Goal: Task Accomplishment & Management: Manage account settings

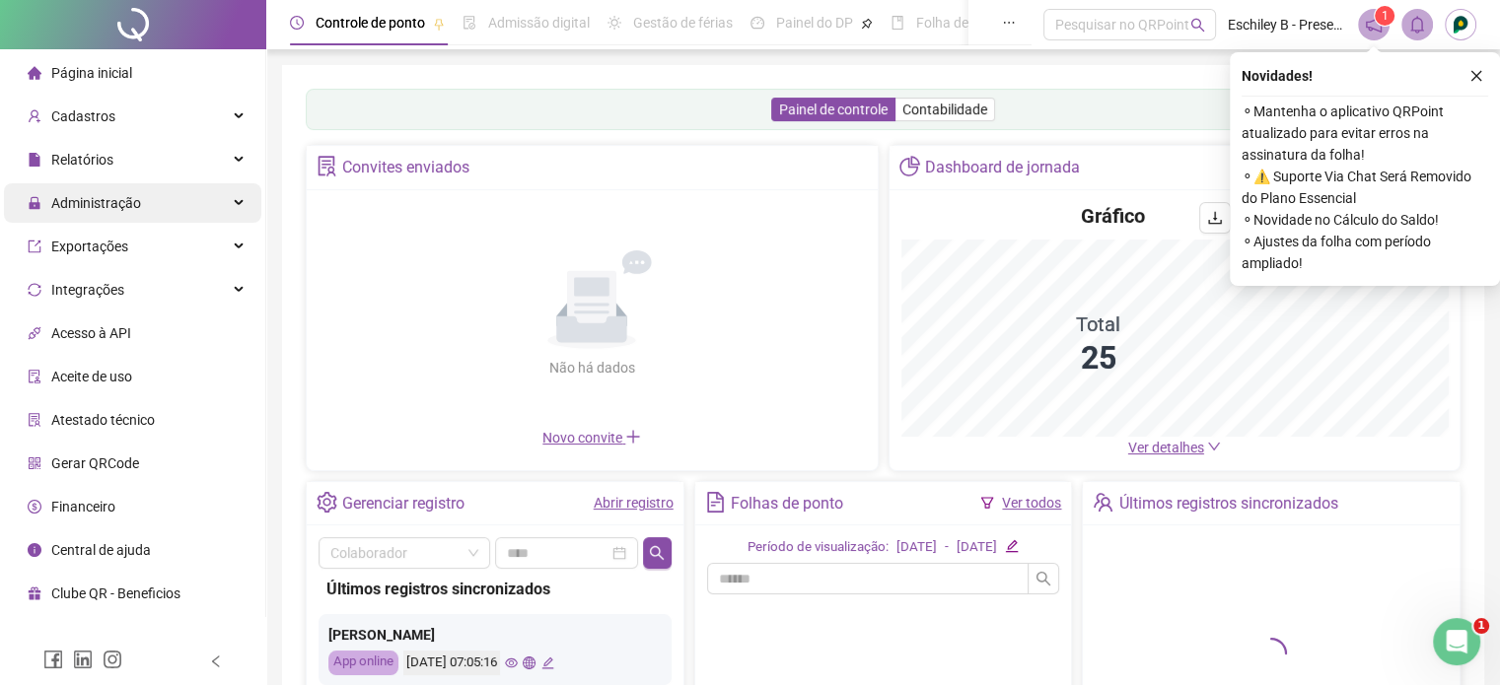
click at [196, 214] on div "Administração" at bounding box center [132, 202] width 257 height 39
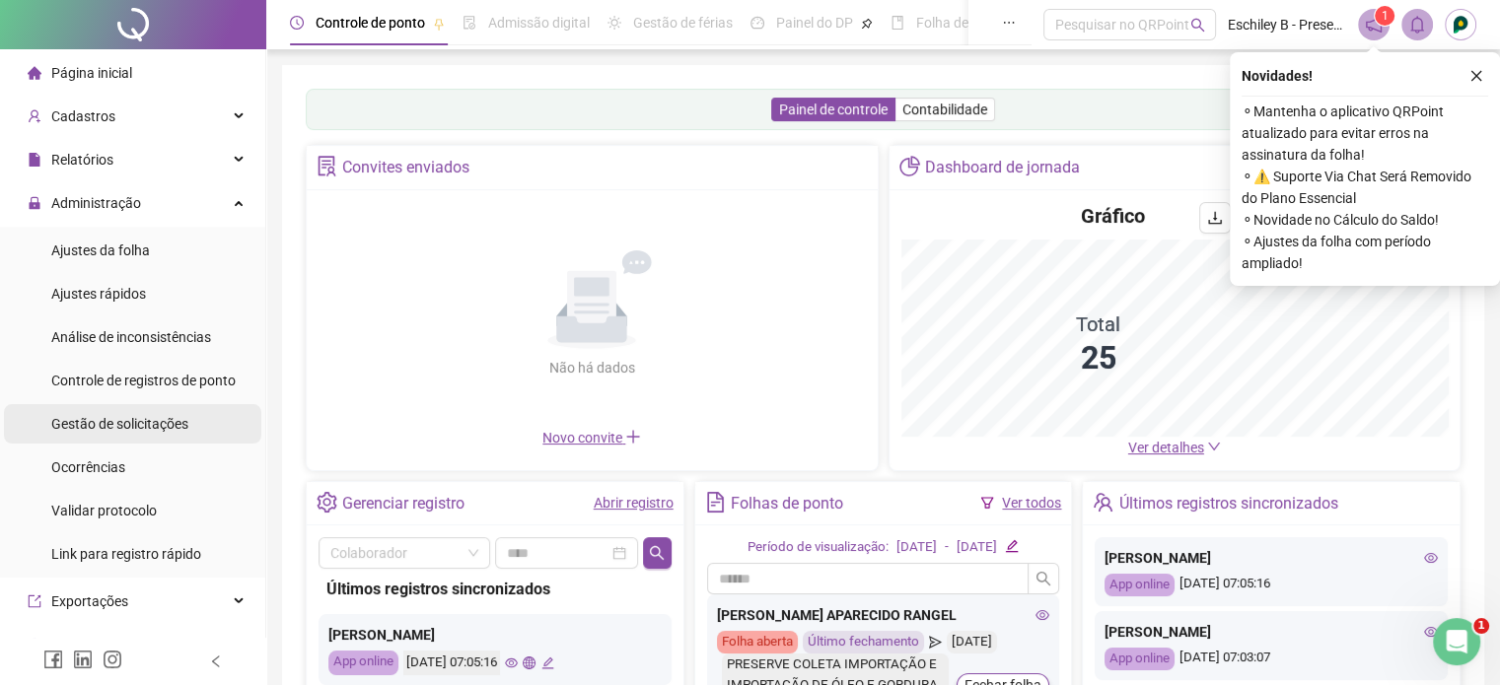
click at [150, 419] on span "Gestão de solicitações" at bounding box center [119, 424] width 137 height 16
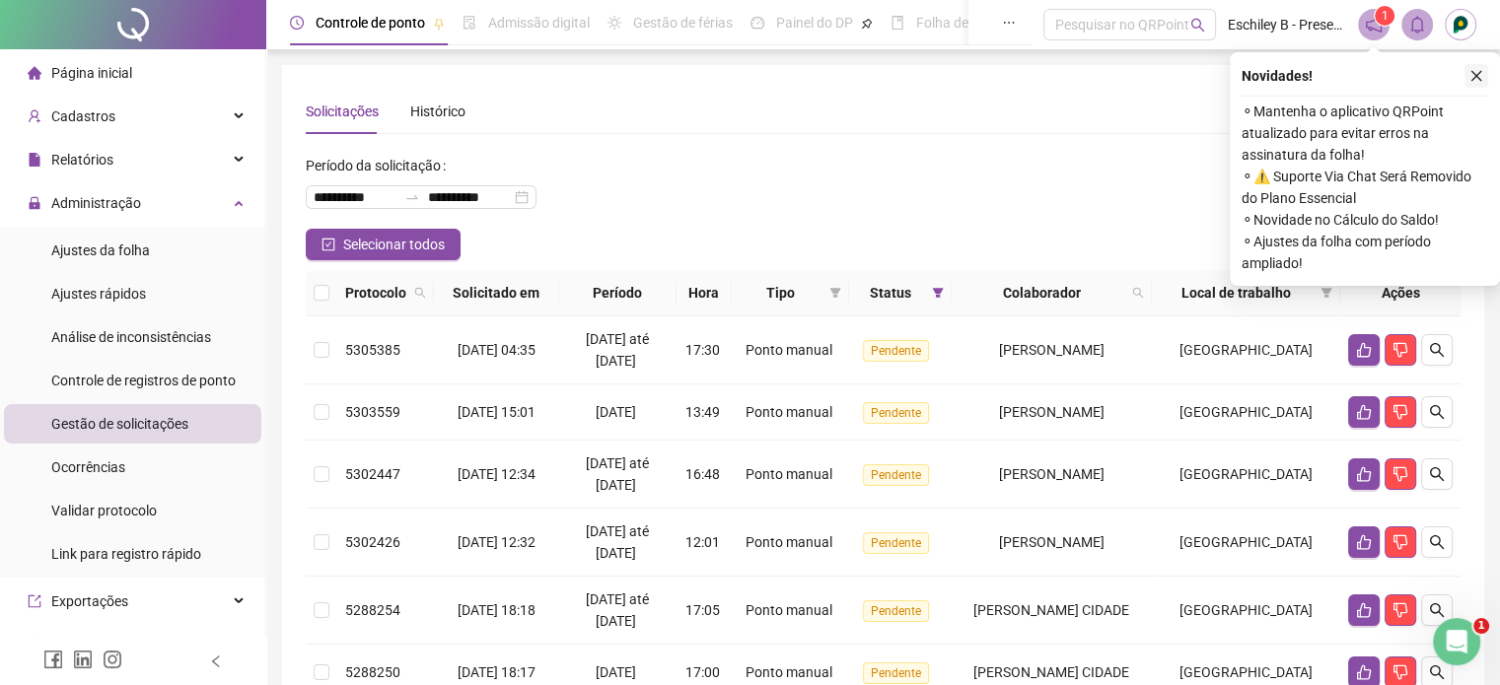
click at [1473, 77] on icon "close" at bounding box center [1476, 76] width 14 height 14
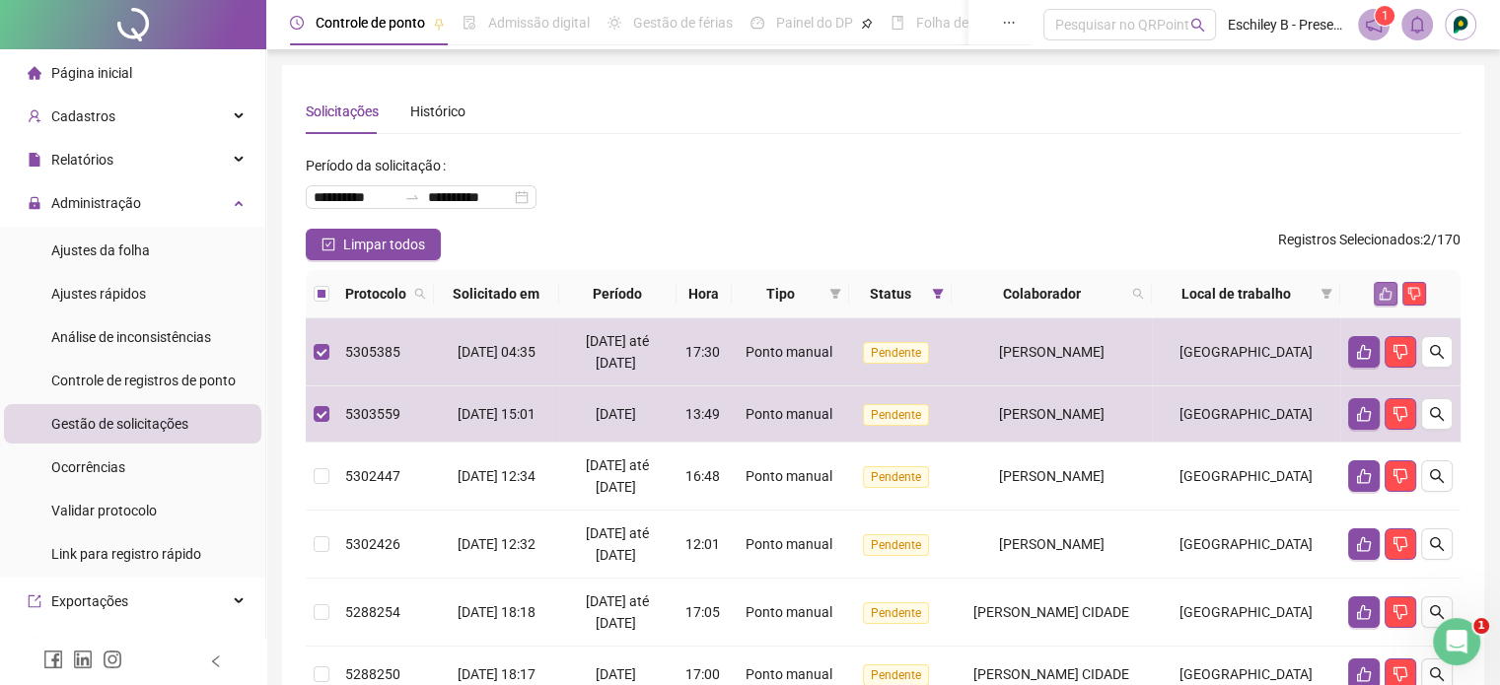
click at [1380, 294] on icon "like" at bounding box center [1385, 294] width 13 height 13
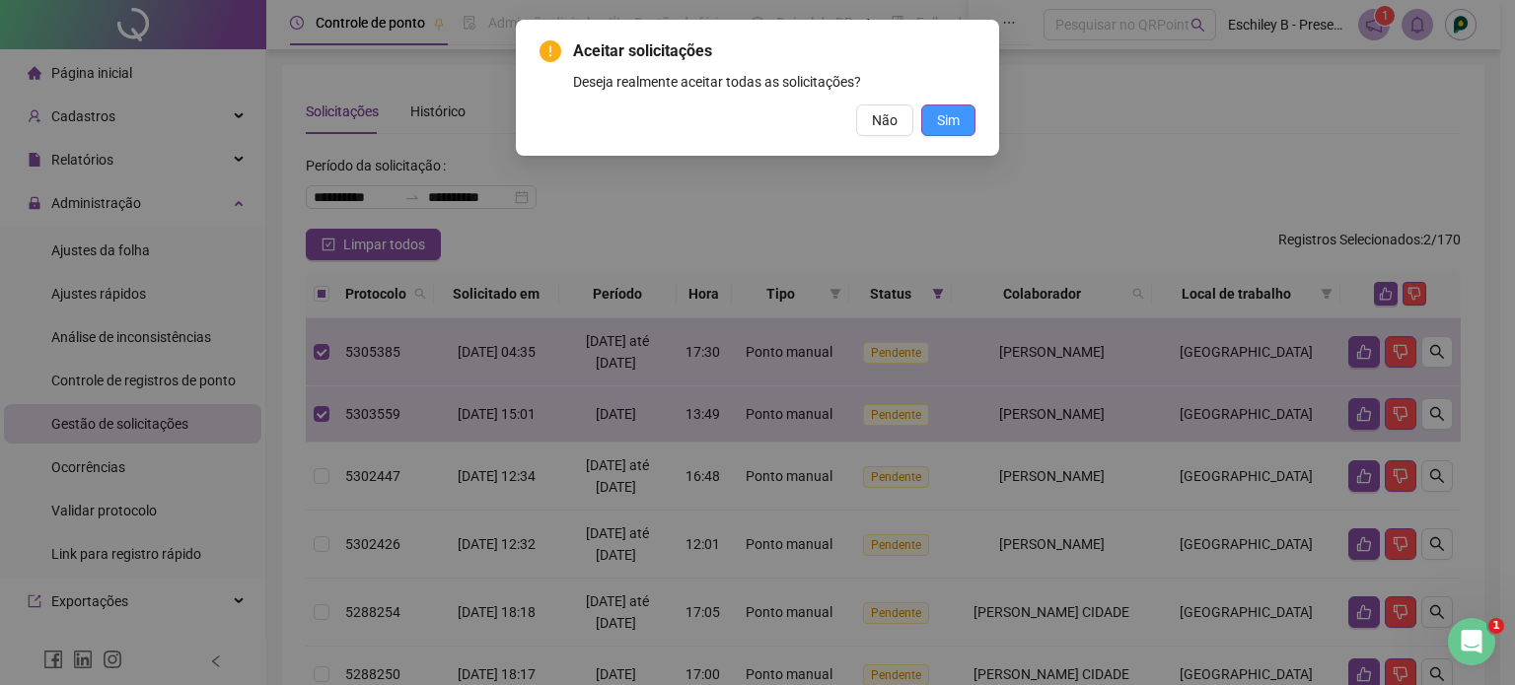
click at [954, 113] on span "Sim" at bounding box center [948, 120] width 23 height 22
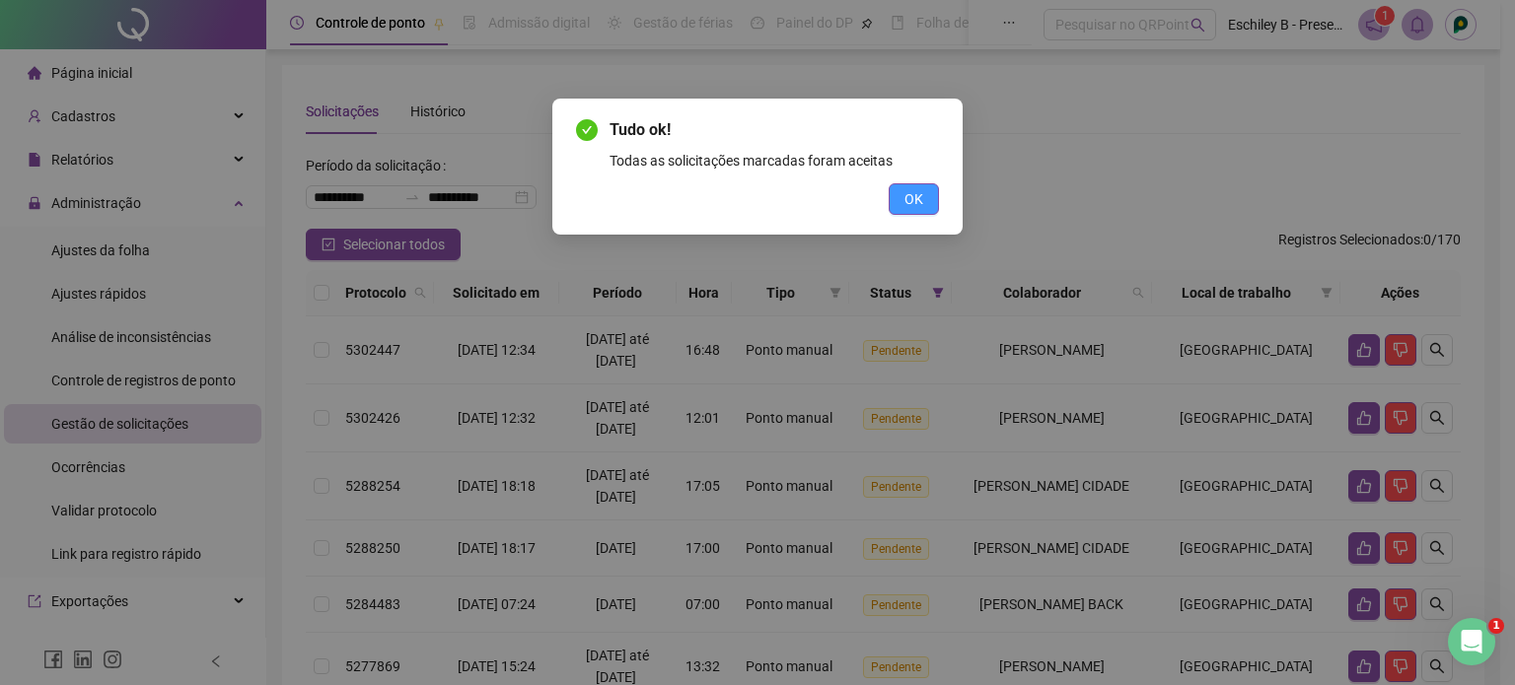
click at [915, 214] on button "OK" at bounding box center [913, 199] width 50 height 32
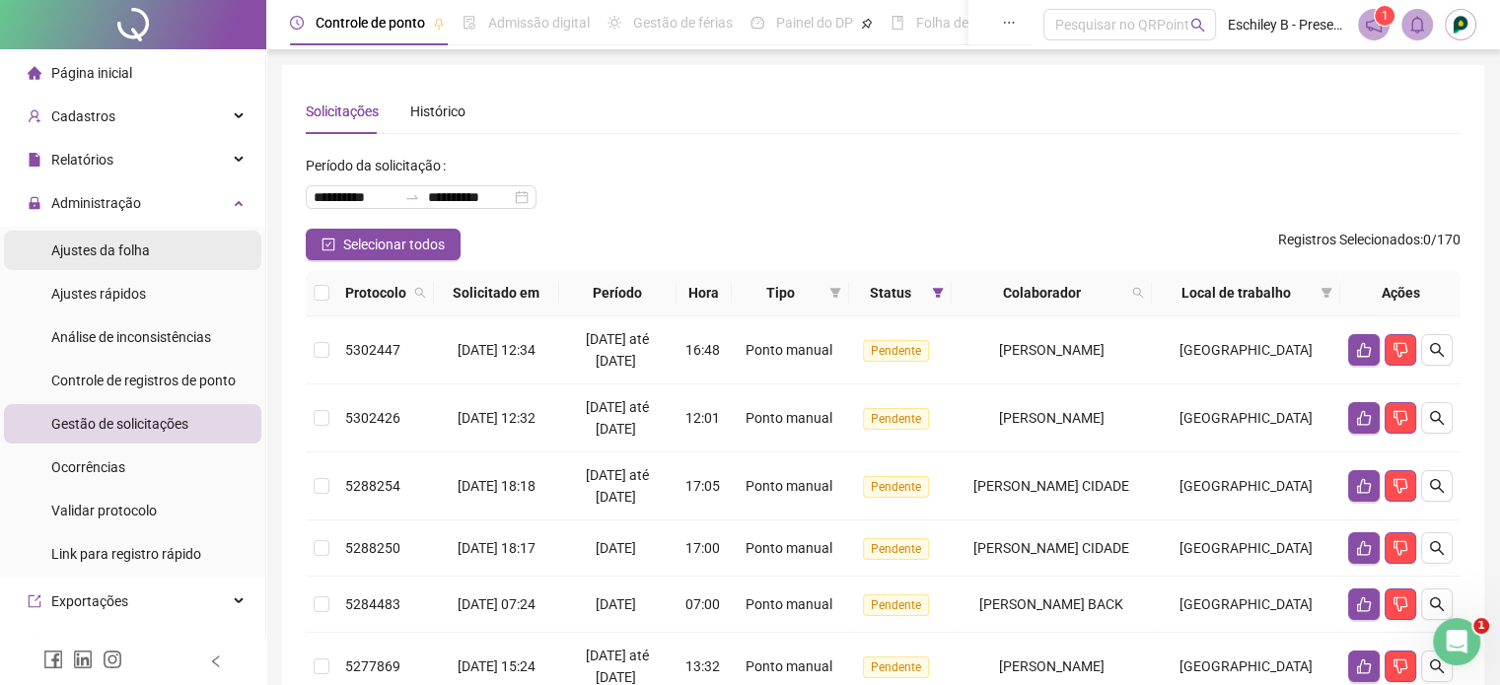
click at [140, 254] on span "Ajustes da folha" at bounding box center [100, 251] width 99 height 16
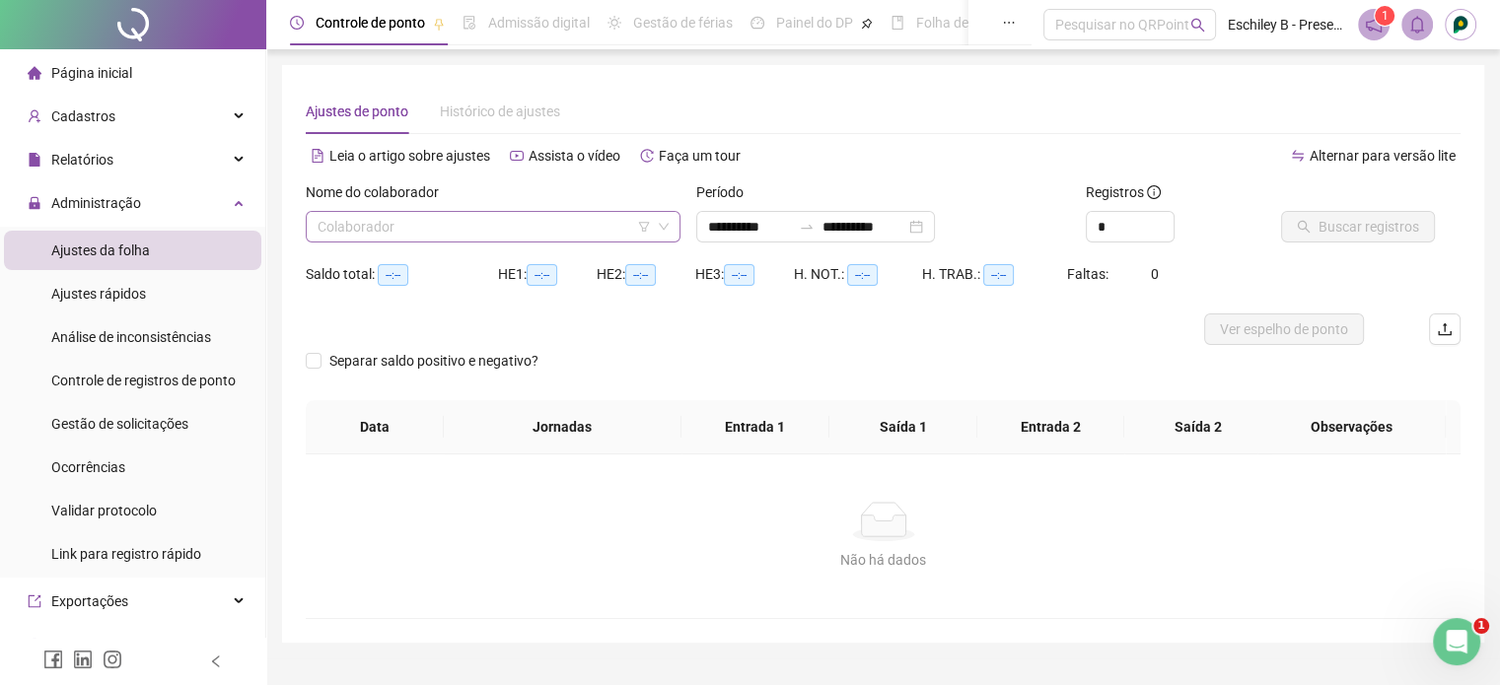
click at [369, 214] on input "search" at bounding box center [483, 227] width 333 height 30
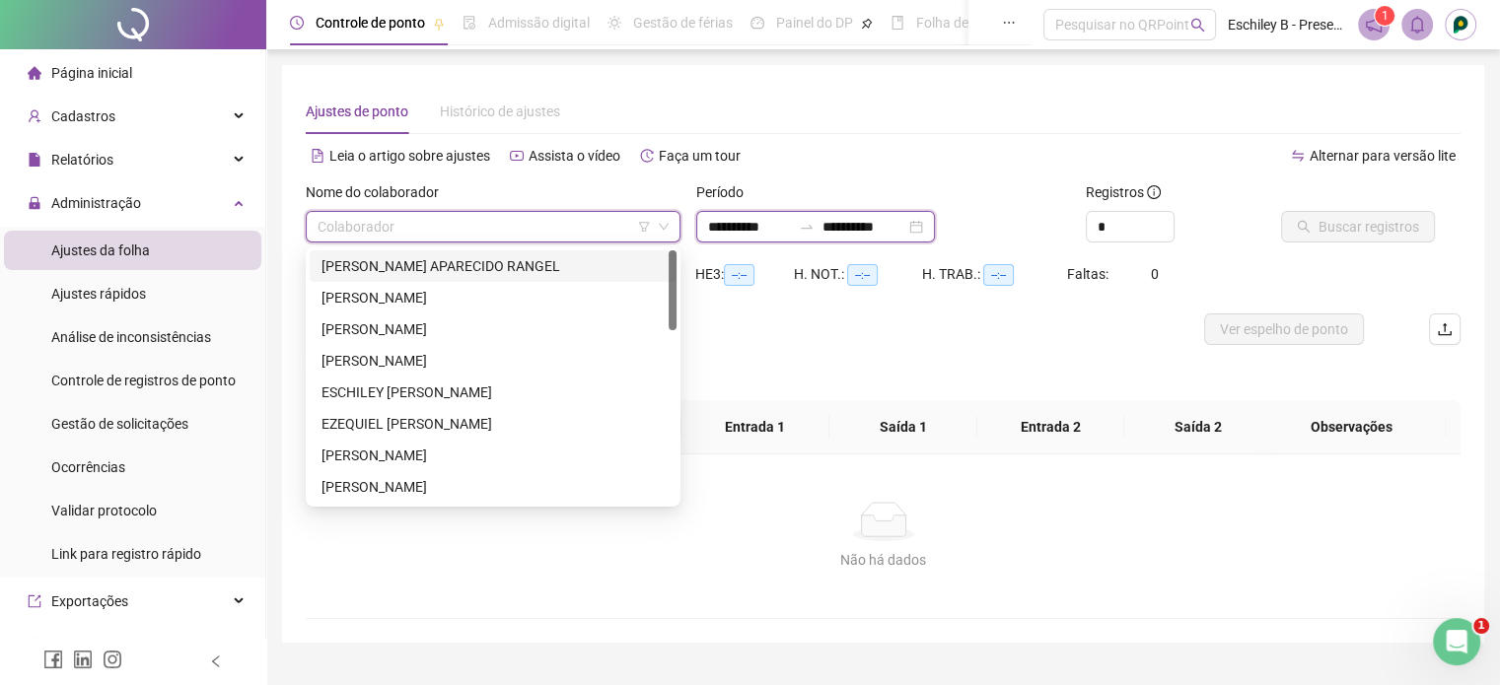
click at [791, 220] on input "**********" at bounding box center [749, 227] width 83 height 22
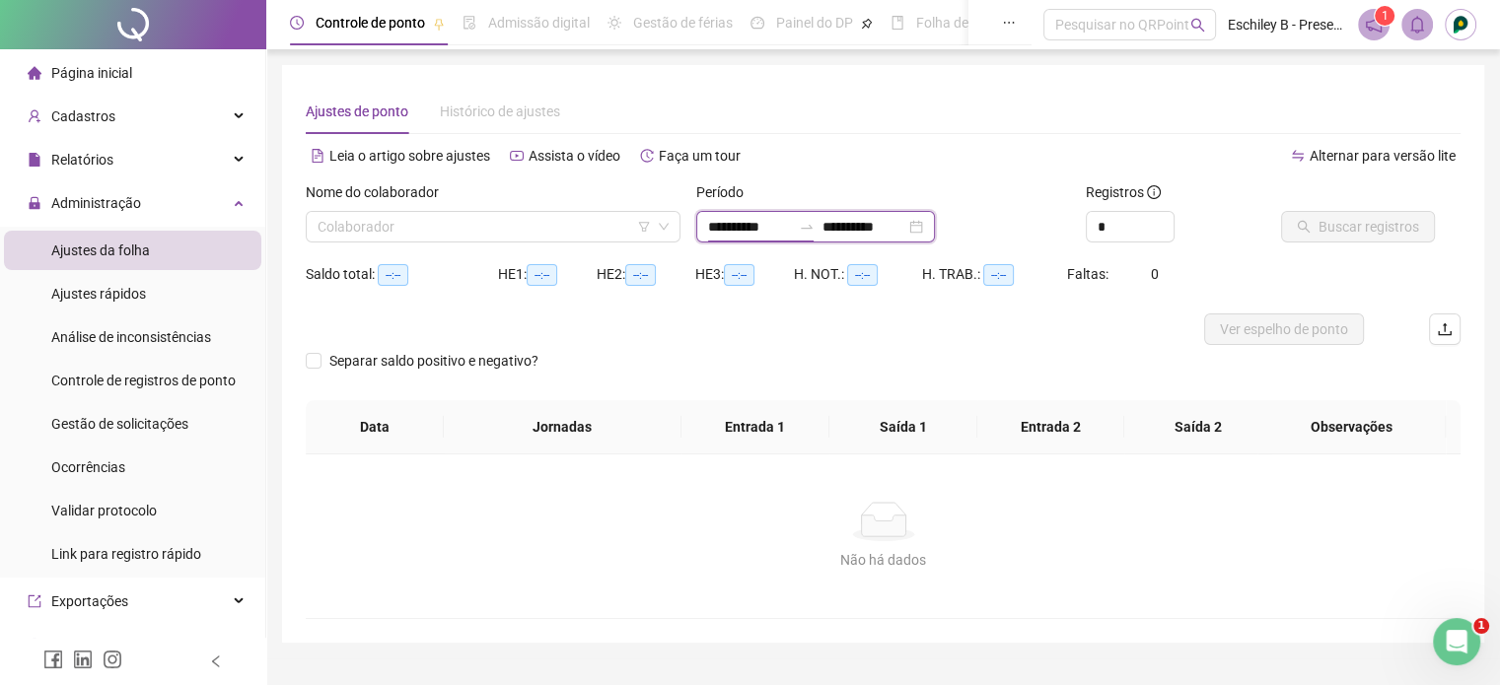
type input "**********"
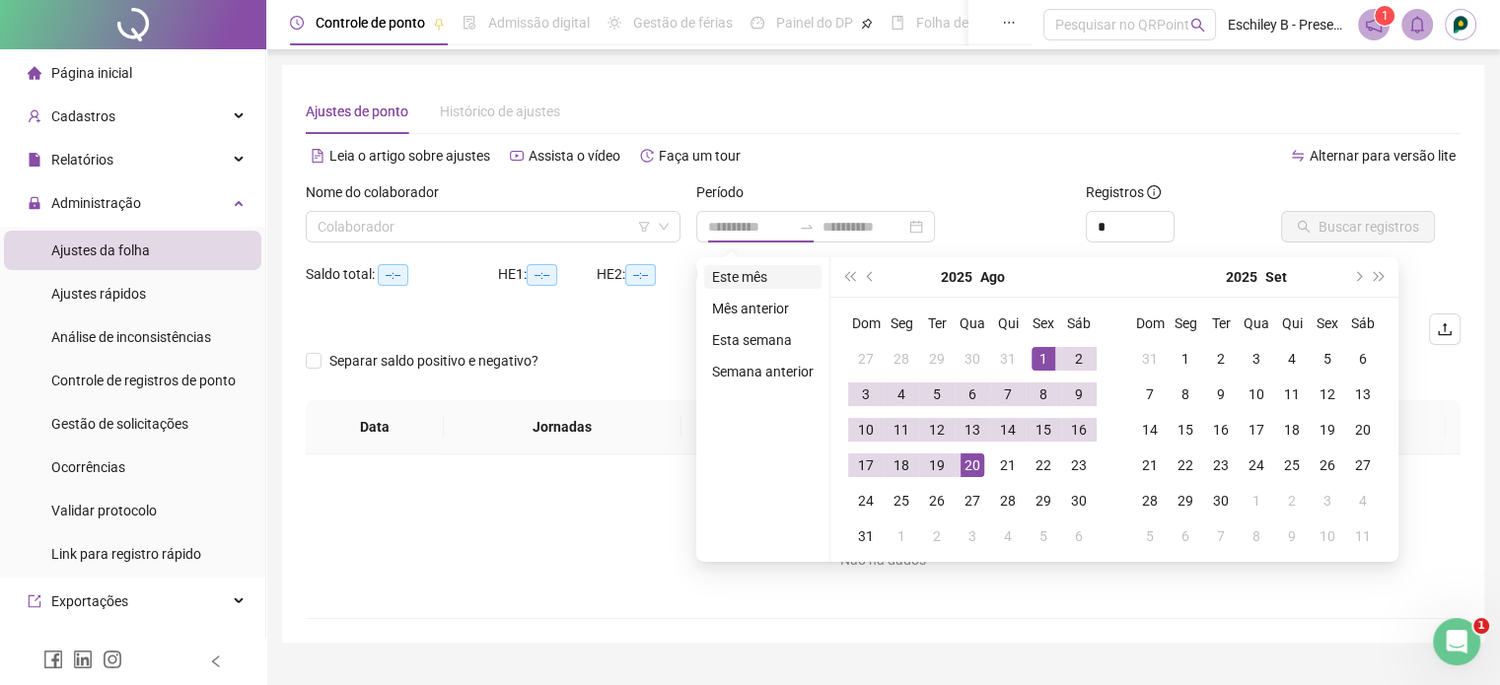
click at [745, 274] on li "Este mês" at bounding box center [762, 277] width 117 height 24
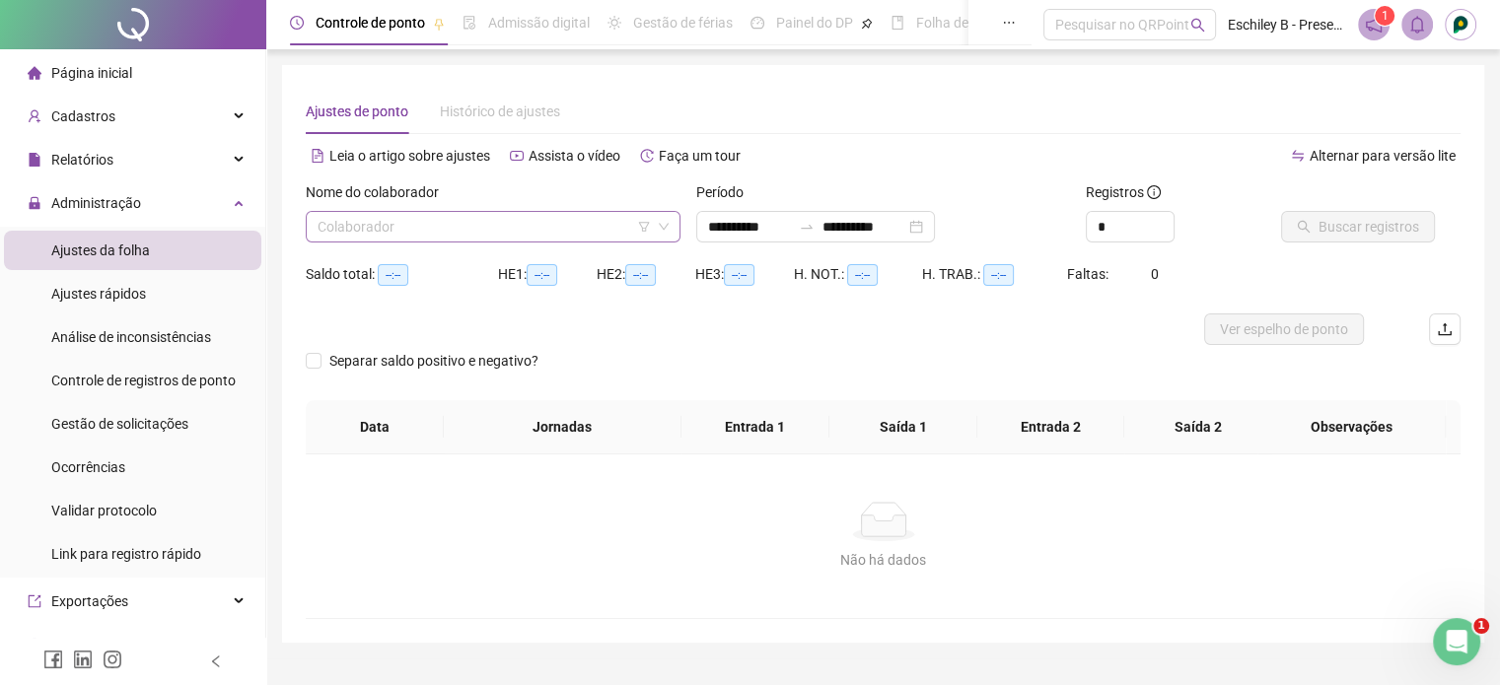
click at [486, 240] on input "search" at bounding box center [483, 227] width 333 height 30
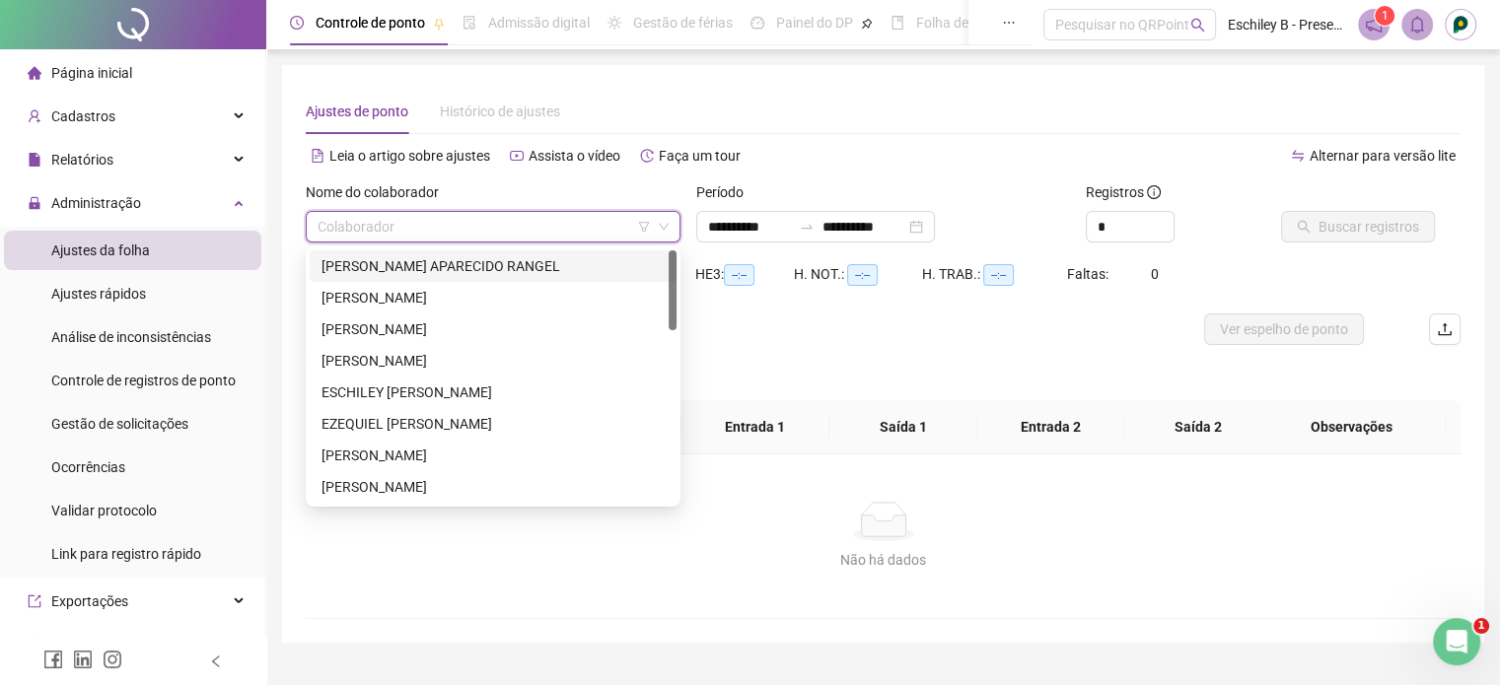
drag, startPoint x: 366, startPoint y: 272, endPoint x: 402, endPoint y: 259, distance: 38.7
click at [366, 272] on div "[PERSON_NAME] APARECIDO RANGEL" at bounding box center [492, 266] width 343 height 22
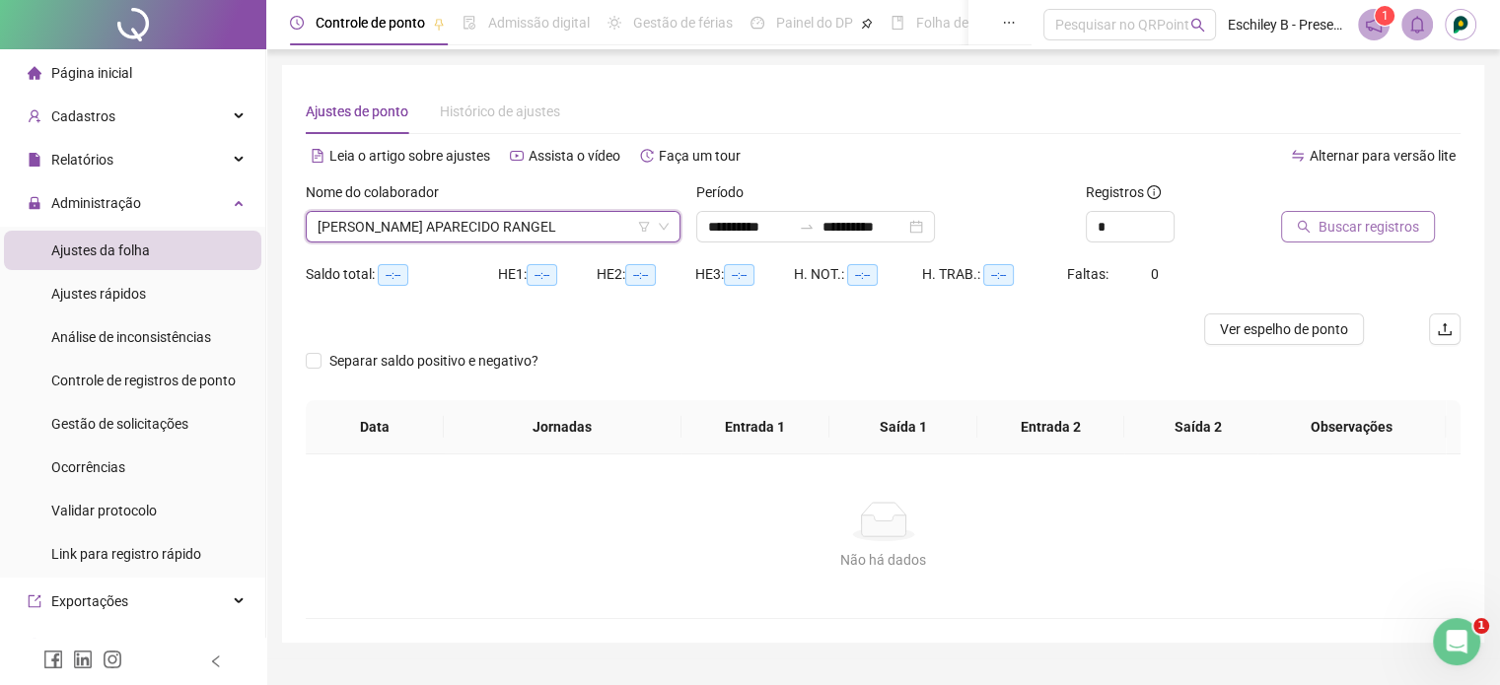
click at [1384, 240] on button "Buscar registros" at bounding box center [1358, 227] width 154 height 32
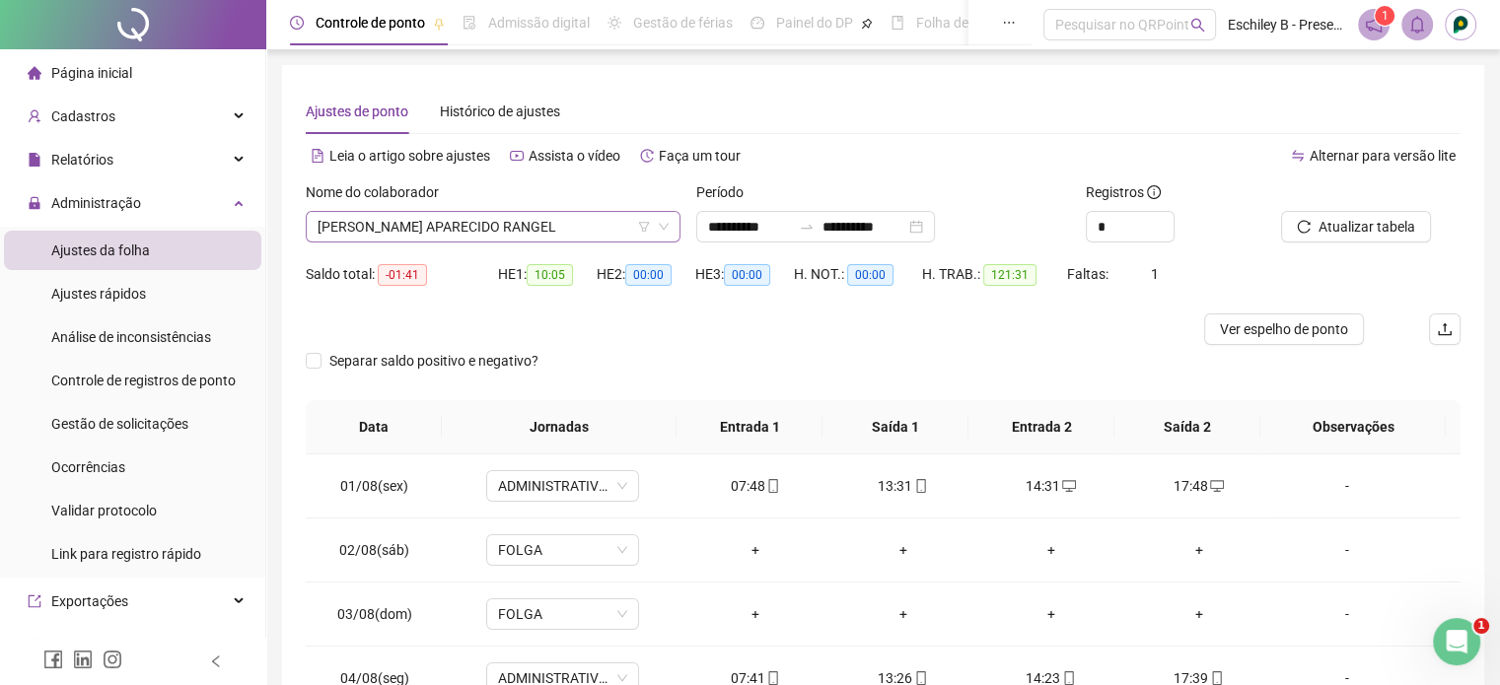
click at [557, 228] on span "[PERSON_NAME] APARECIDO RANGEL" at bounding box center [492, 227] width 351 height 30
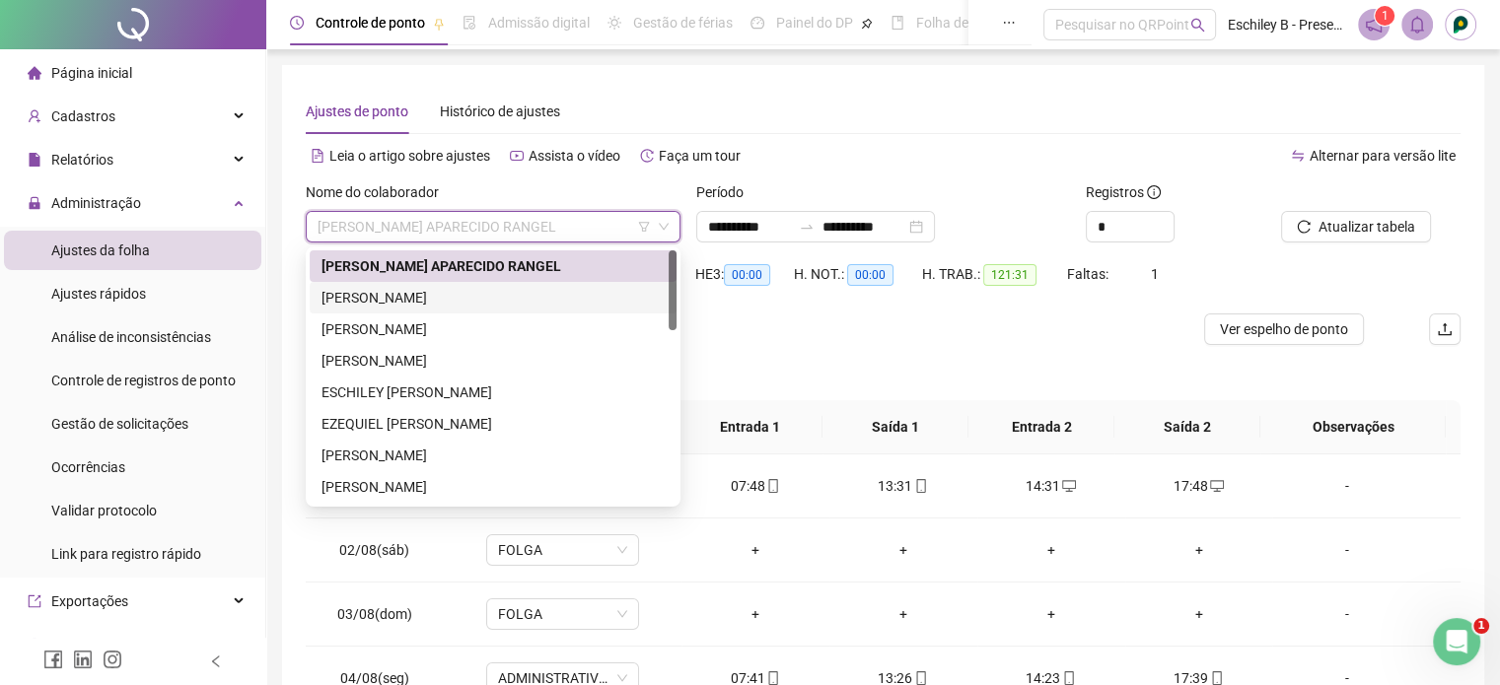
click at [469, 297] on div "[PERSON_NAME]" at bounding box center [492, 298] width 343 height 22
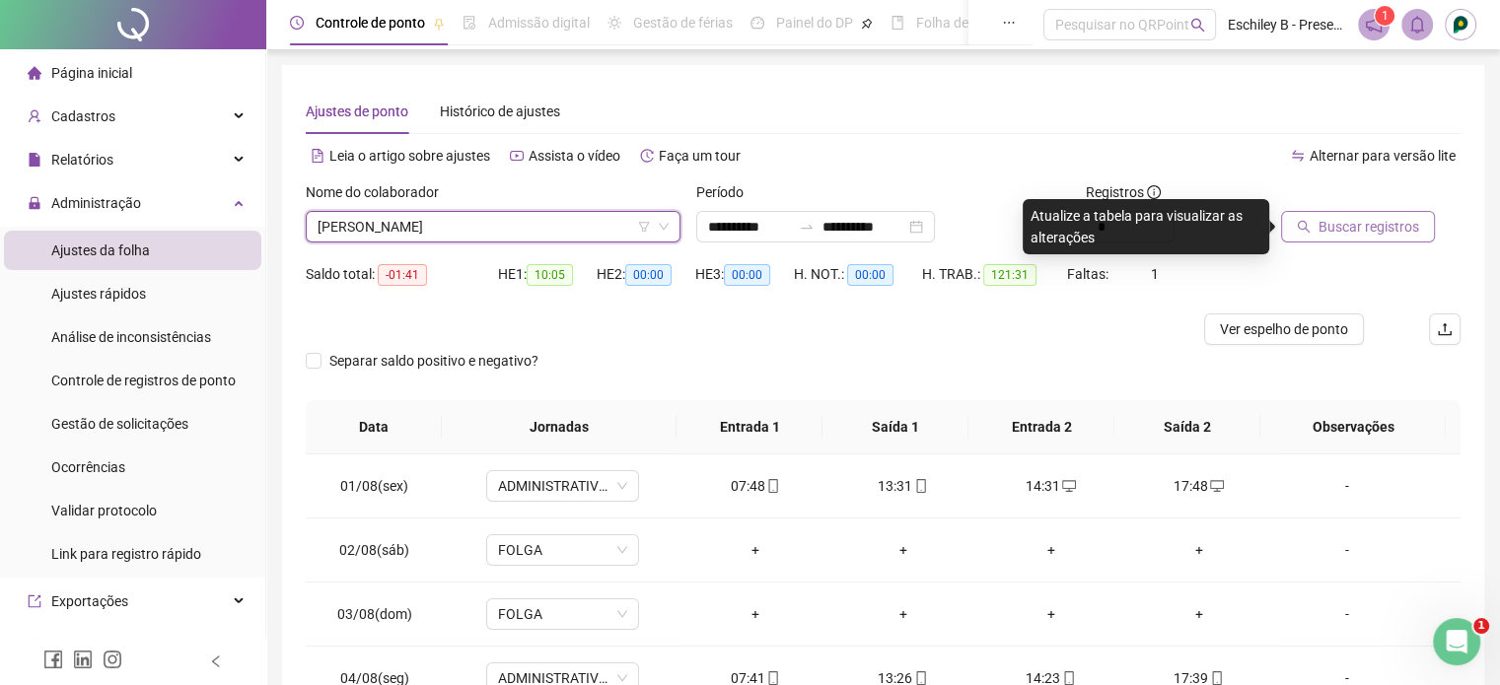
click at [1333, 226] on span "Buscar registros" at bounding box center [1368, 227] width 101 height 22
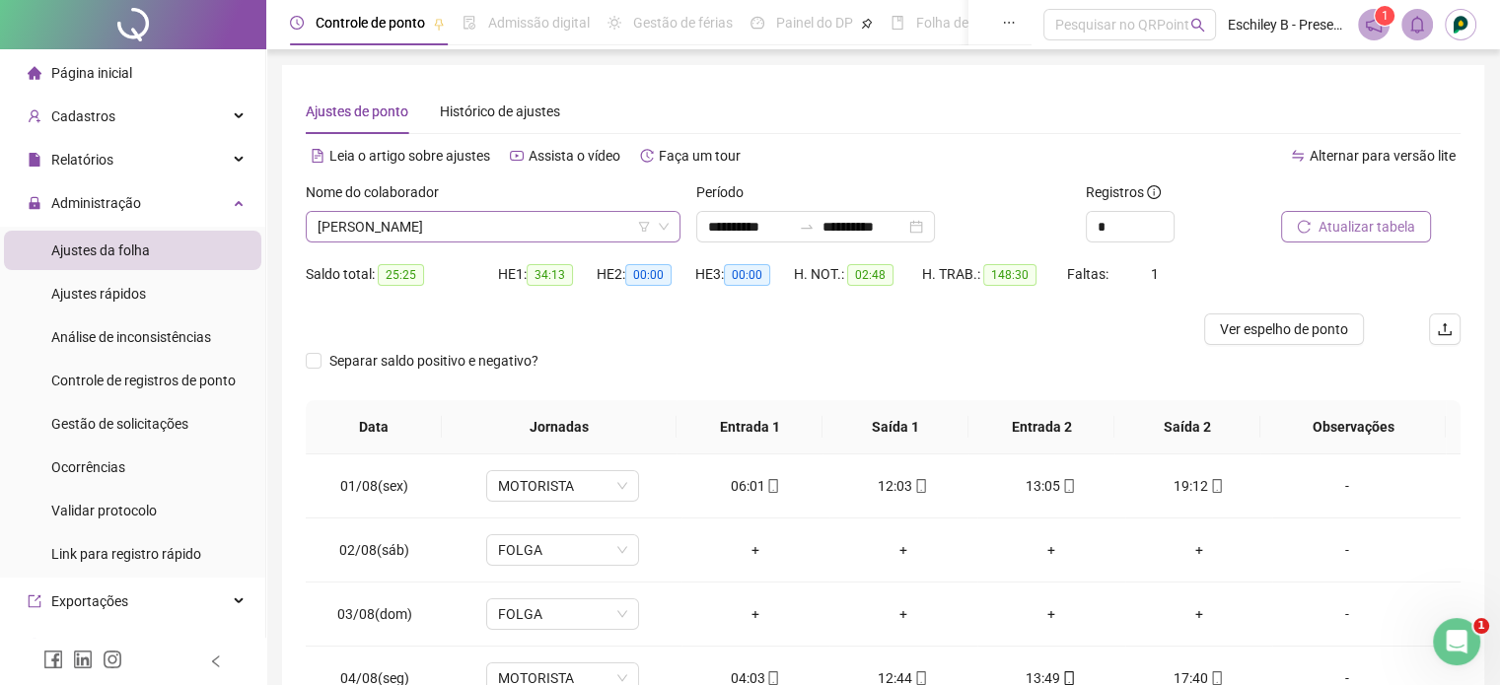
click at [481, 218] on span "[PERSON_NAME]" at bounding box center [492, 227] width 351 height 30
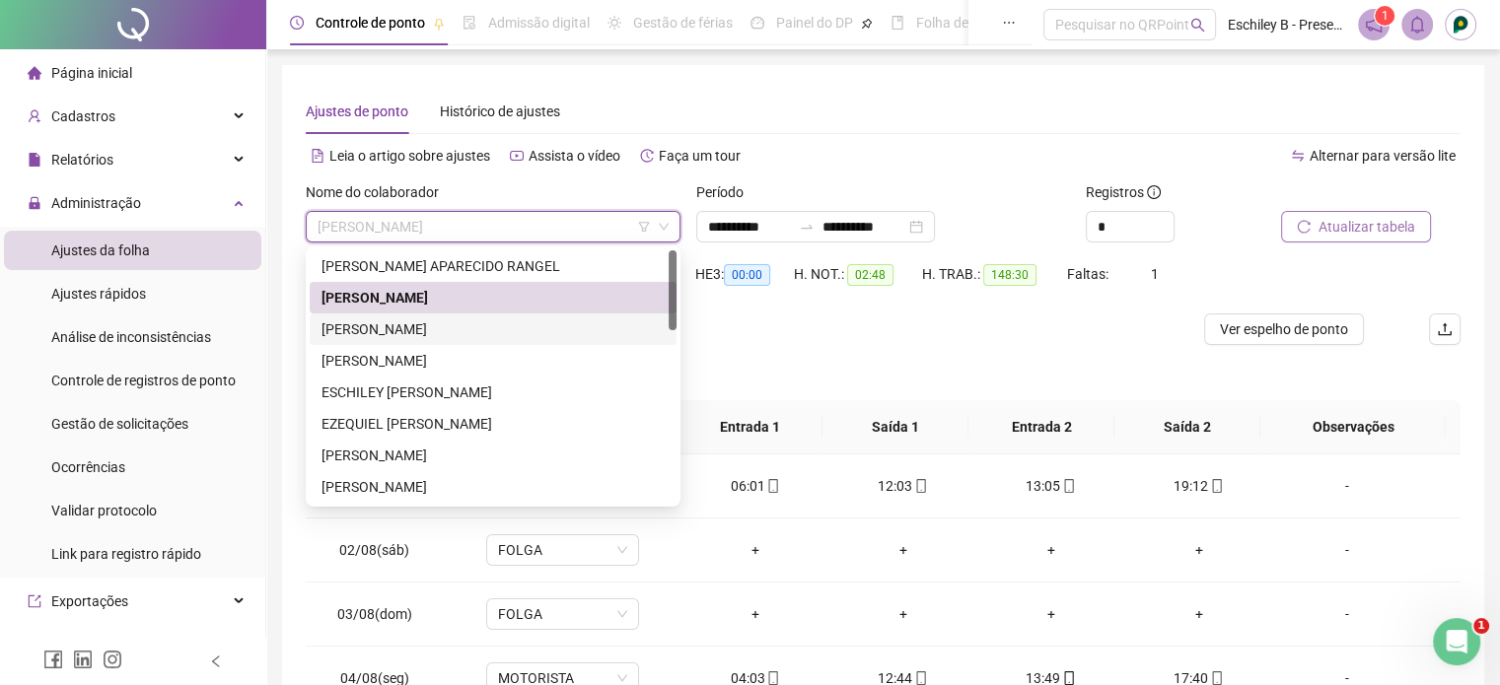
click at [492, 328] on div "[PERSON_NAME]" at bounding box center [492, 329] width 343 height 22
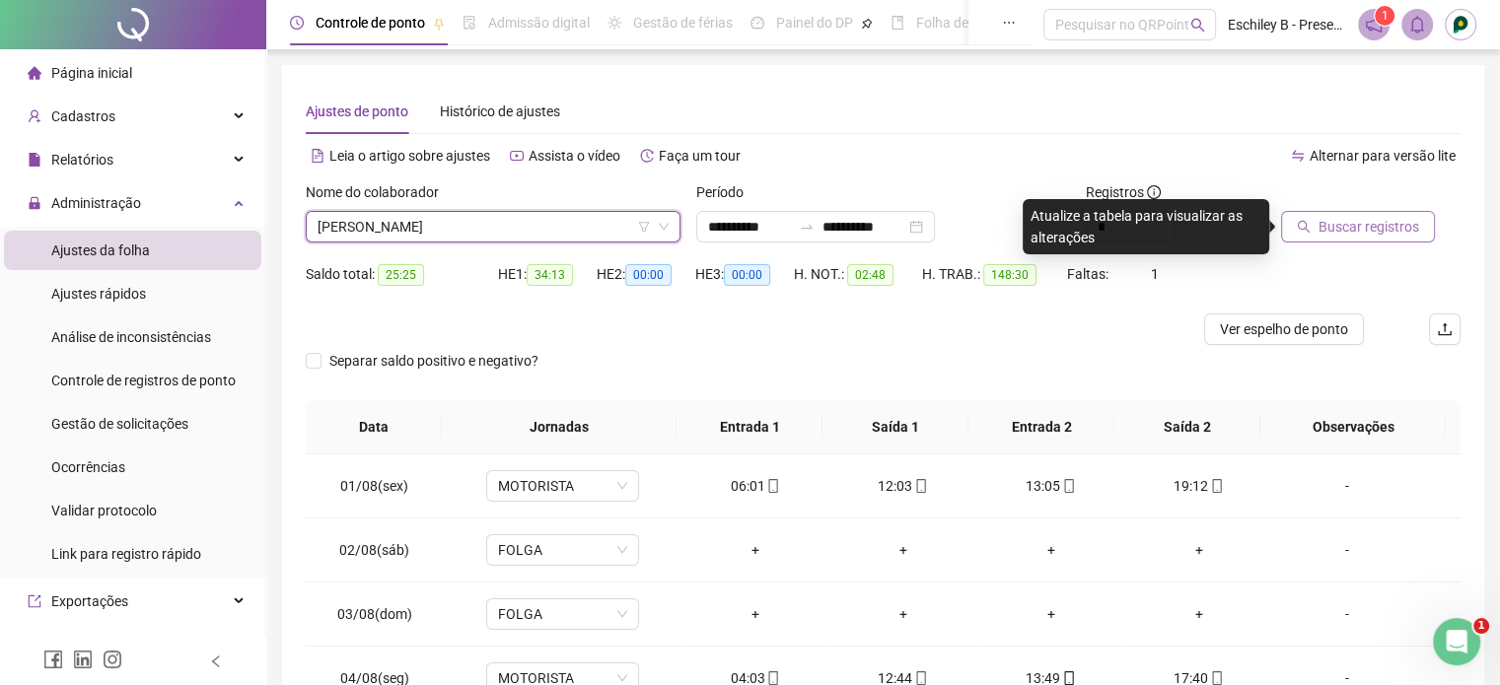
click at [1283, 246] on div "Buscar registros" at bounding box center [1370, 219] width 195 height 77
click at [1365, 232] on span "Buscar registros" at bounding box center [1368, 227] width 101 height 22
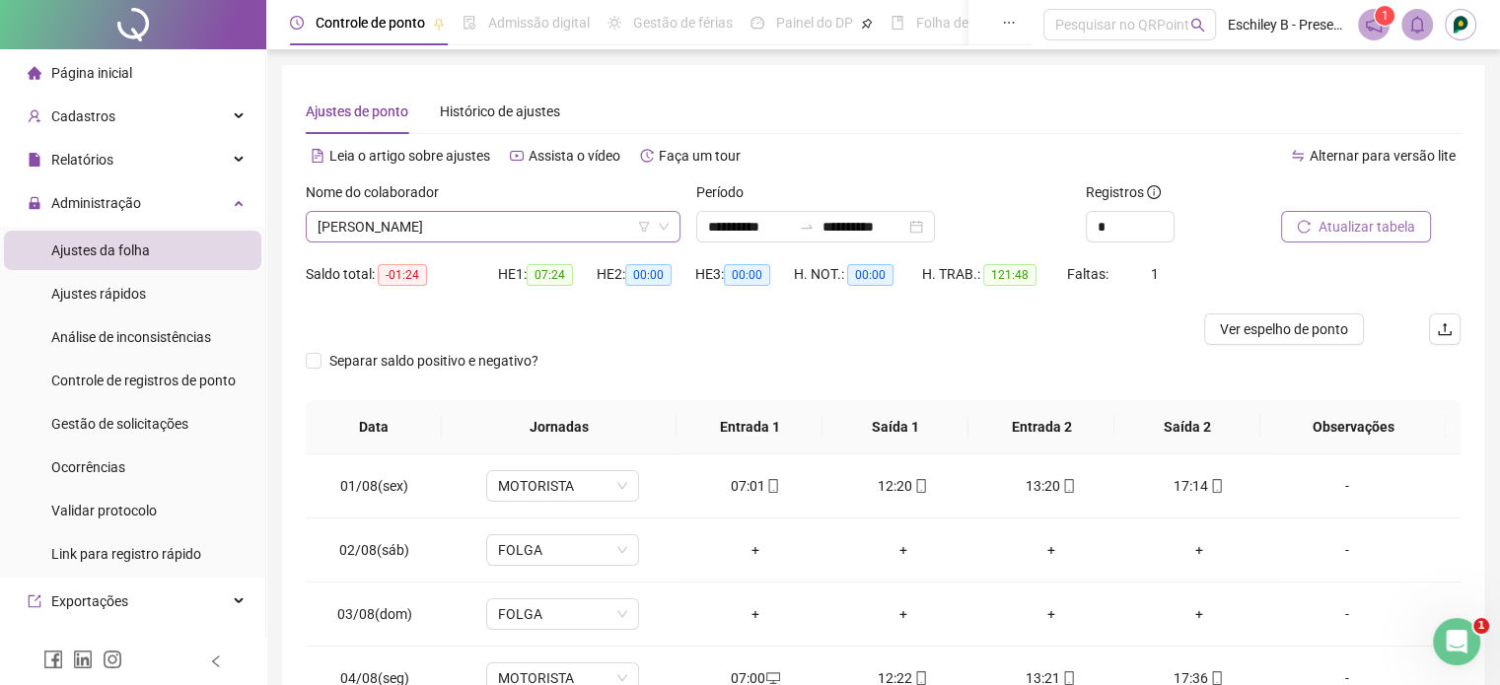
click at [512, 214] on span "[PERSON_NAME]" at bounding box center [492, 227] width 351 height 30
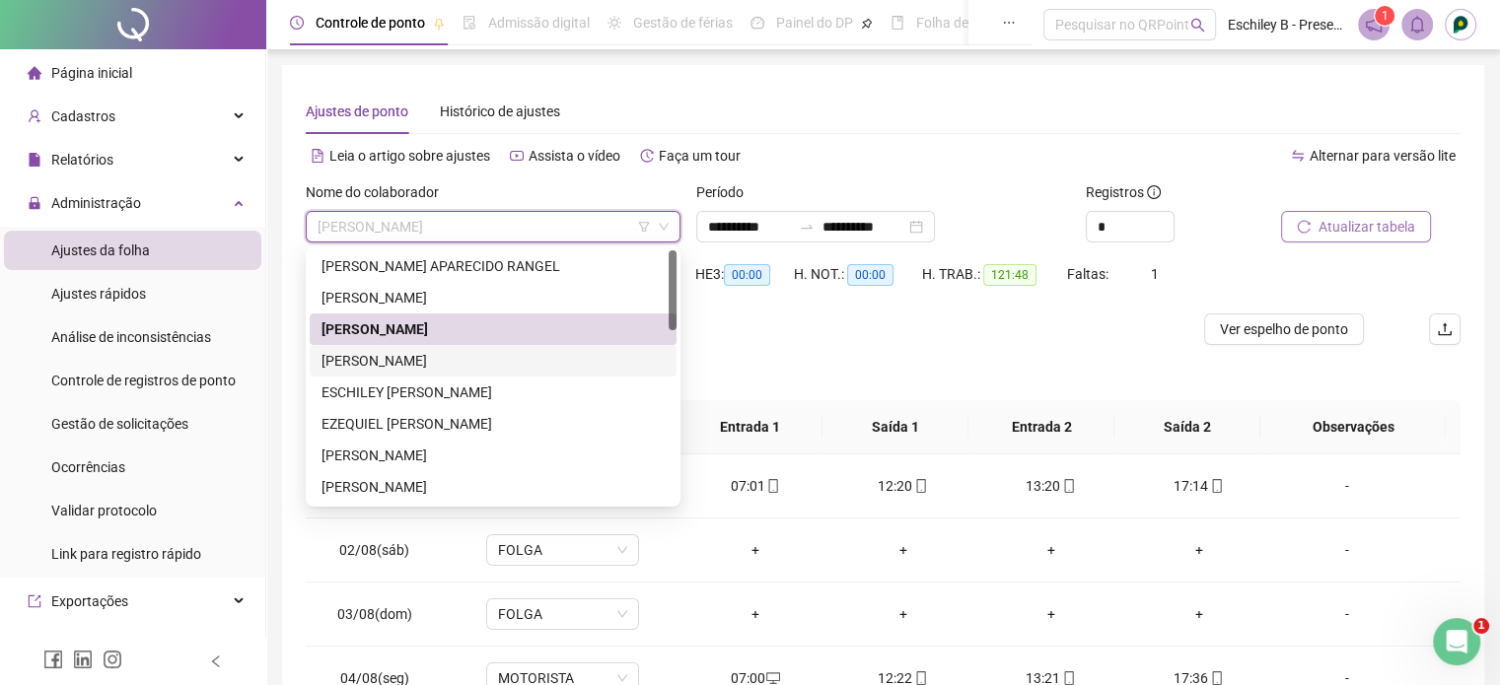
click at [496, 363] on div "[PERSON_NAME]" at bounding box center [492, 361] width 343 height 22
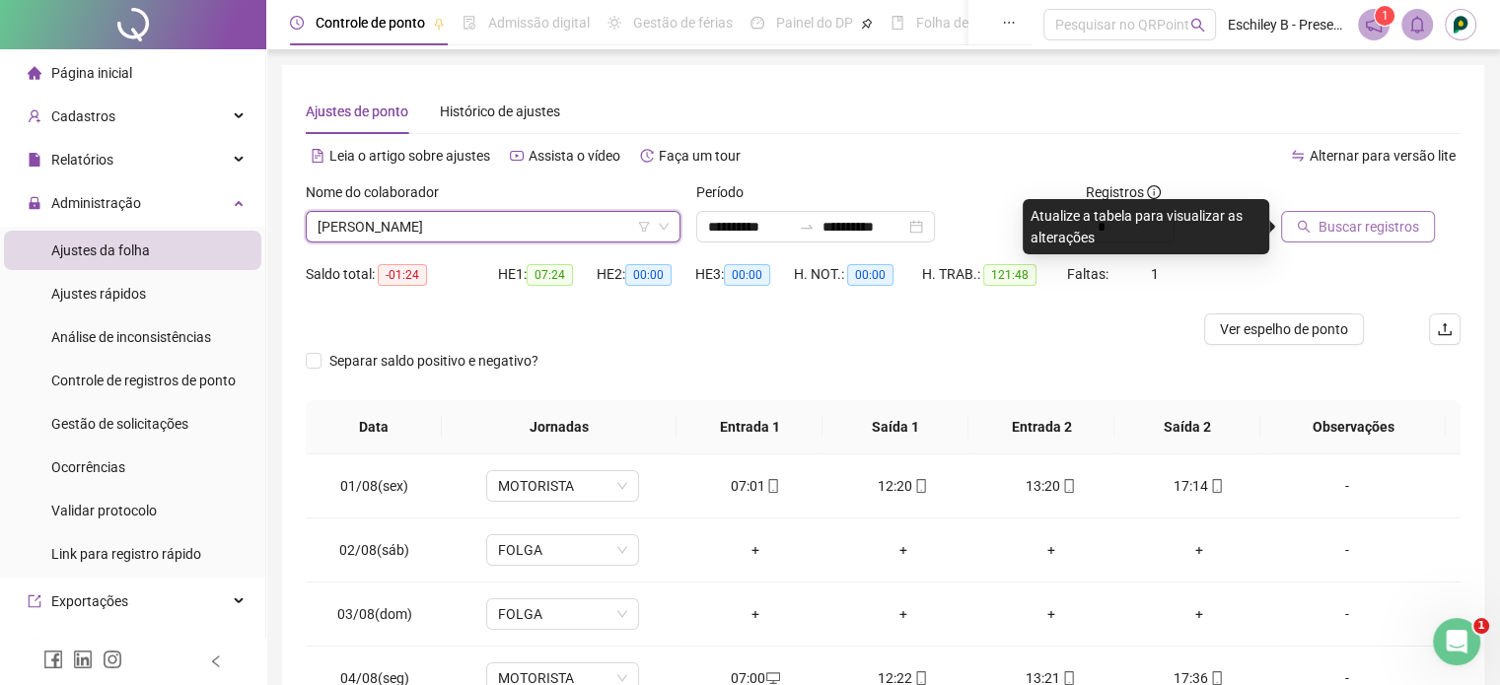
click at [1369, 228] on span "Buscar registros" at bounding box center [1368, 227] width 101 height 22
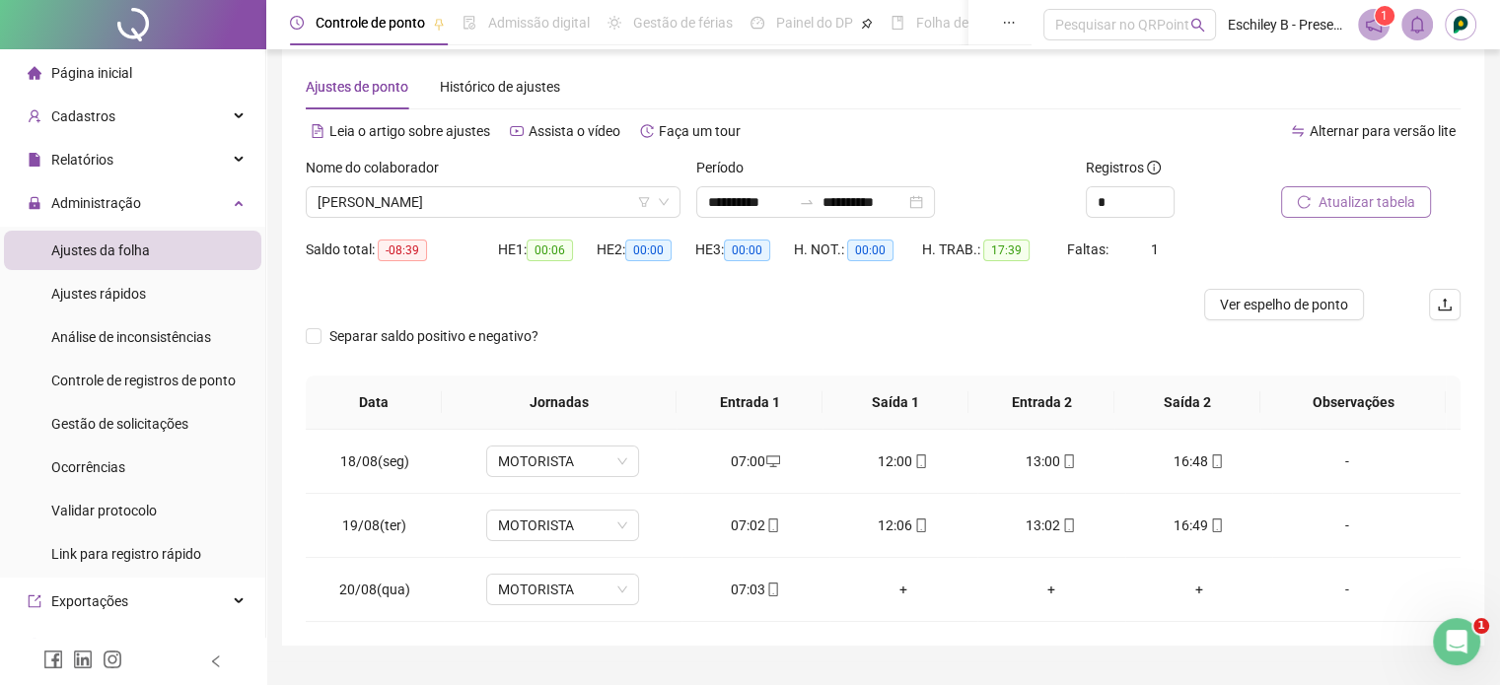
scroll to position [69, 0]
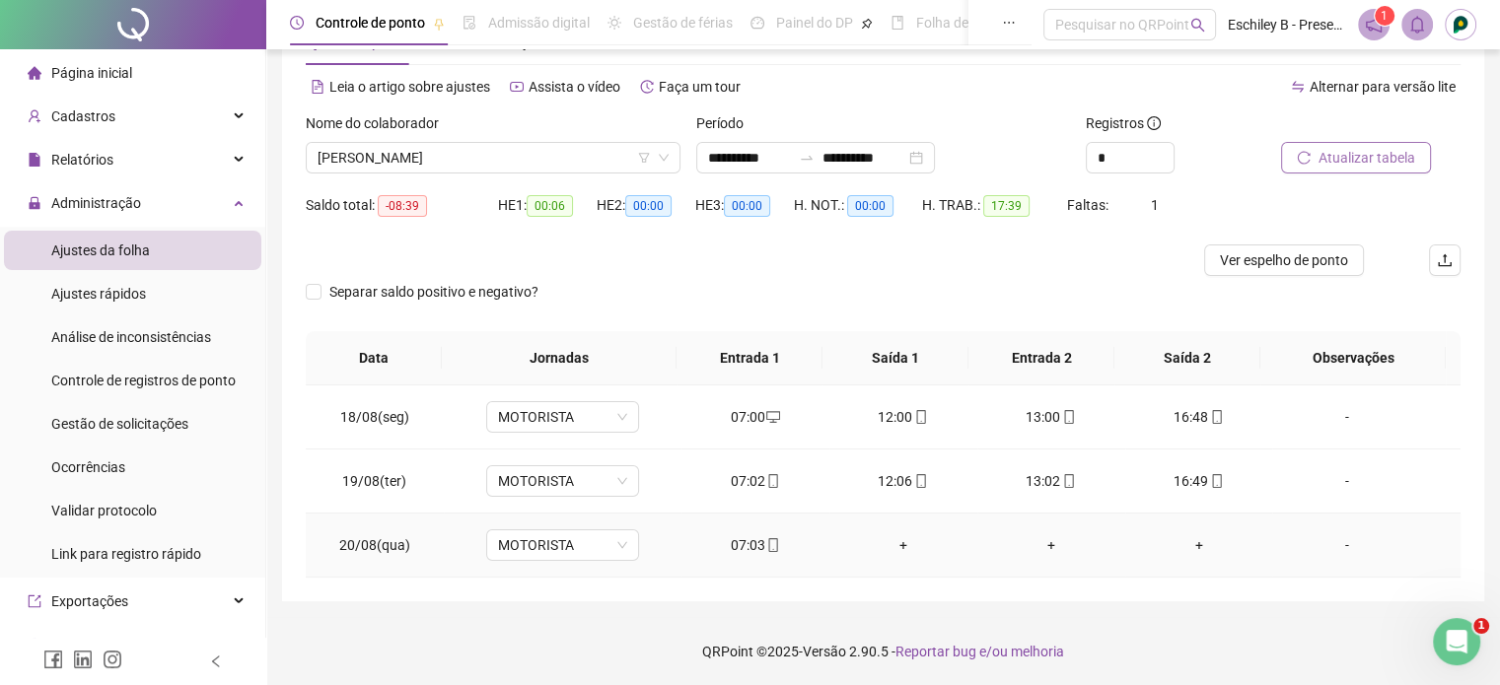
click at [768, 549] on icon "mobile" at bounding box center [773, 545] width 14 height 14
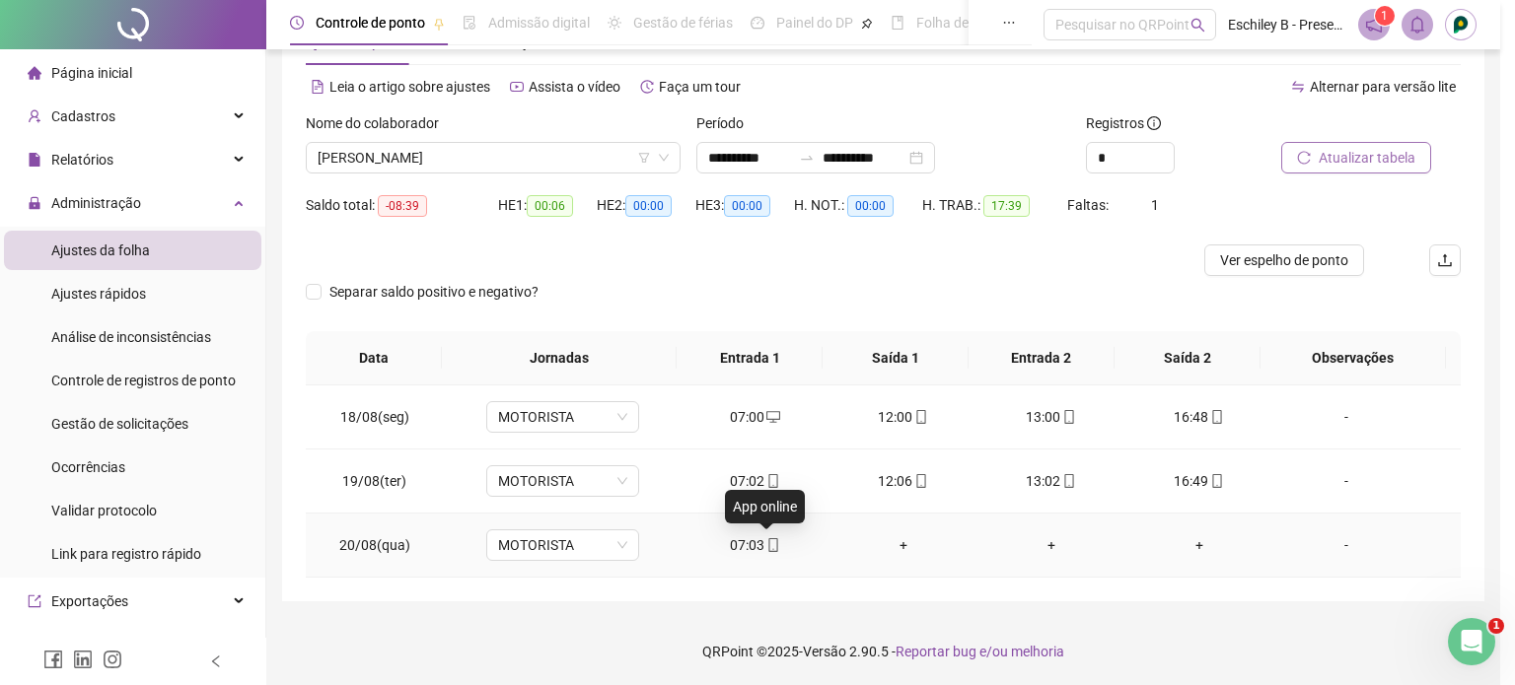
type input "**********"
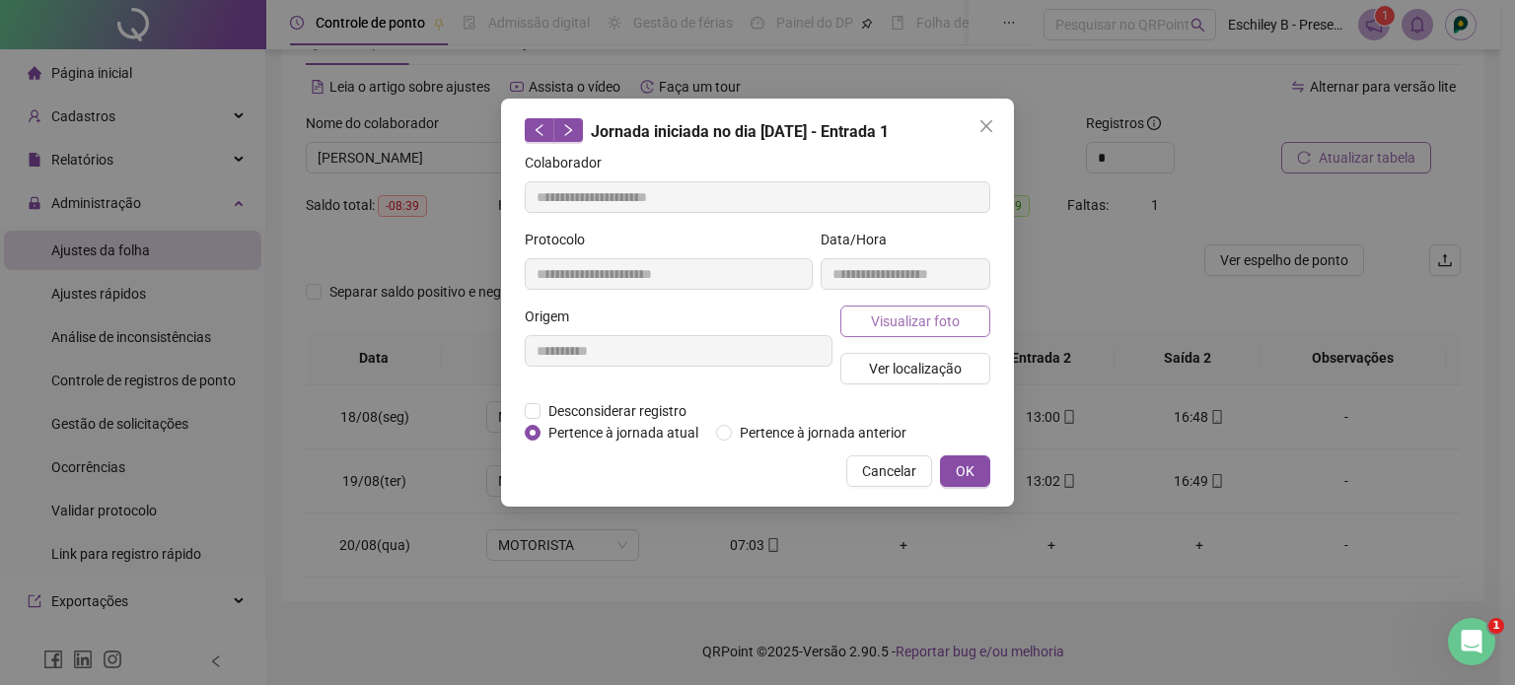
click at [941, 330] on button "Visualizar foto" at bounding box center [915, 322] width 150 height 32
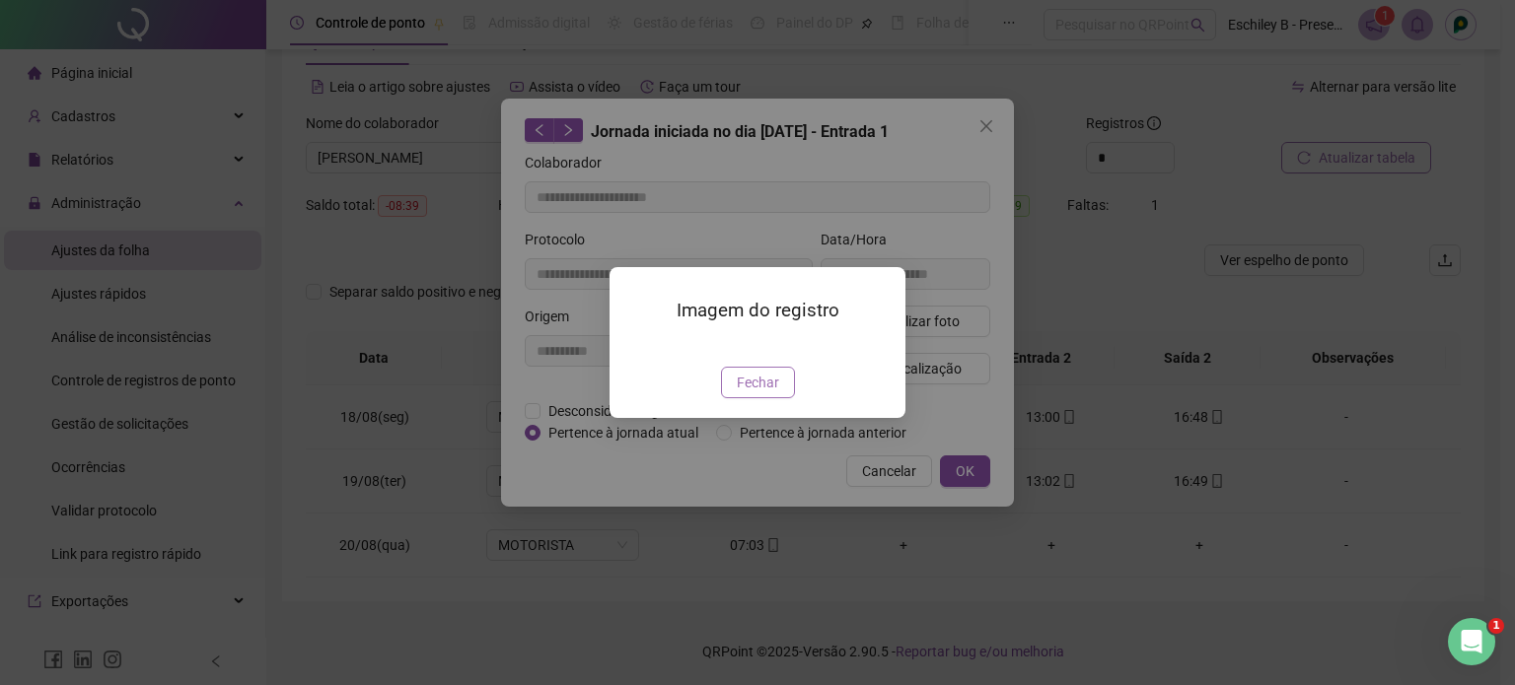
click at [743, 393] on span "Fechar" at bounding box center [758, 383] width 42 height 22
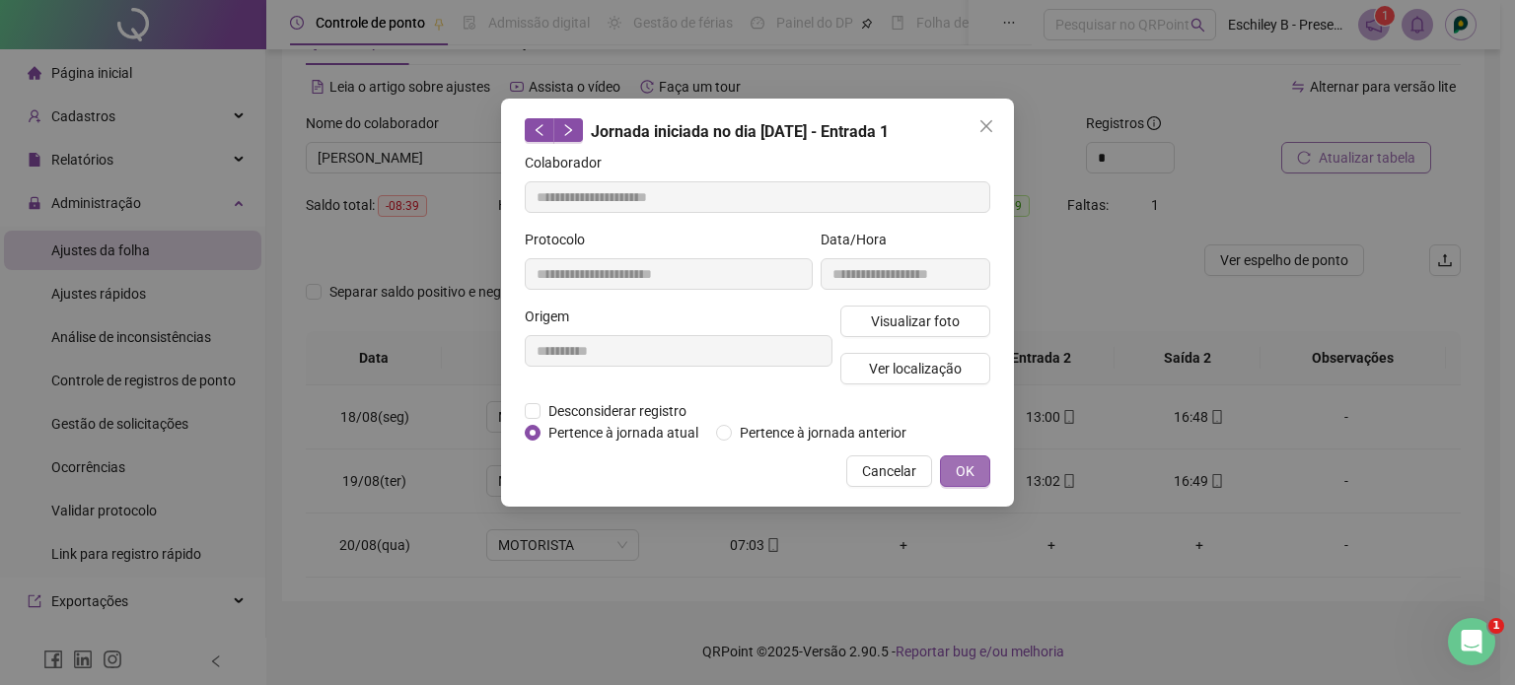
click at [972, 460] on span "OK" at bounding box center [964, 471] width 19 height 22
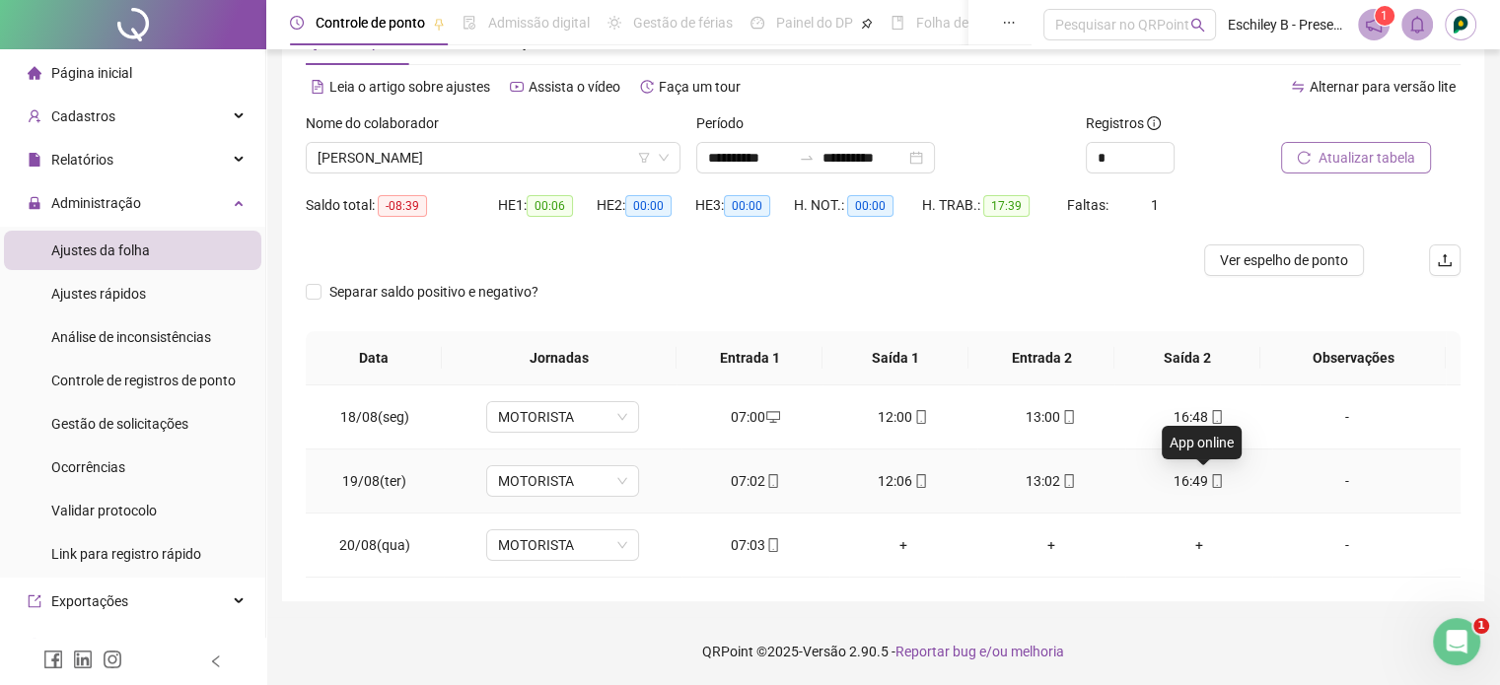
click at [1212, 474] on icon "mobile" at bounding box center [1216, 481] width 9 height 14
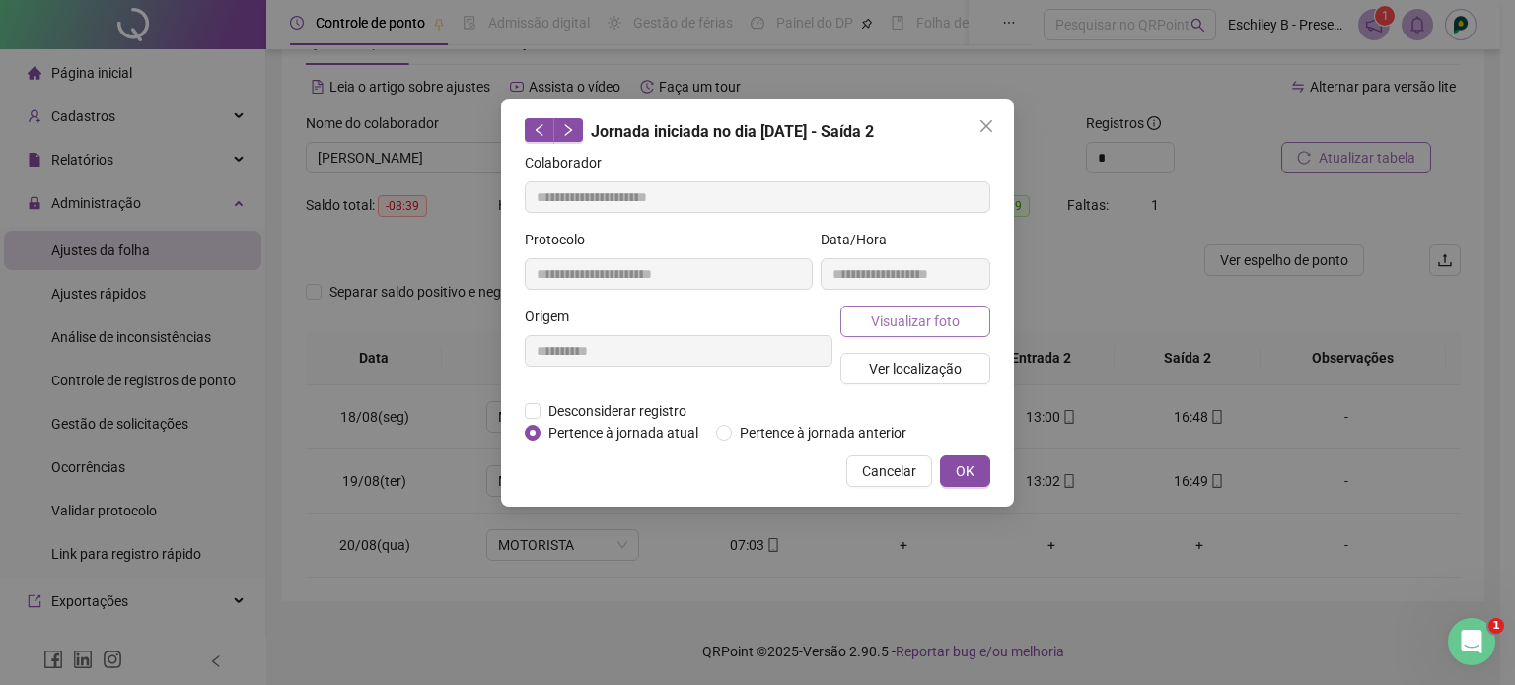
click at [918, 324] on span "Visualizar foto" at bounding box center [915, 322] width 89 height 22
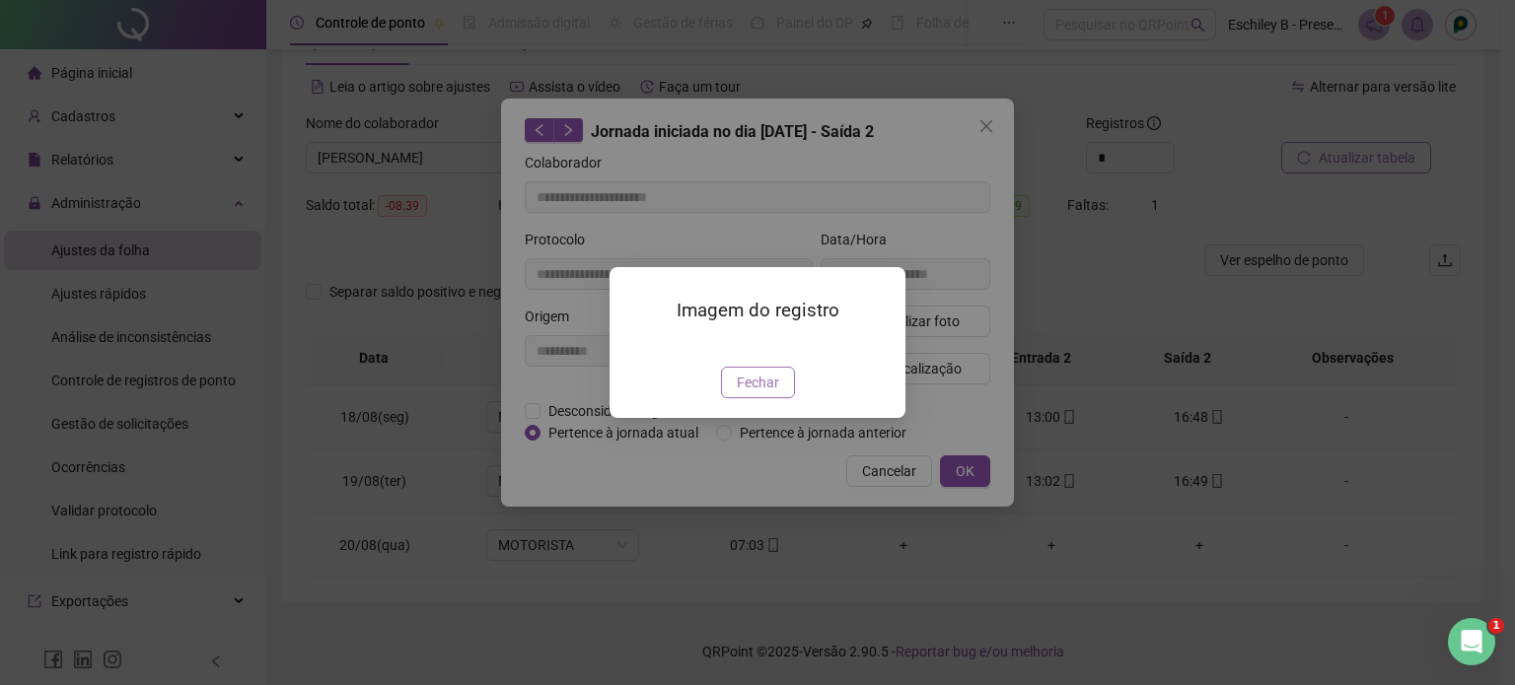
click at [757, 393] on span "Fechar" at bounding box center [758, 383] width 42 height 22
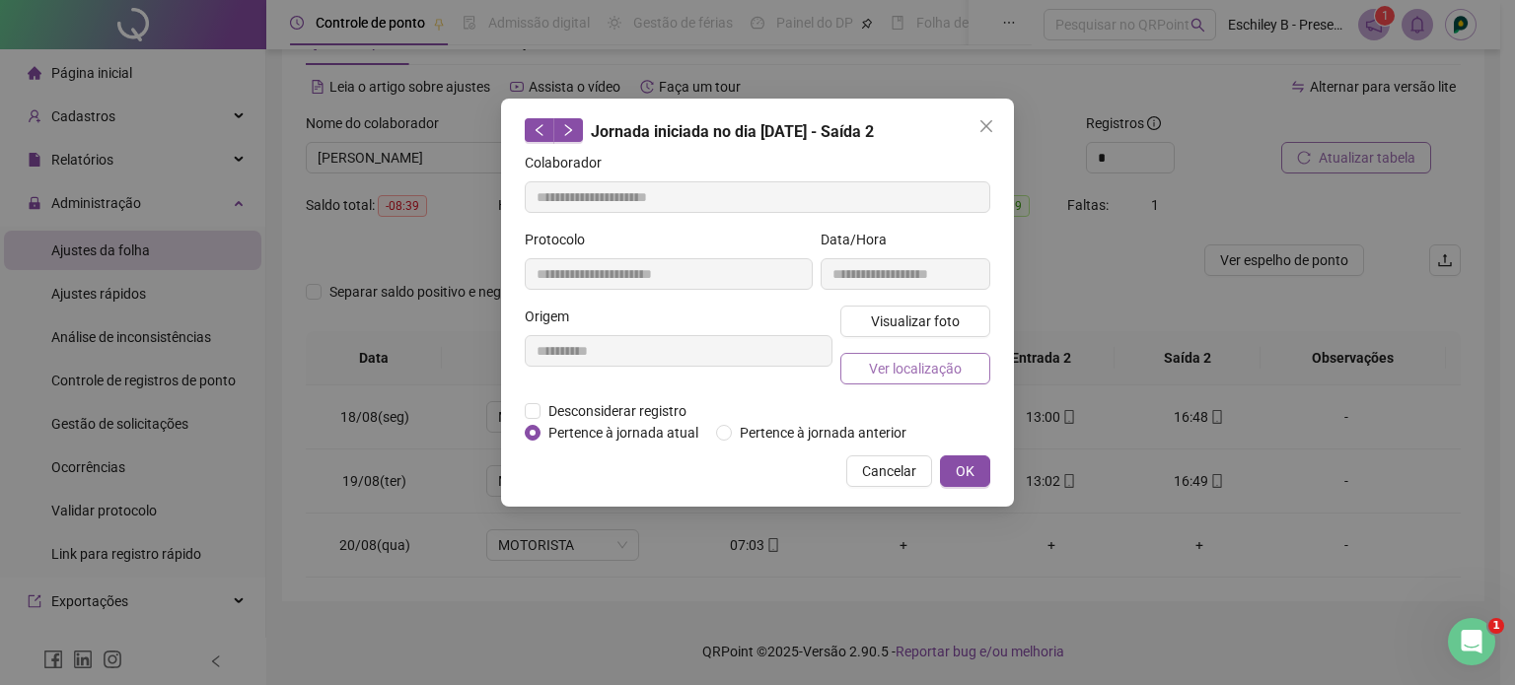
click at [930, 373] on span "Ver localização" at bounding box center [915, 369] width 93 height 22
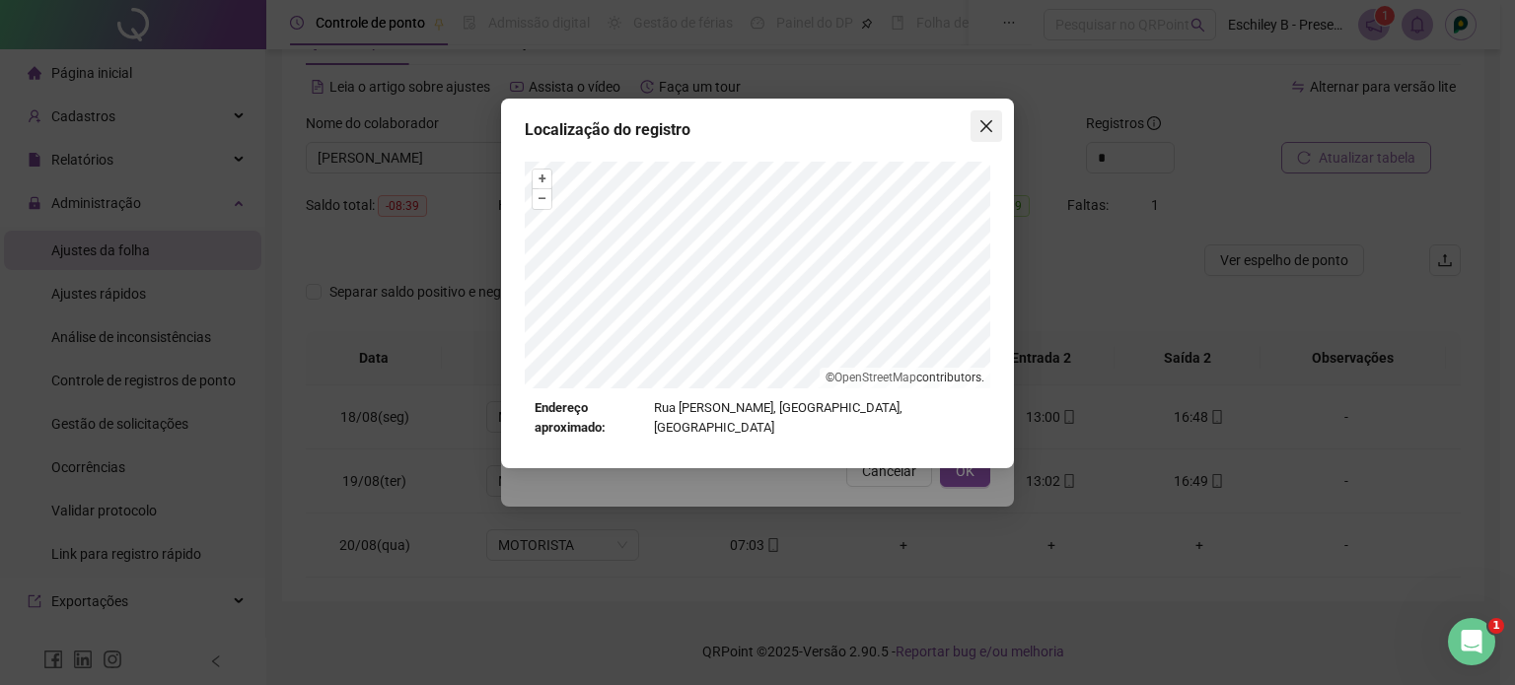
click at [985, 132] on icon "close" at bounding box center [986, 126] width 16 height 16
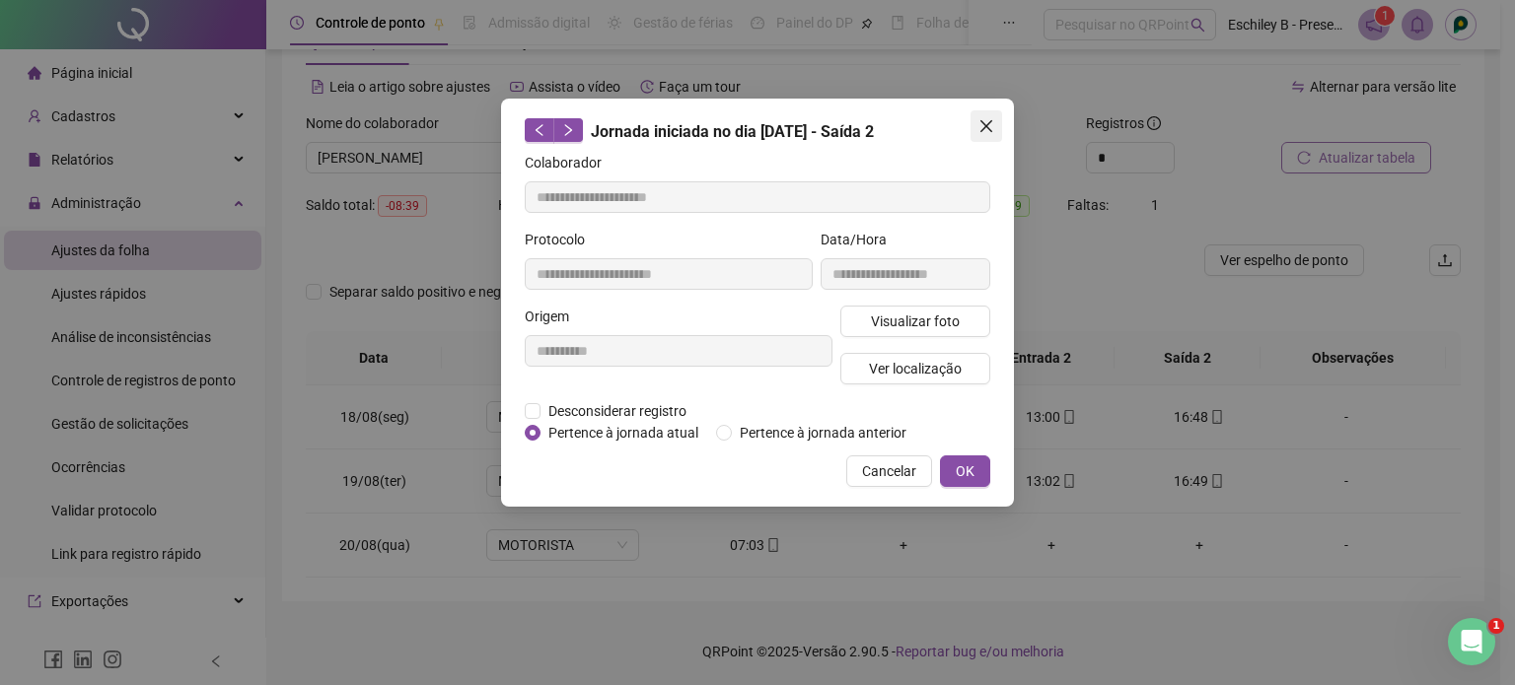
click at [987, 129] on icon "close" at bounding box center [986, 126] width 16 height 16
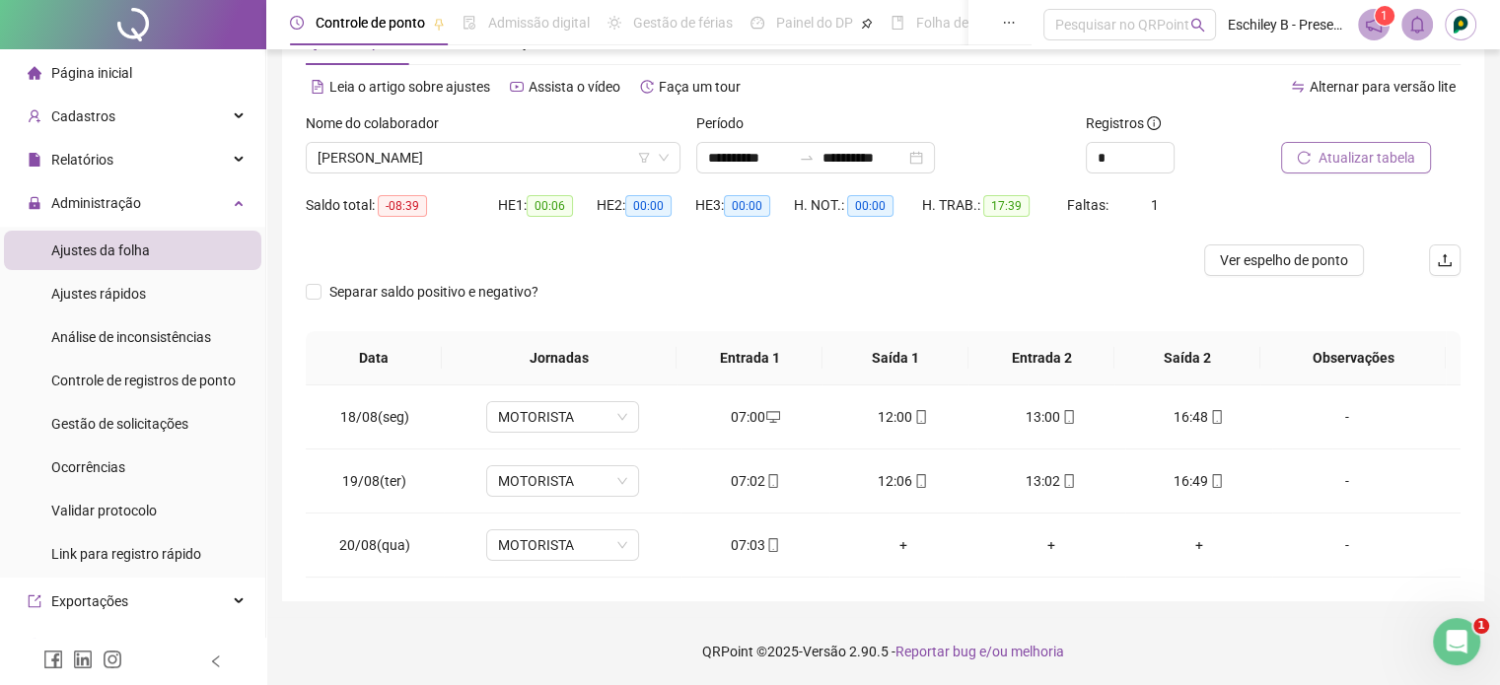
scroll to position [0, 0]
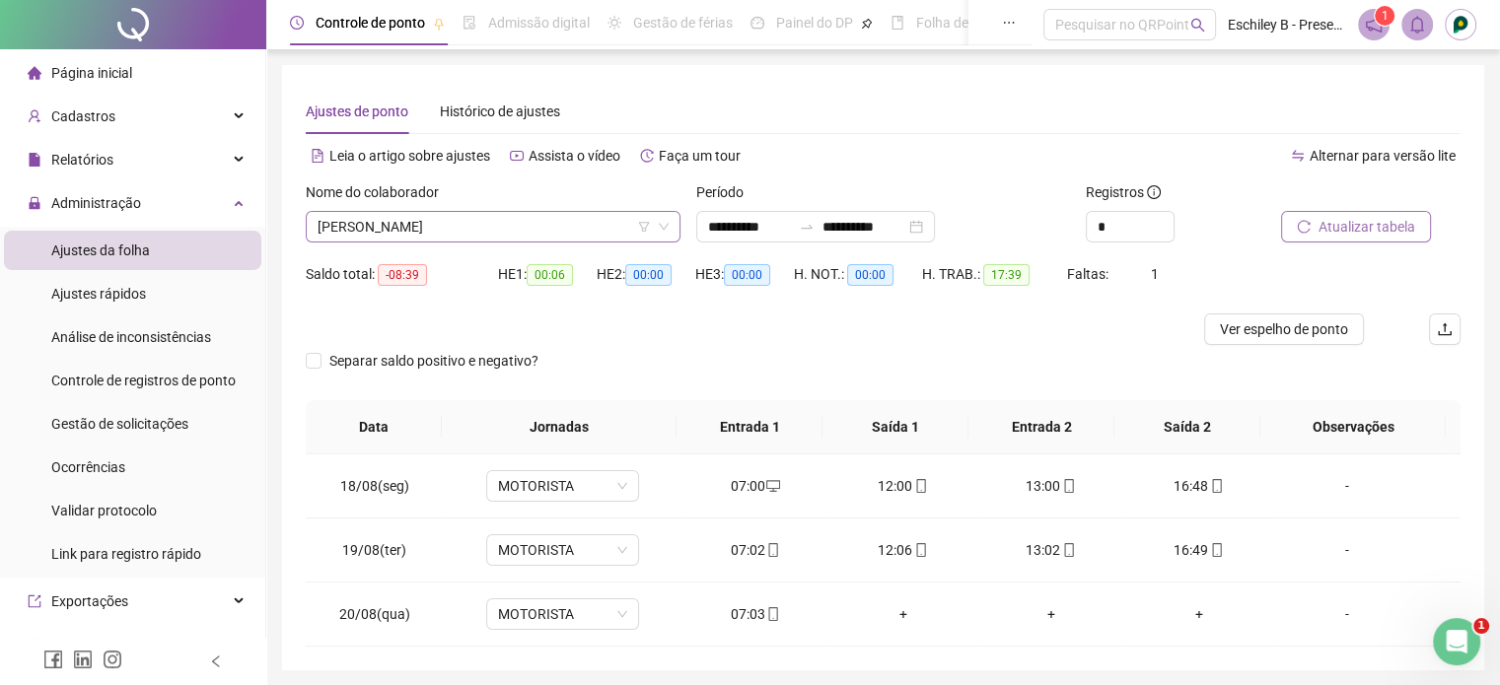
drag, startPoint x: 517, startPoint y: 234, endPoint x: 515, endPoint y: 223, distance: 11.0
click at [516, 228] on div "Nome do colaborador [PERSON_NAME]" at bounding box center [493, 219] width 390 height 77
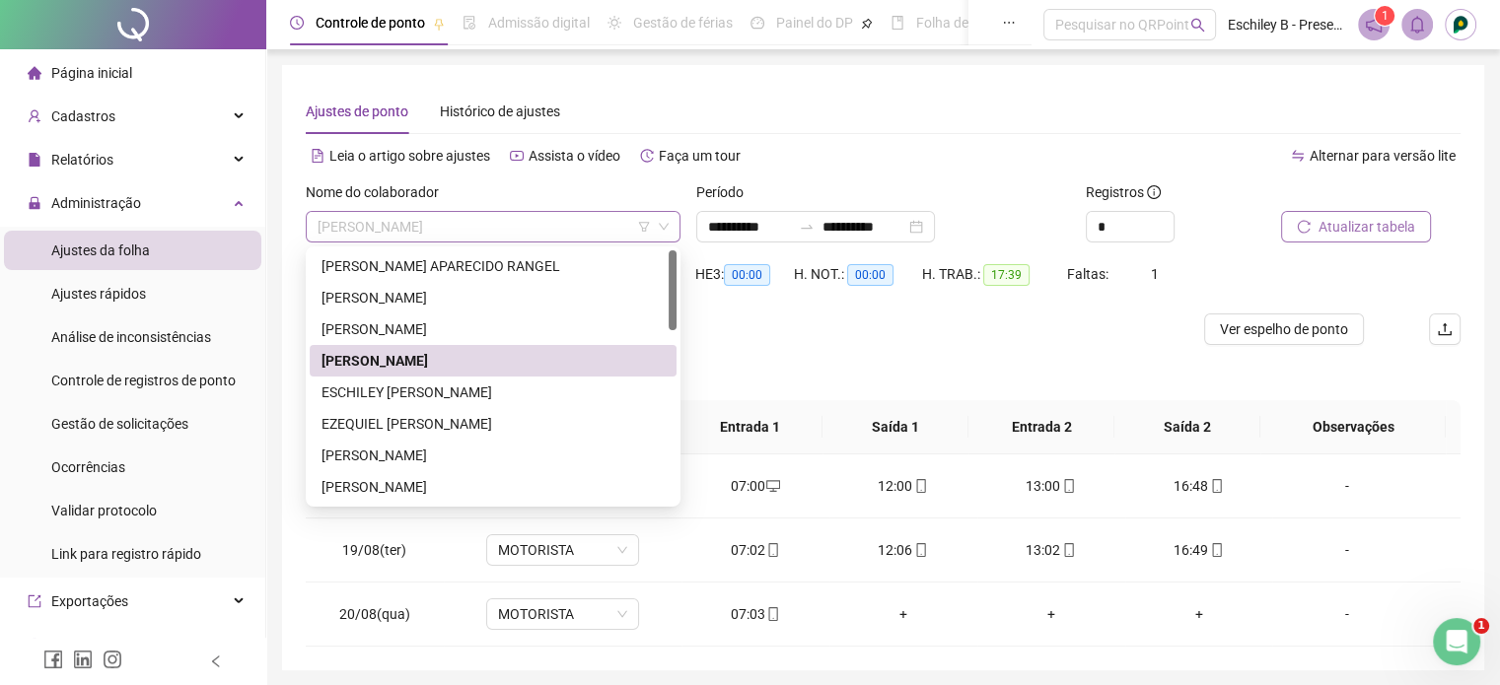
click at [514, 221] on span "[PERSON_NAME]" at bounding box center [492, 227] width 351 height 30
click at [474, 406] on div "ESCHILEY [PERSON_NAME]" at bounding box center [493, 393] width 367 height 32
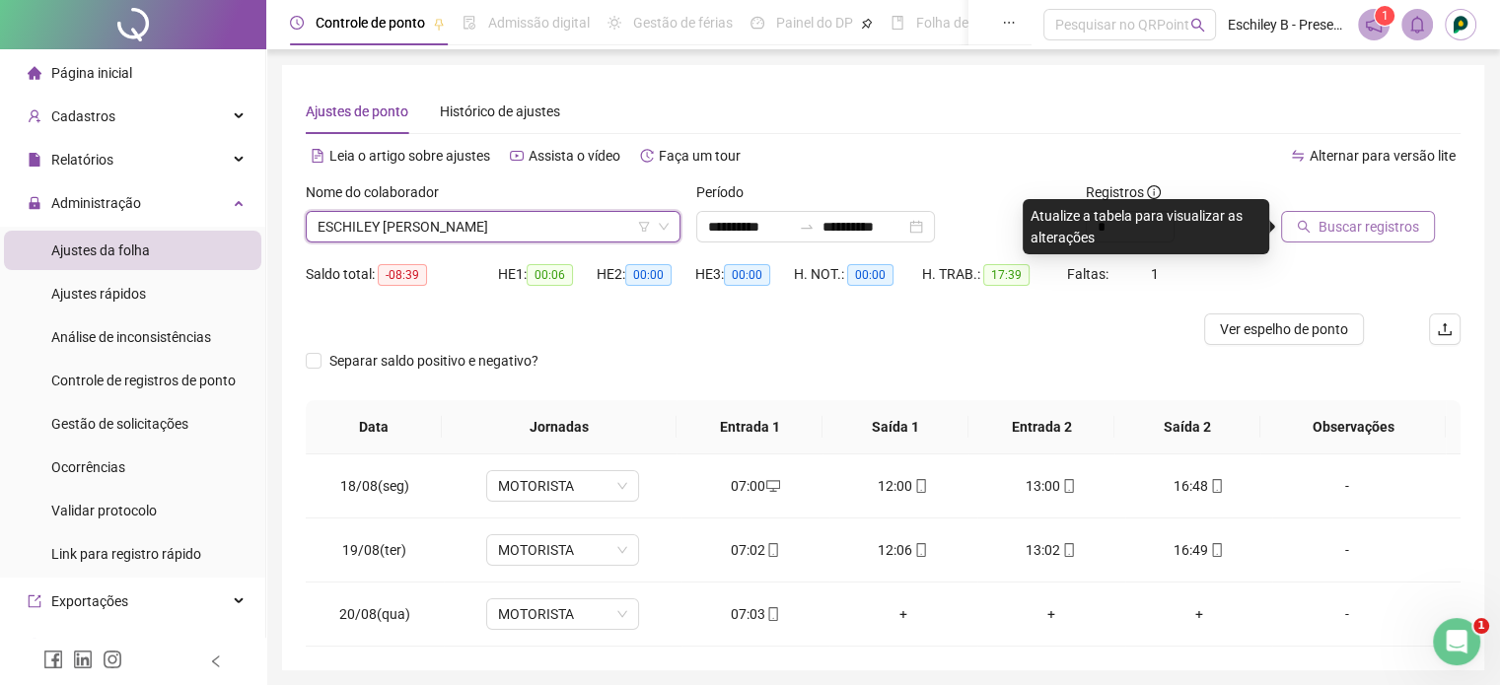
click at [1317, 228] on button "Buscar registros" at bounding box center [1358, 227] width 154 height 32
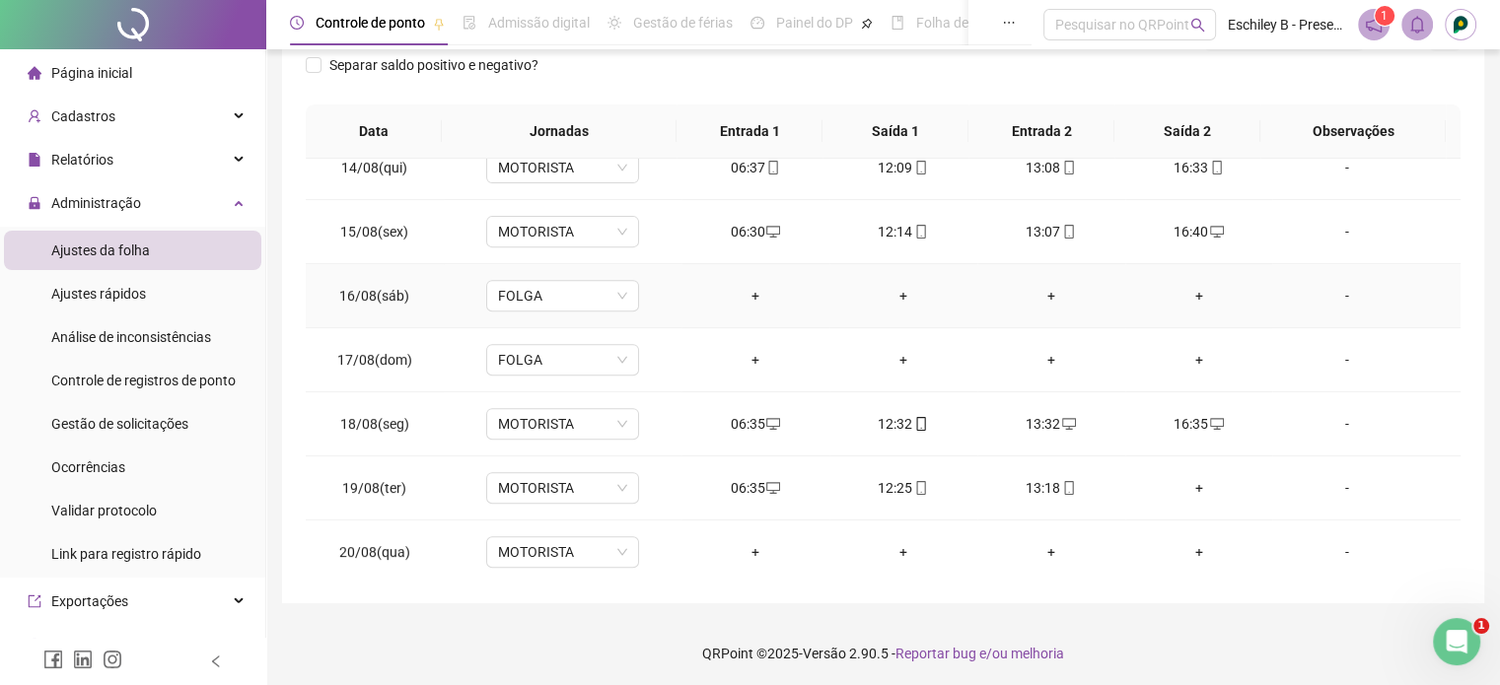
scroll to position [298, 0]
click at [1188, 480] on div "+" at bounding box center [1199, 486] width 116 height 22
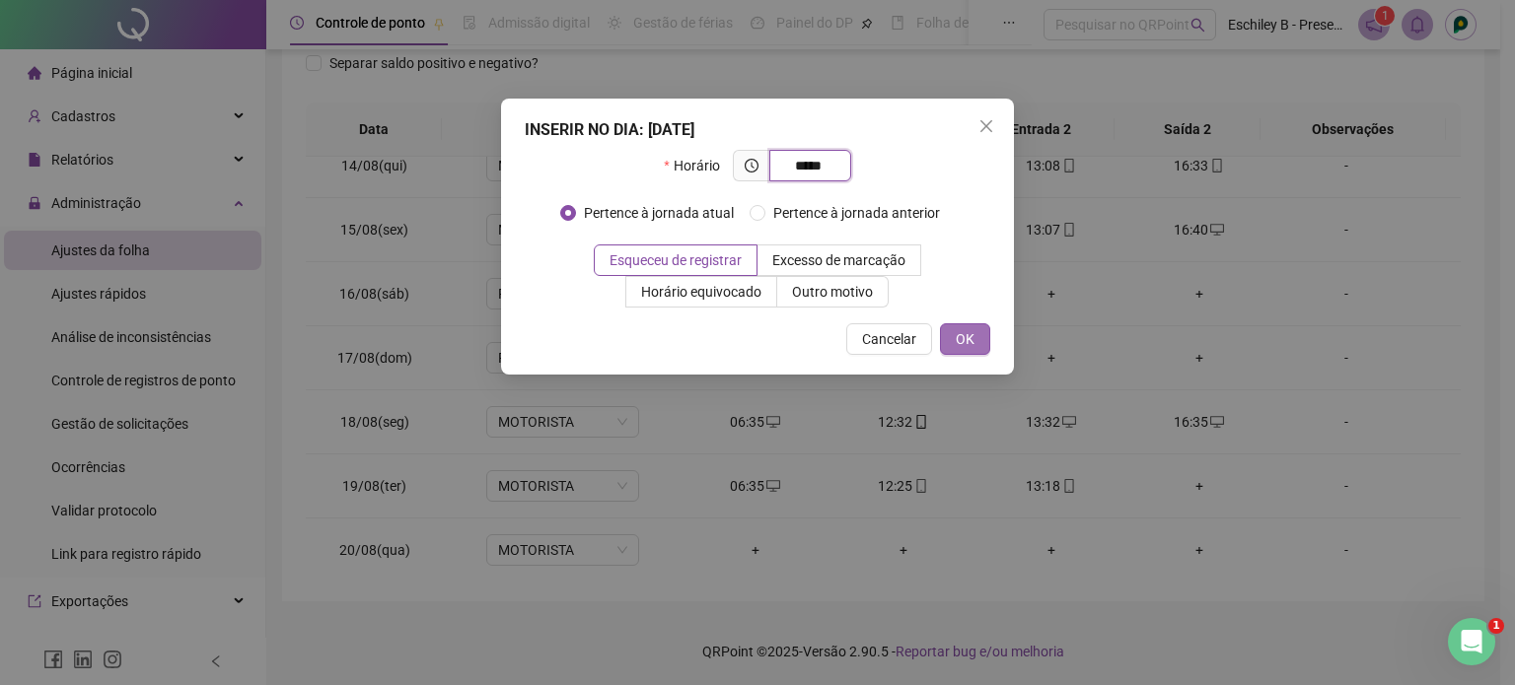
type input "*****"
click at [967, 342] on span "OK" at bounding box center [964, 339] width 19 height 22
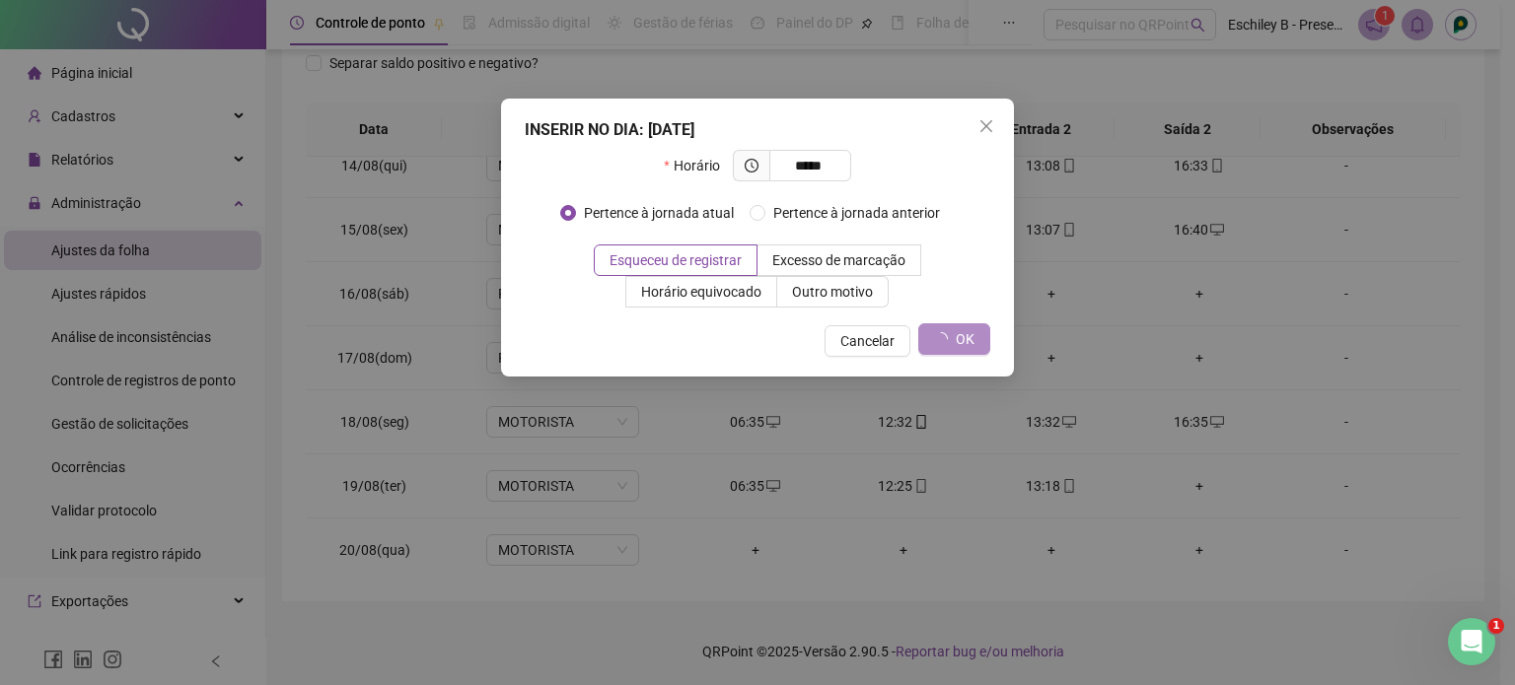
click at [746, 546] on div "INSERIR NO DIA : [DATE] Horário ***** Pertence à jornada atual Pertence à jorna…" at bounding box center [757, 342] width 1515 height 685
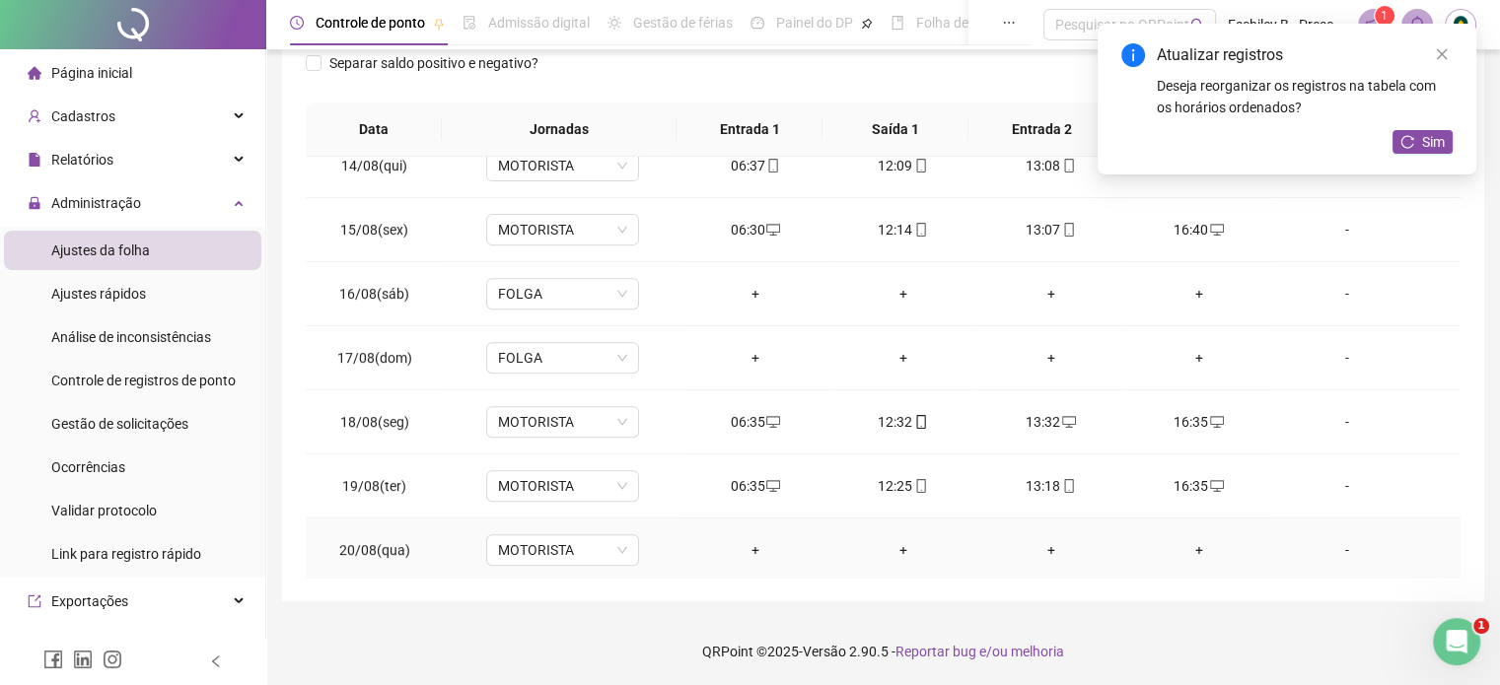
click at [746, 545] on div "+" at bounding box center [755, 550] width 116 height 22
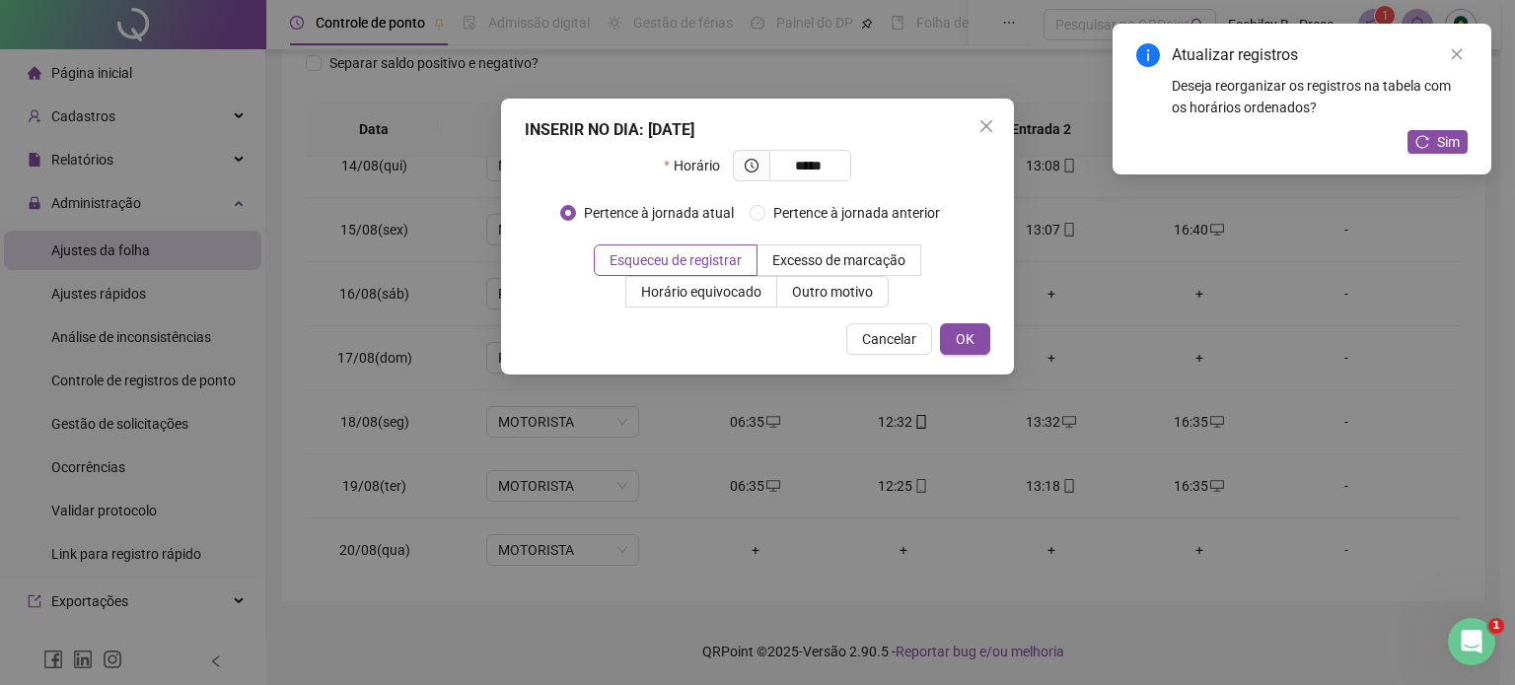
type input "*****"
click at [999, 340] on div "INSERIR NO DIA : [DATE] Horário ***** Pertence à jornada atual Pertence à jorna…" at bounding box center [757, 237] width 513 height 276
click at [997, 353] on div "INSERIR NO DIA : [DATE] Horário ***** Pertence à jornada atual Pertence à jorna…" at bounding box center [757, 237] width 513 height 276
click at [964, 344] on span "OK" at bounding box center [964, 339] width 19 height 22
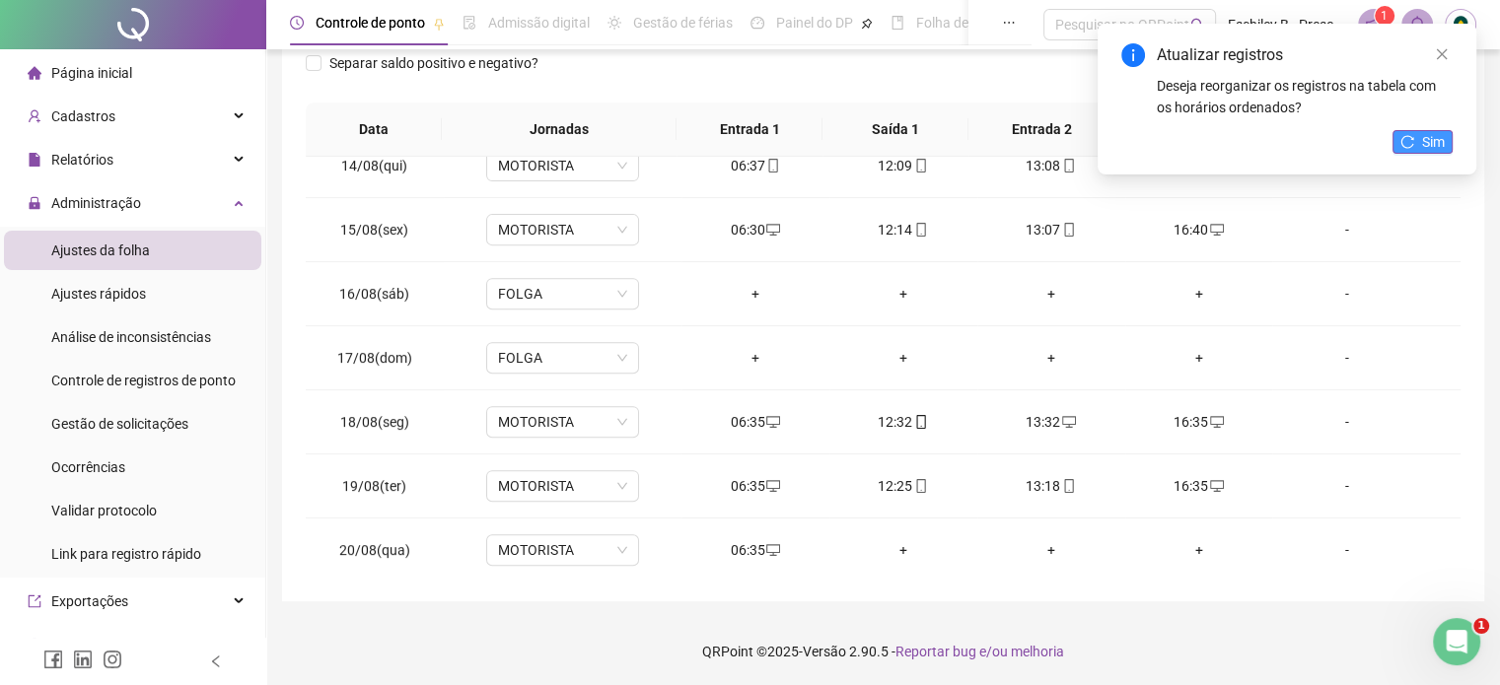
click at [1400, 150] on button "Sim" at bounding box center [1422, 142] width 60 height 24
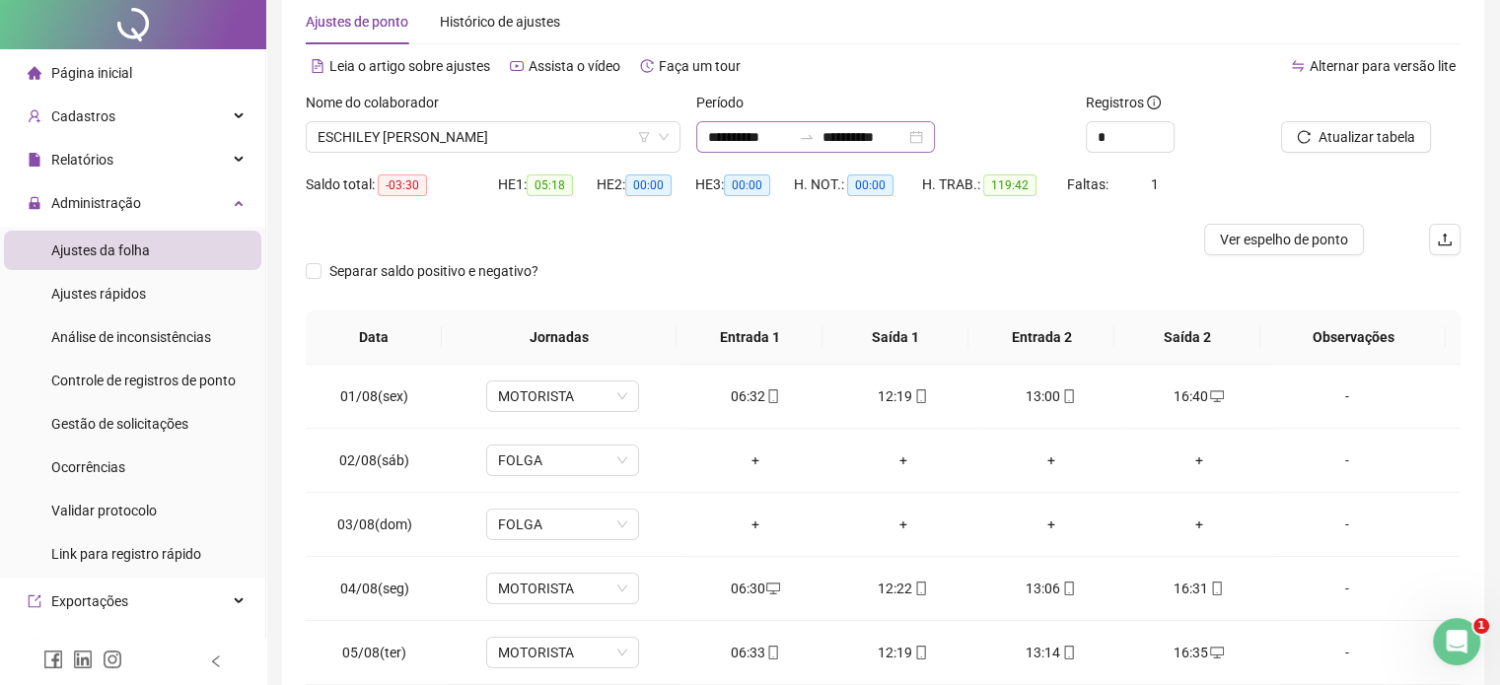
scroll to position [0, 0]
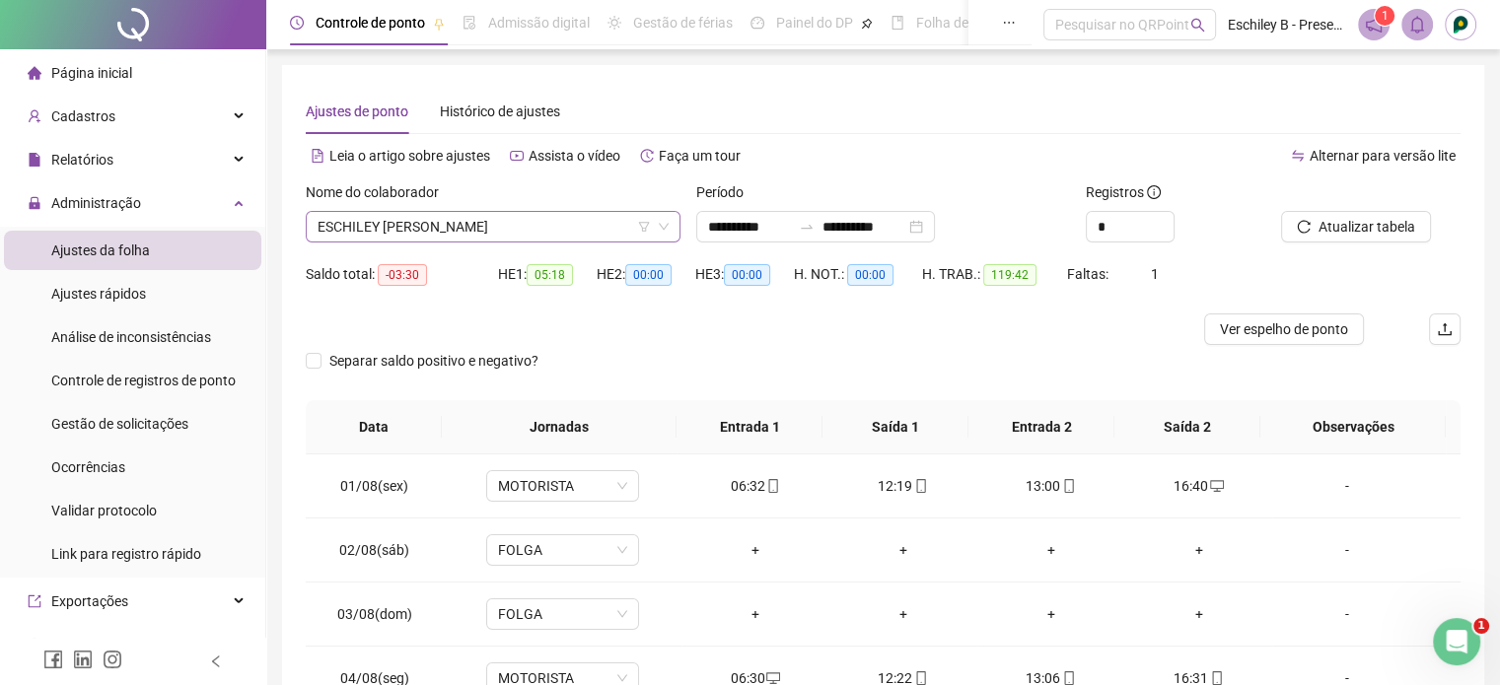
click at [485, 220] on span "ESCHILEY [PERSON_NAME]" at bounding box center [492, 227] width 351 height 30
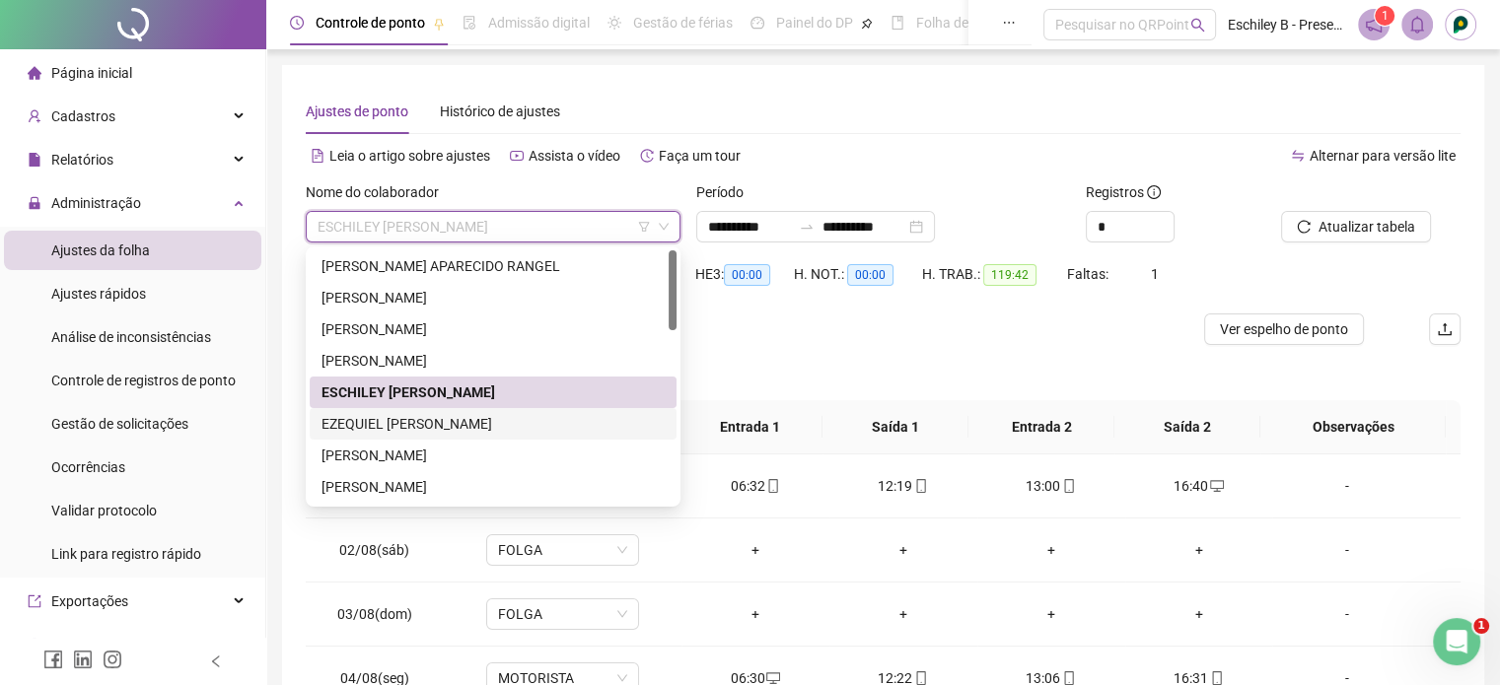
click at [482, 422] on div "EZEQUIEL [PERSON_NAME]" at bounding box center [492, 424] width 343 height 22
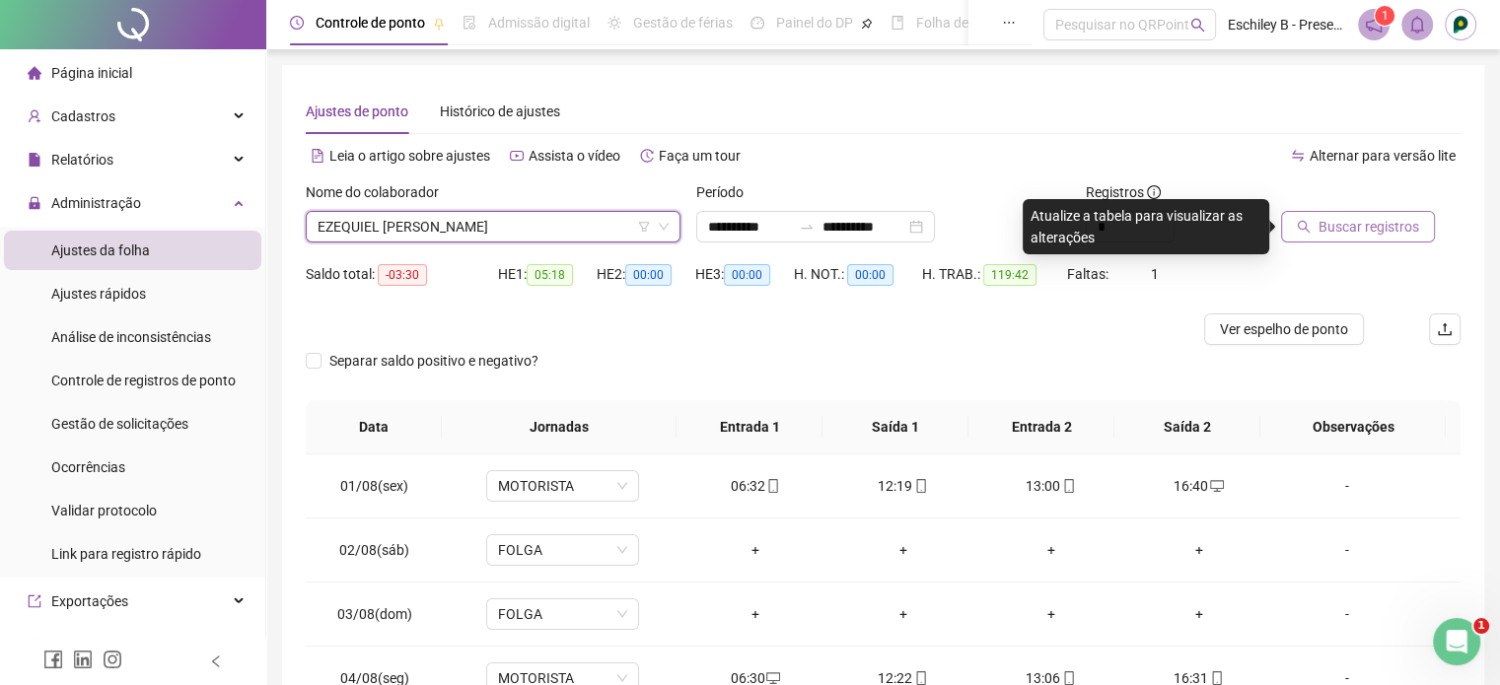
click at [1310, 235] on button "Buscar registros" at bounding box center [1358, 227] width 154 height 32
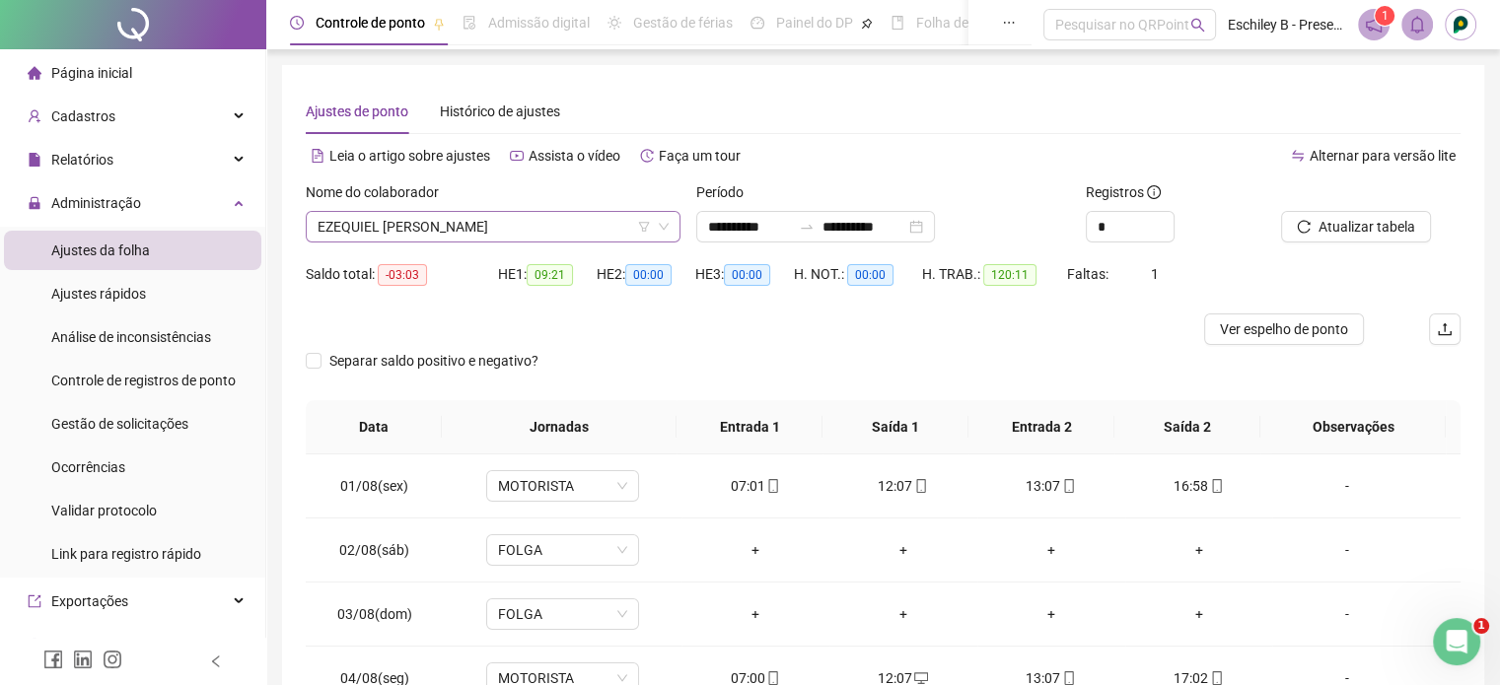
click at [522, 228] on span "EZEQUIEL [PERSON_NAME]" at bounding box center [492, 227] width 351 height 30
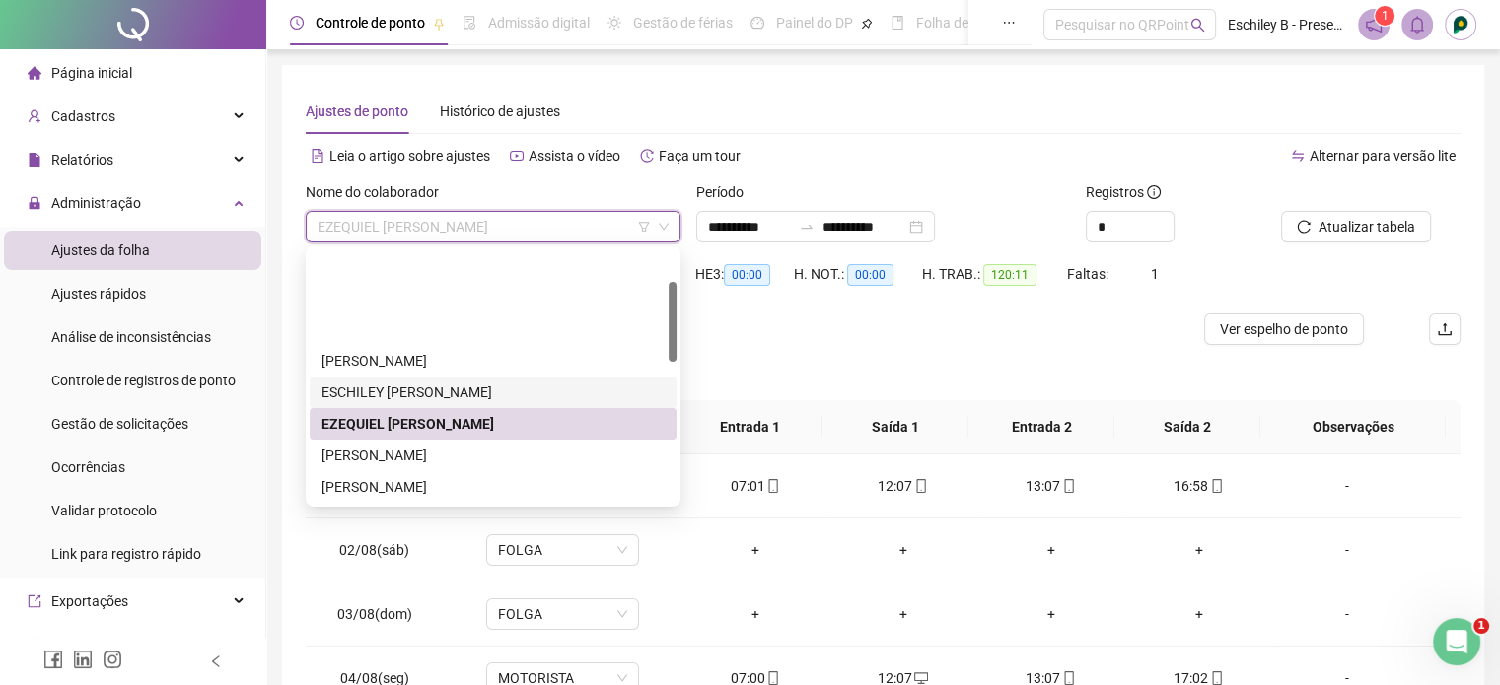
scroll to position [99, 0]
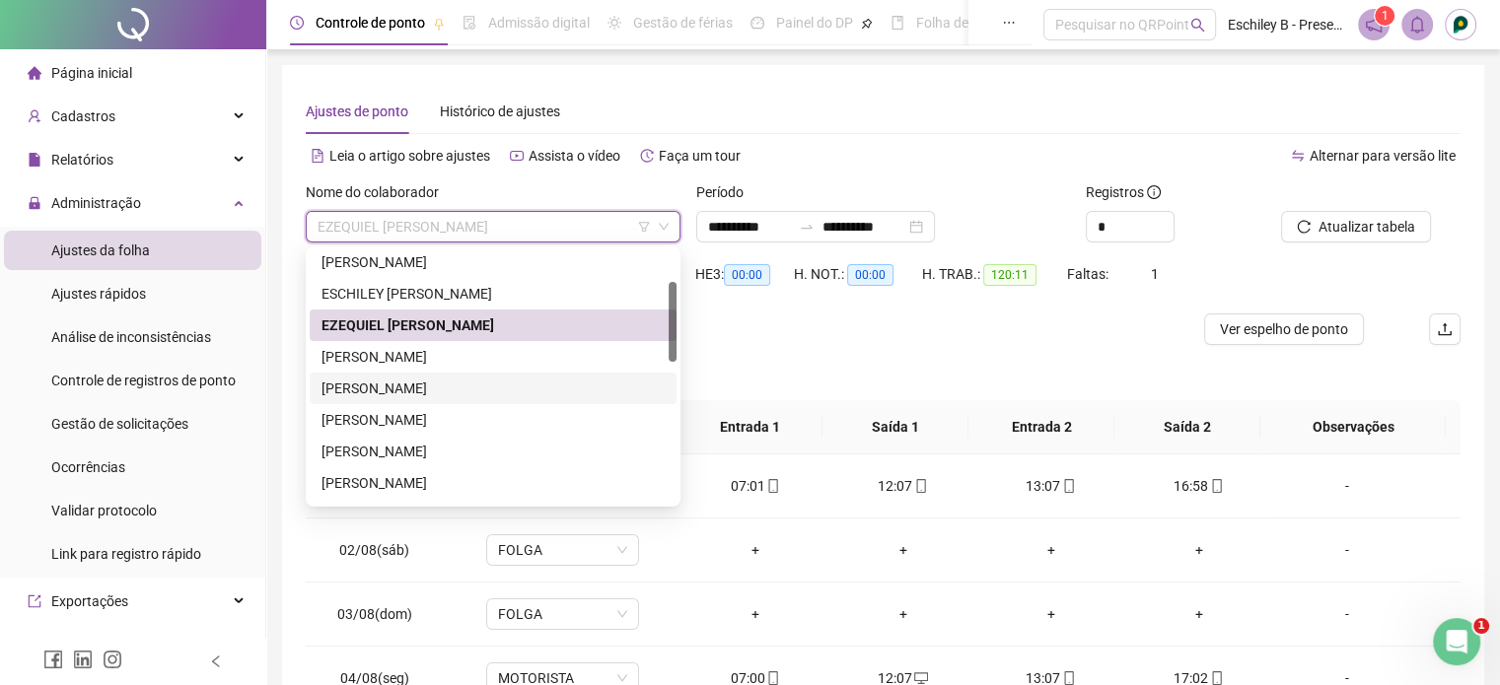
click at [440, 382] on div "[PERSON_NAME]" at bounding box center [492, 389] width 343 height 22
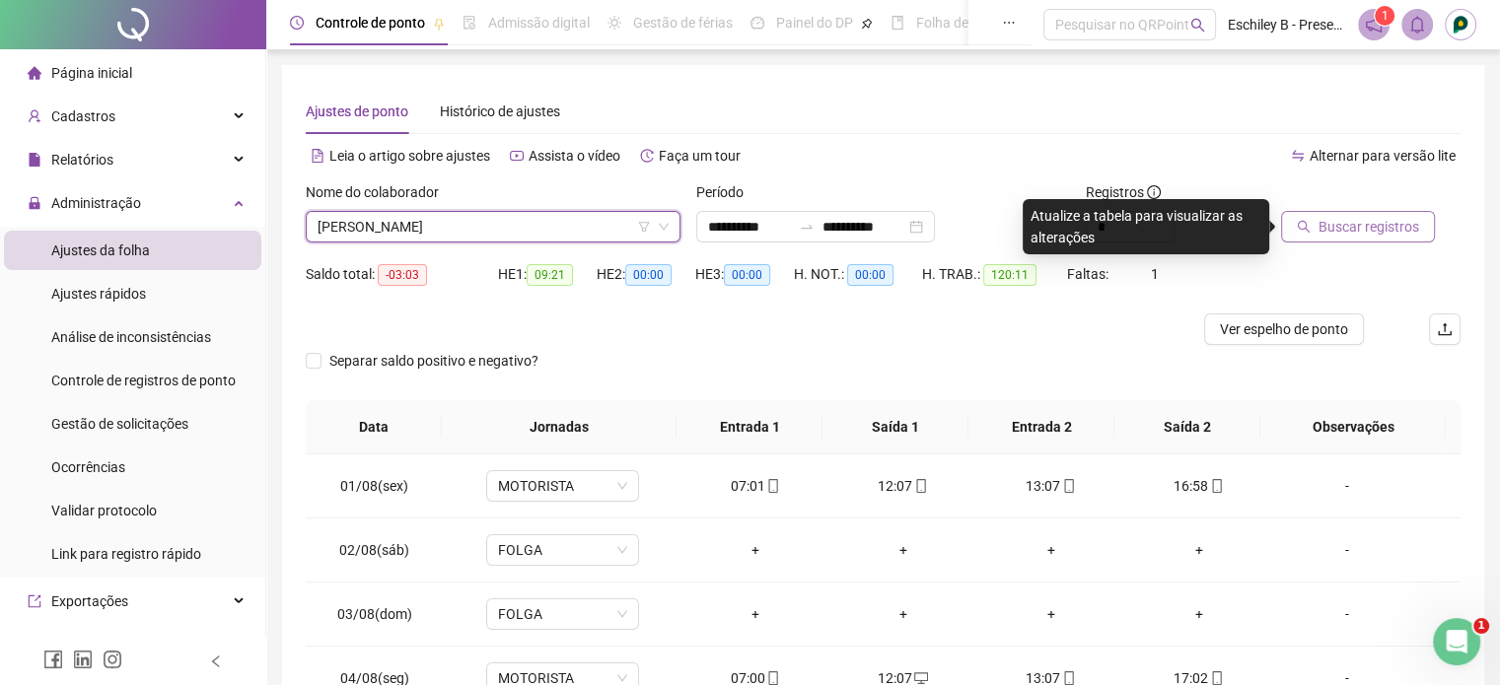
click at [1315, 215] on button "Buscar registros" at bounding box center [1358, 227] width 154 height 32
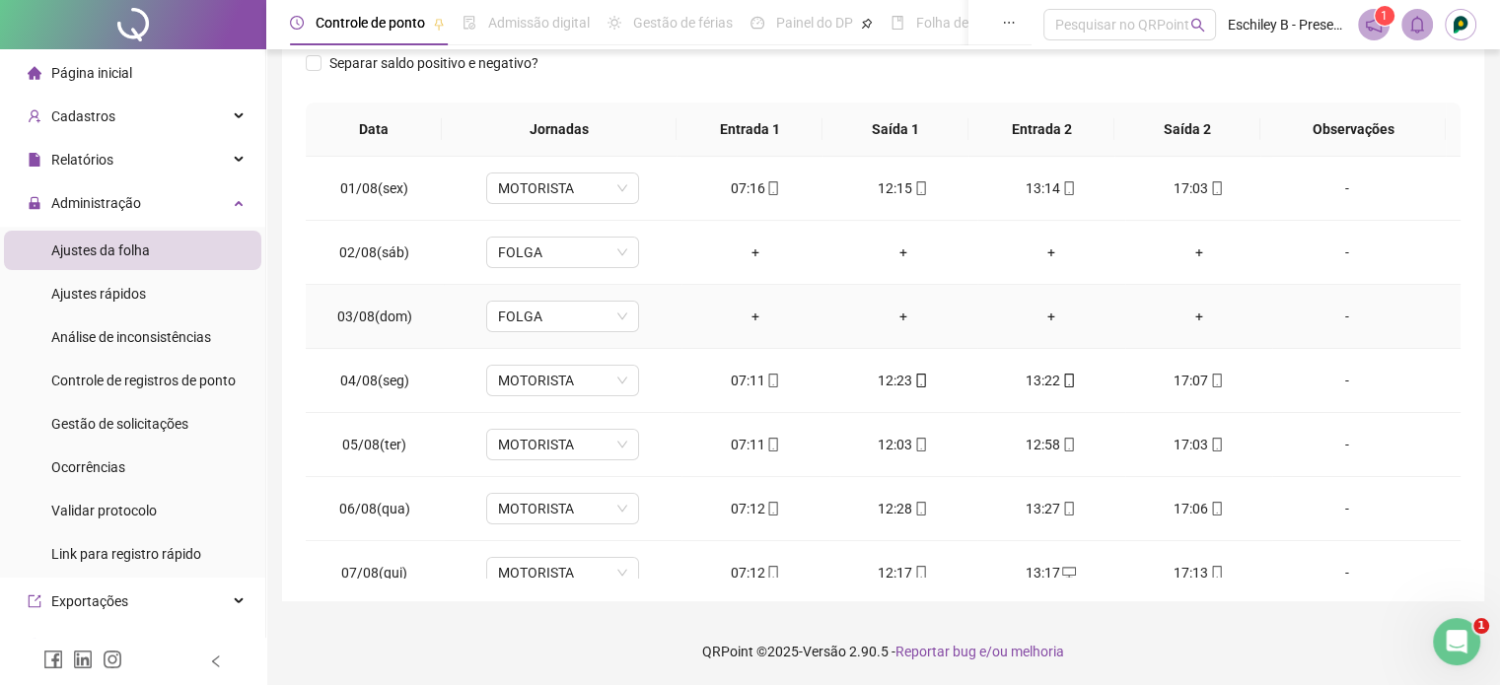
scroll to position [0, 0]
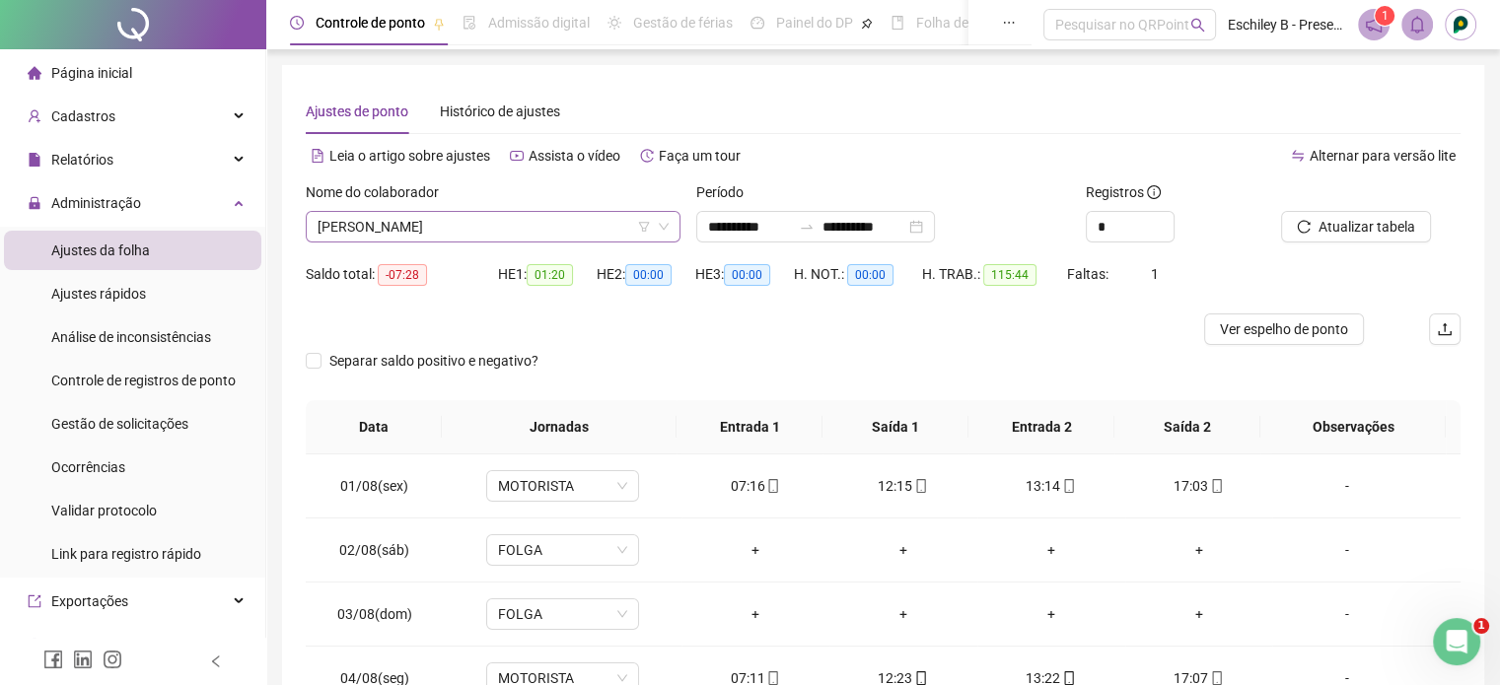
click at [558, 220] on span "[PERSON_NAME]" at bounding box center [492, 227] width 351 height 30
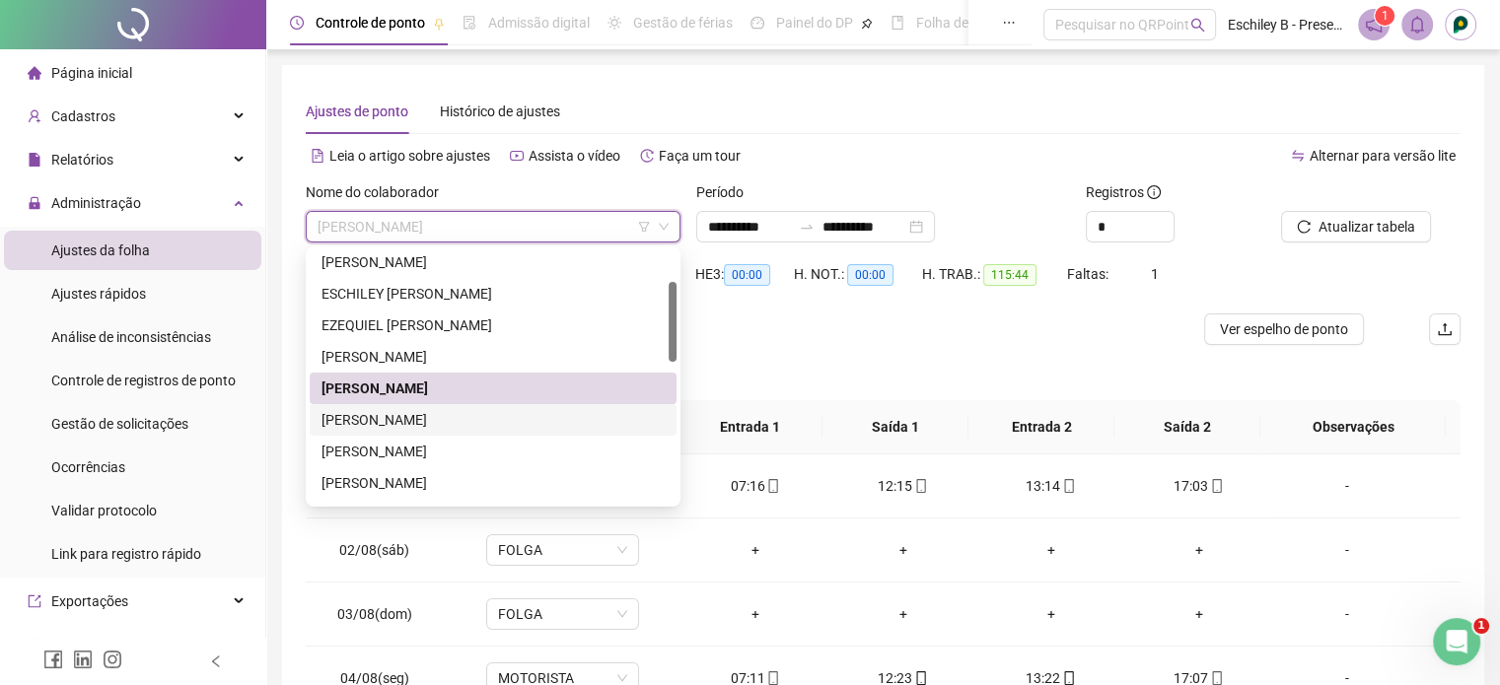
click at [487, 412] on div "[PERSON_NAME]" at bounding box center [492, 420] width 343 height 22
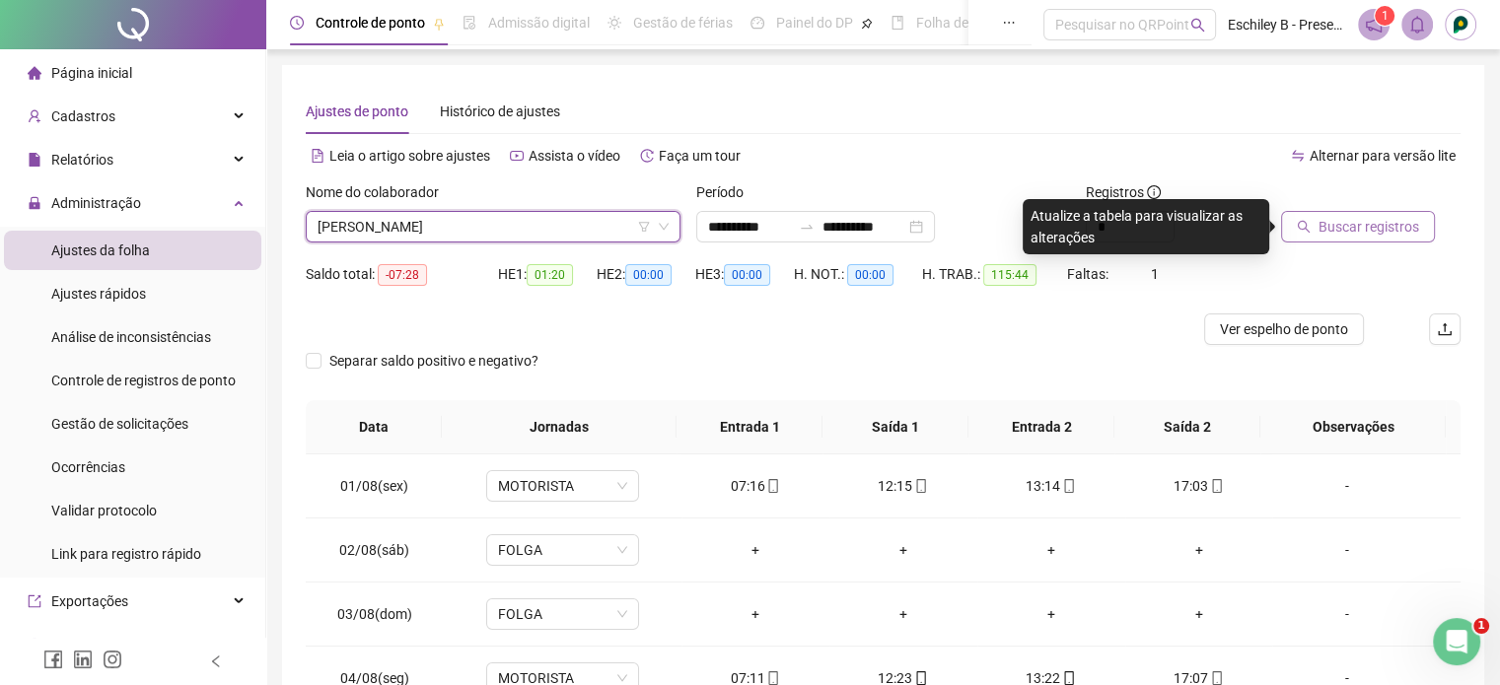
click at [1399, 225] on span "Buscar registros" at bounding box center [1368, 227] width 101 height 22
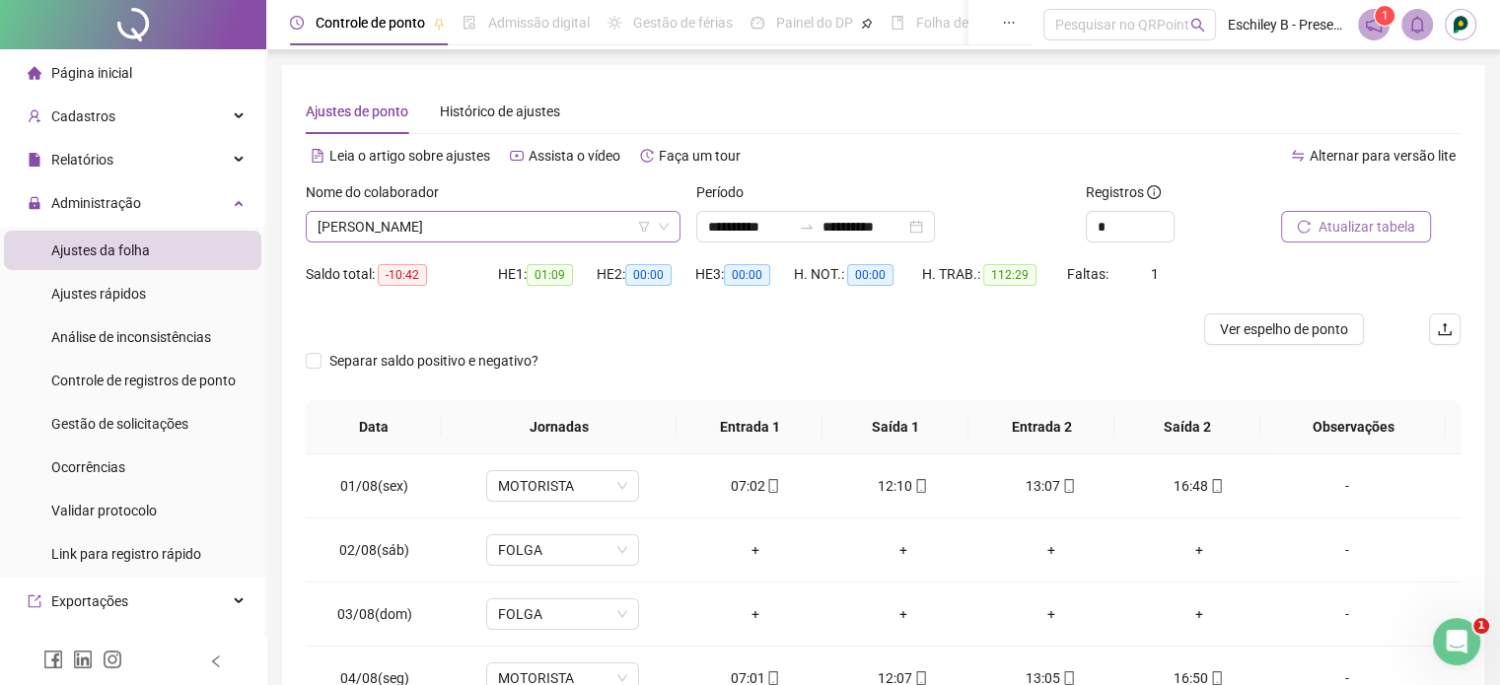
click at [514, 232] on span "[PERSON_NAME]" at bounding box center [492, 227] width 351 height 30
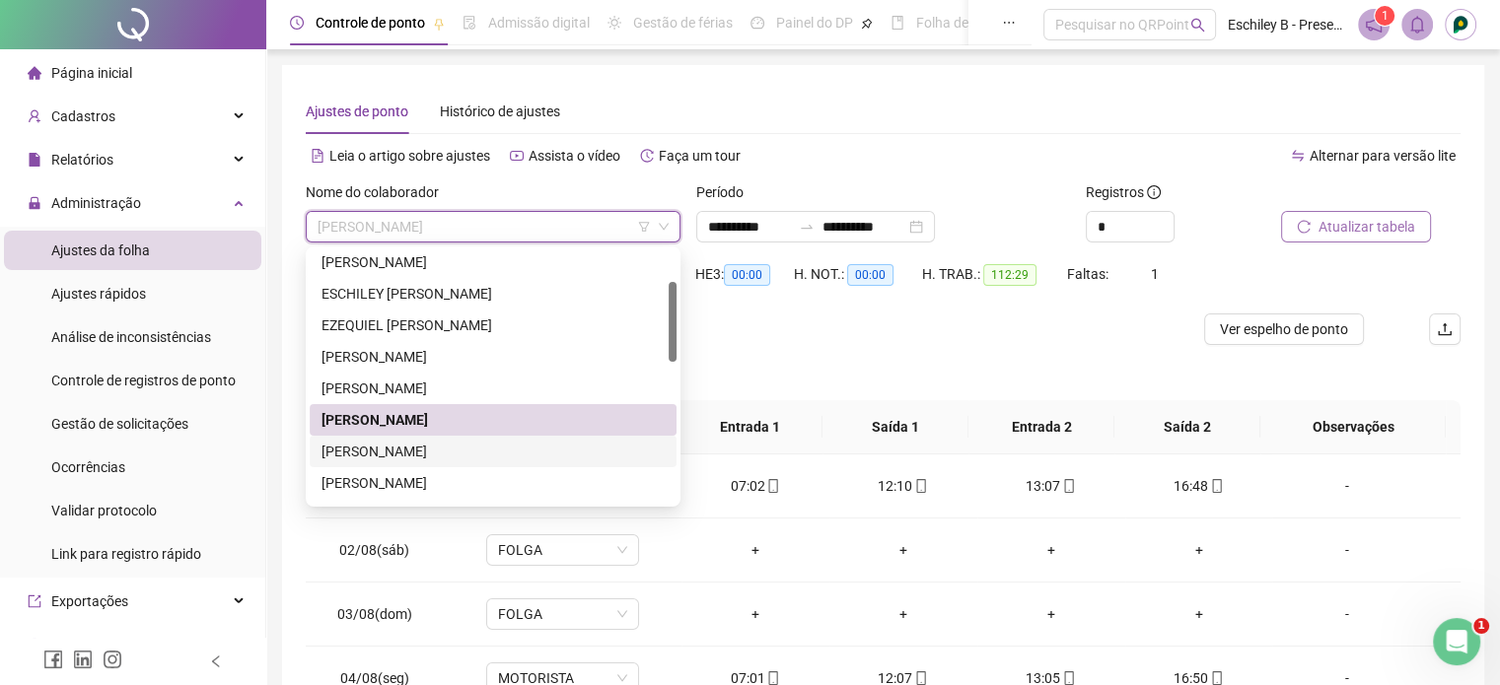
click at [456, 457] on div "[PERSON_NAME]" at bounding box center [492, 452] width 343 height 22
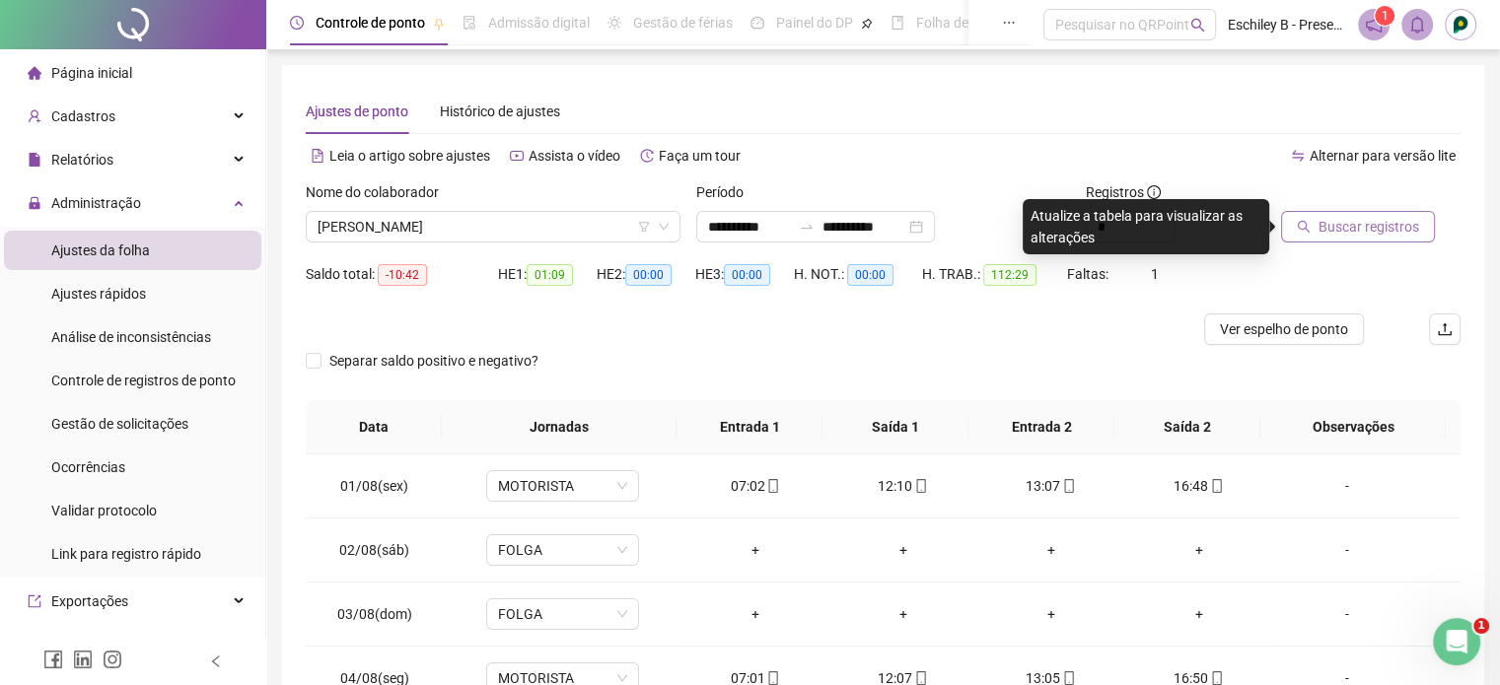
click at [1312, 233] on button "Buscar registros" at bounding box center [1358, 227] width 154 height 32
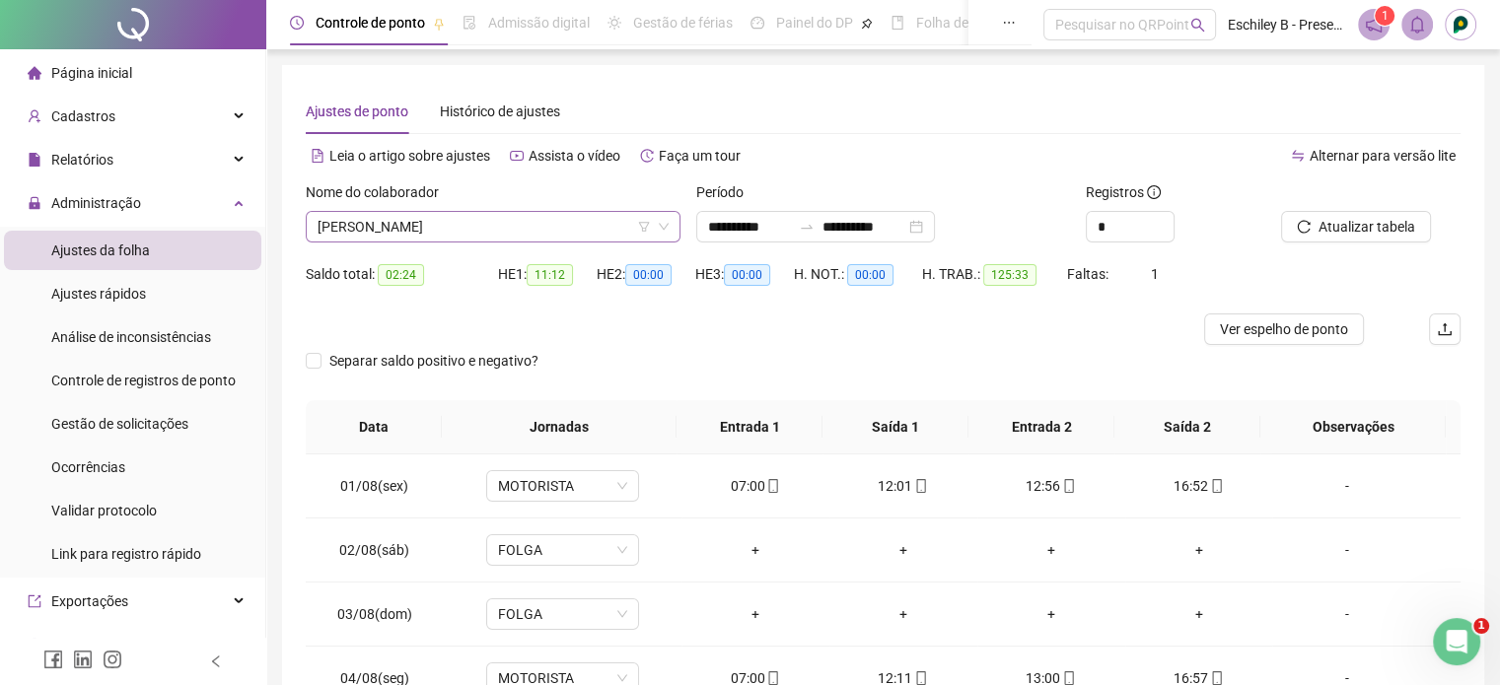
click at [624, 226] on span "[PERSON_NAME]" at bounding box center [492, 227] width 351 height 30
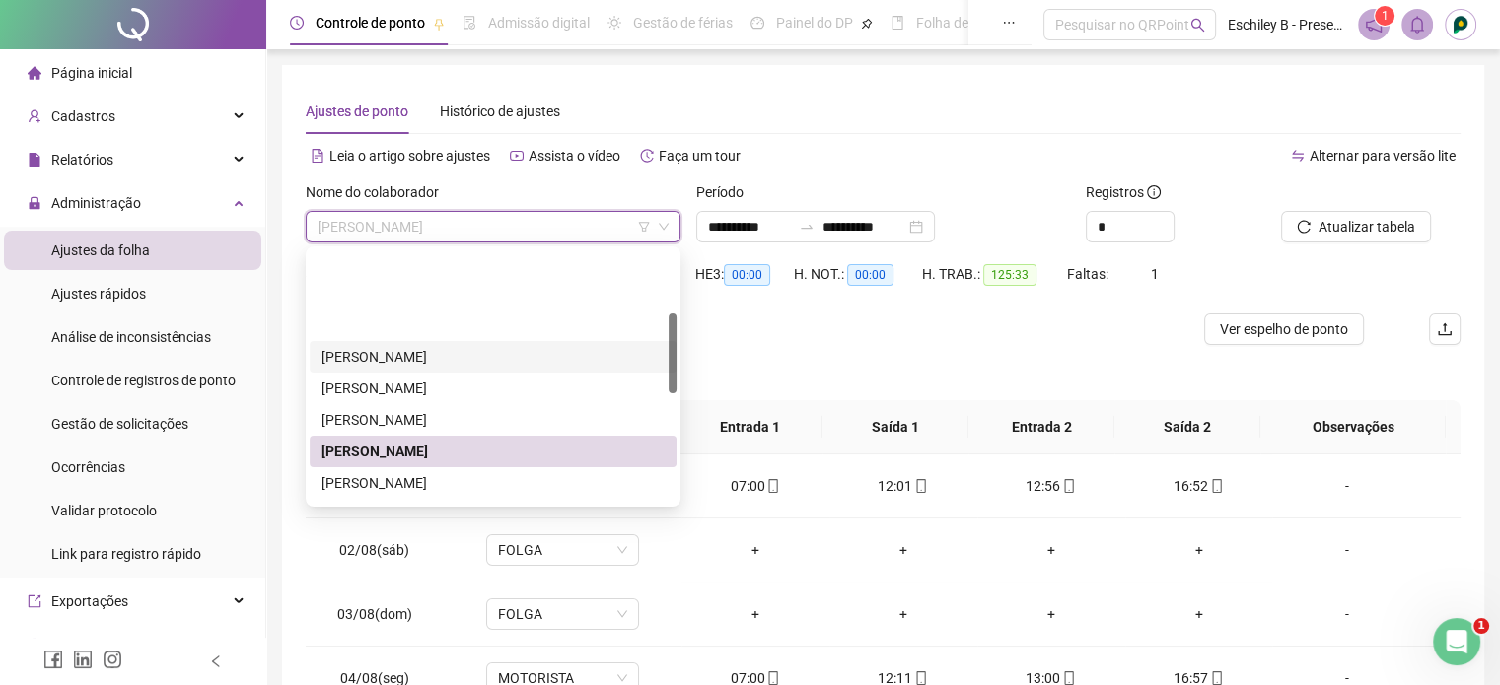
scroll to position [197, 0]
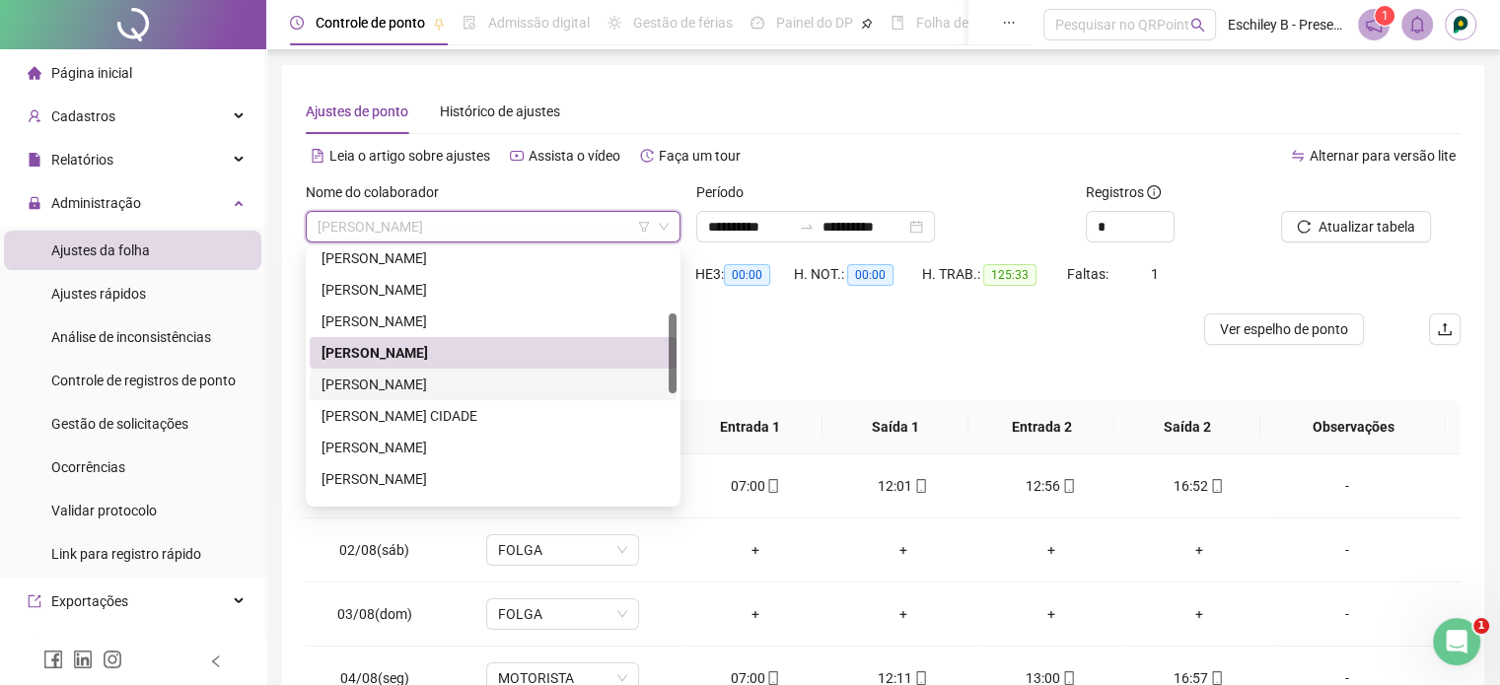
drag, startPoint x: 514, startPoint y: 380, endPoint x: 525, endPoint y: 373, distance: 12.9
click at [514, 380] on div "[PERSON_NAME]" at bounding box center [492, 385] width 343 height 22
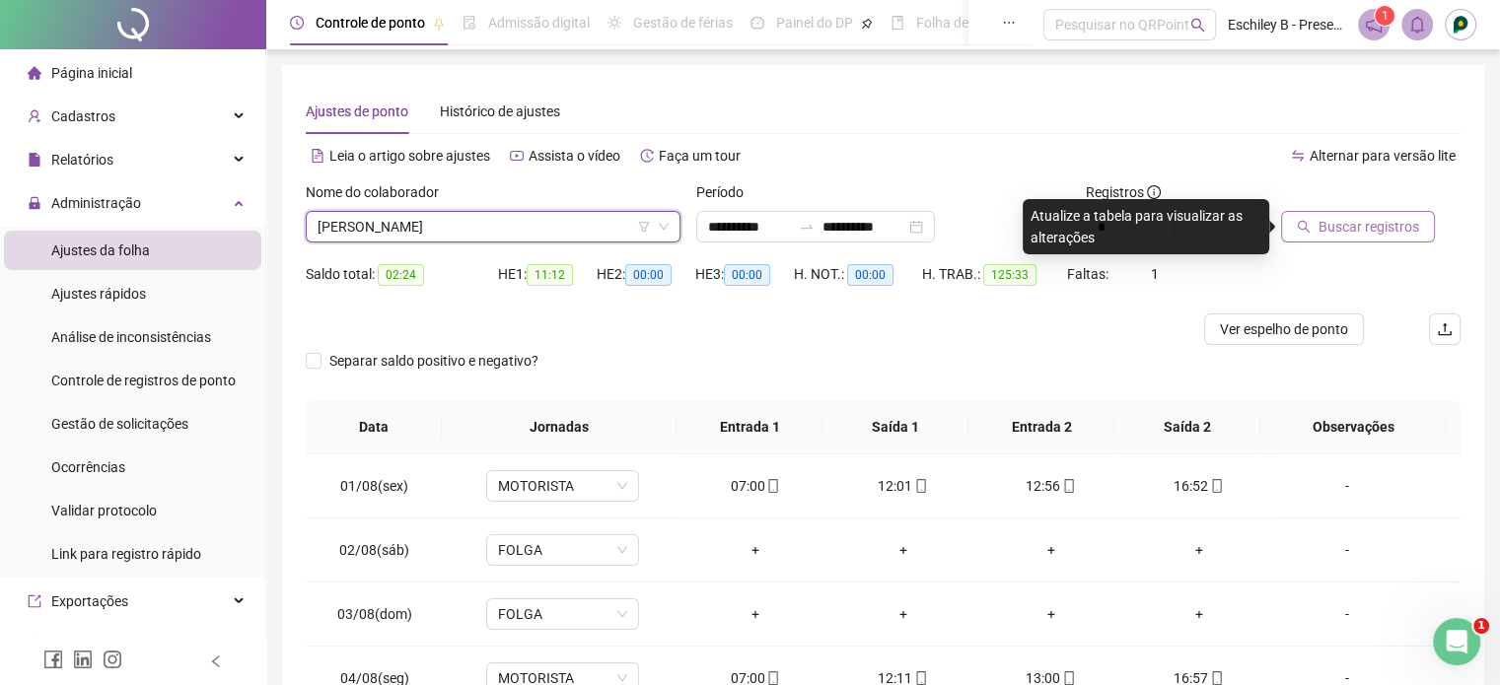
click at [1403, 224] on span "Buscar registros" at bounding box center [1368, 227] width 101 height 22
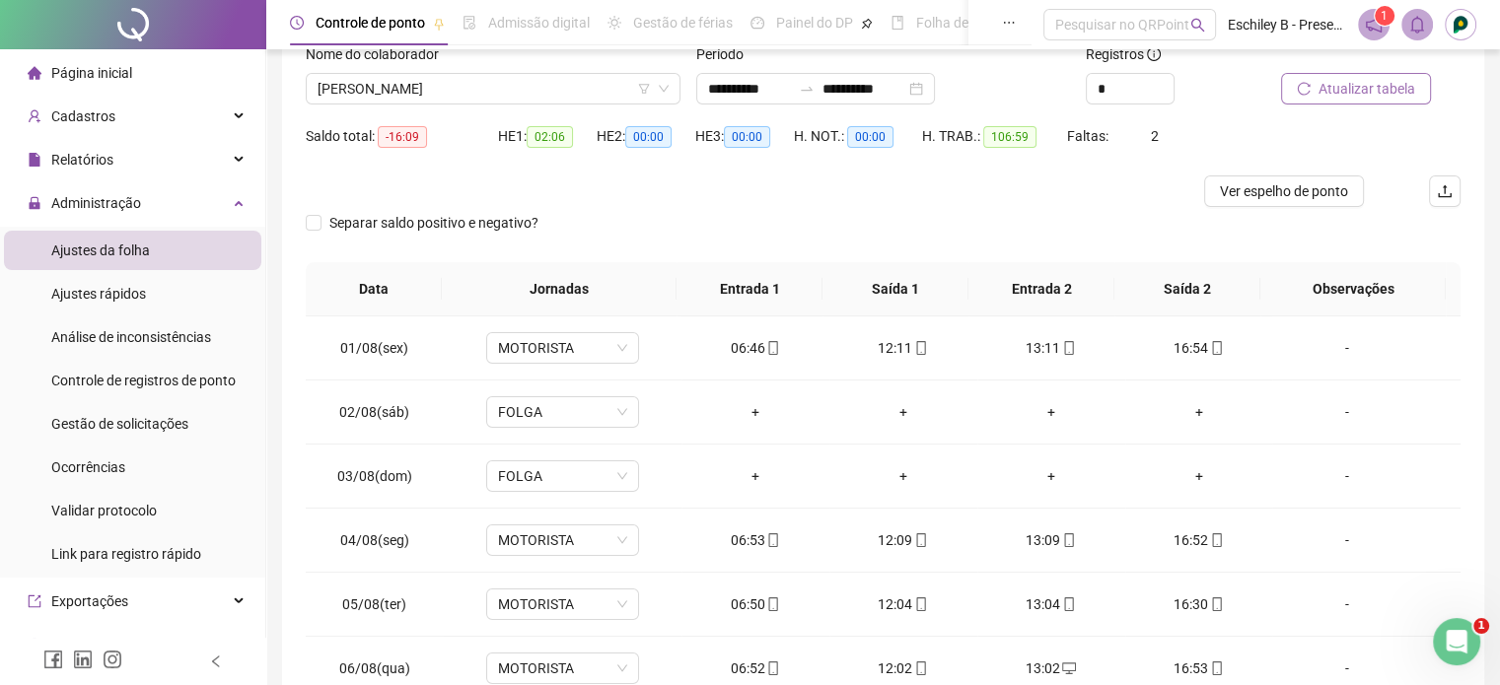
scroll to position [0, 0]
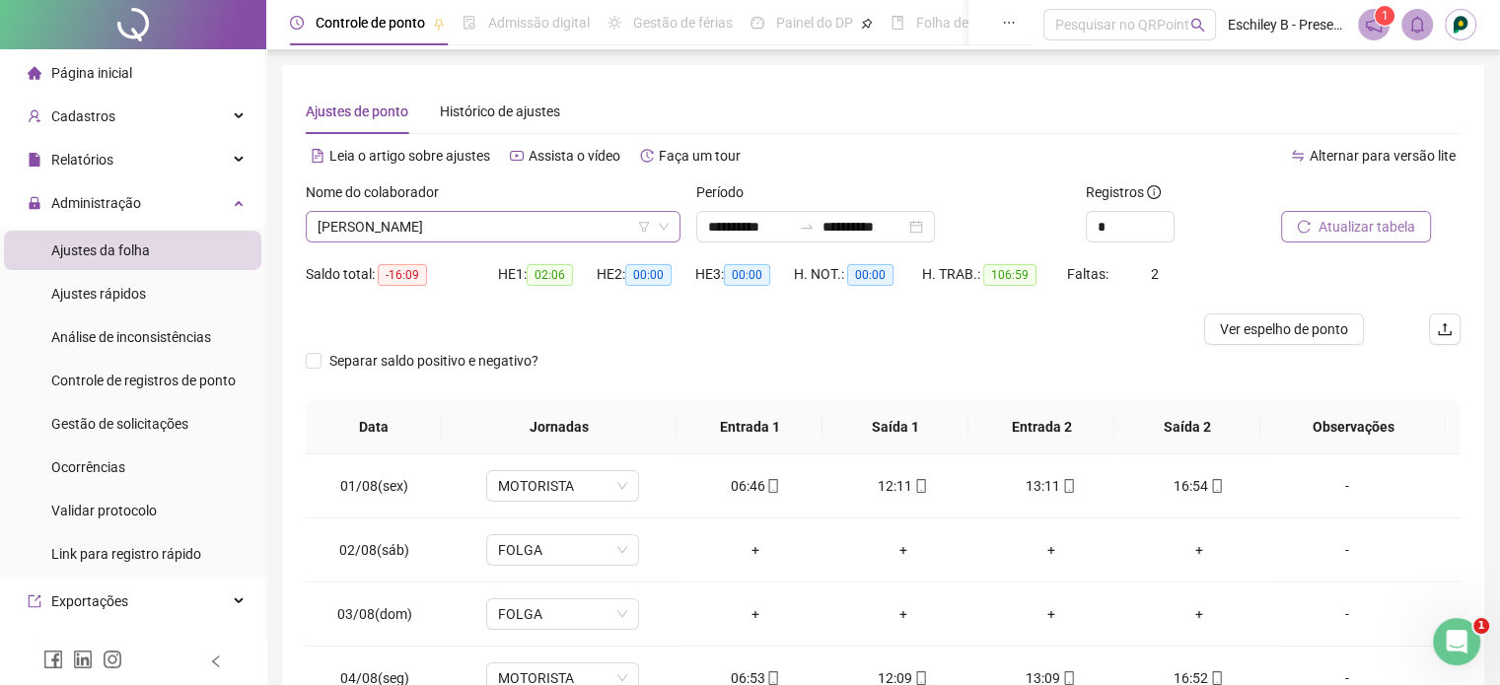
click at [589, 225] on span "[PERSON_NAME]" at bounding box center [492, 227] width 351 height 30
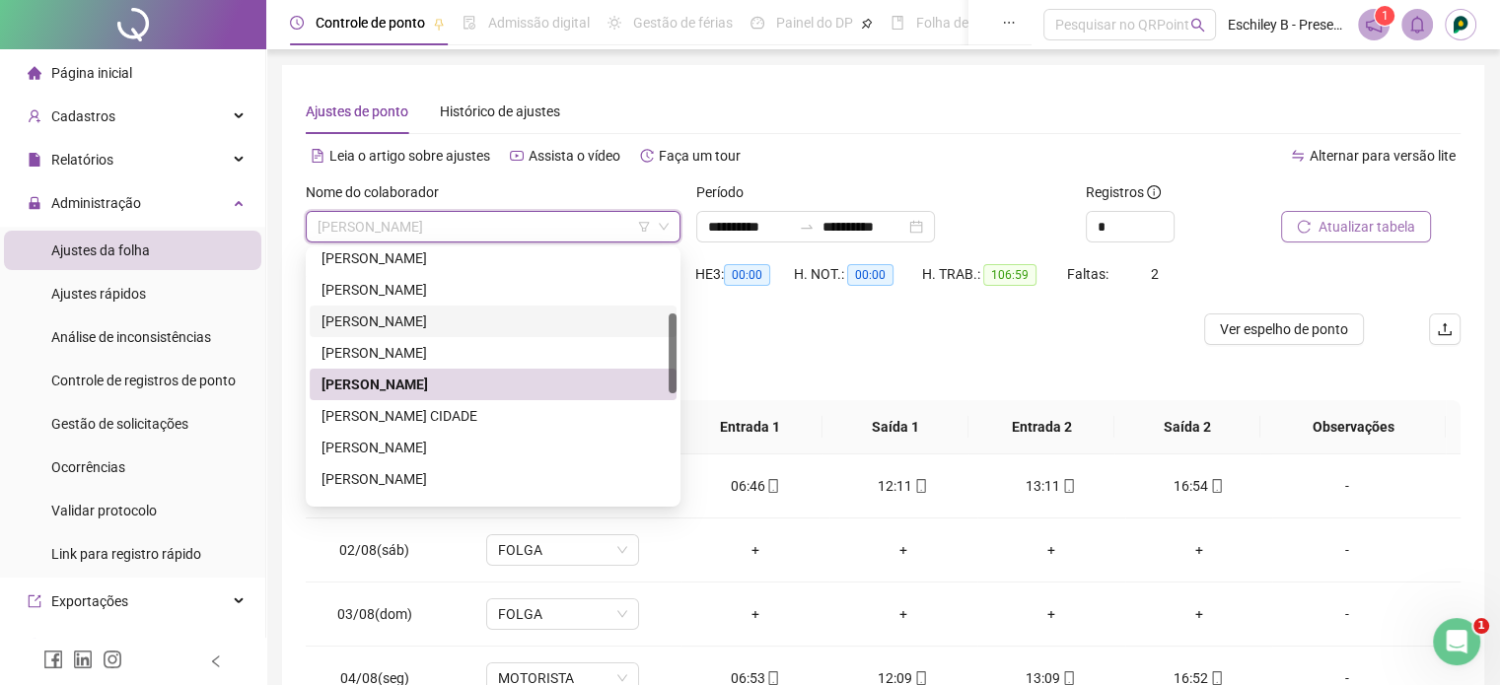
click at [510, 318] on div "[PERSON_NAME]" at bounding box center [492, 322] width 343 height 22
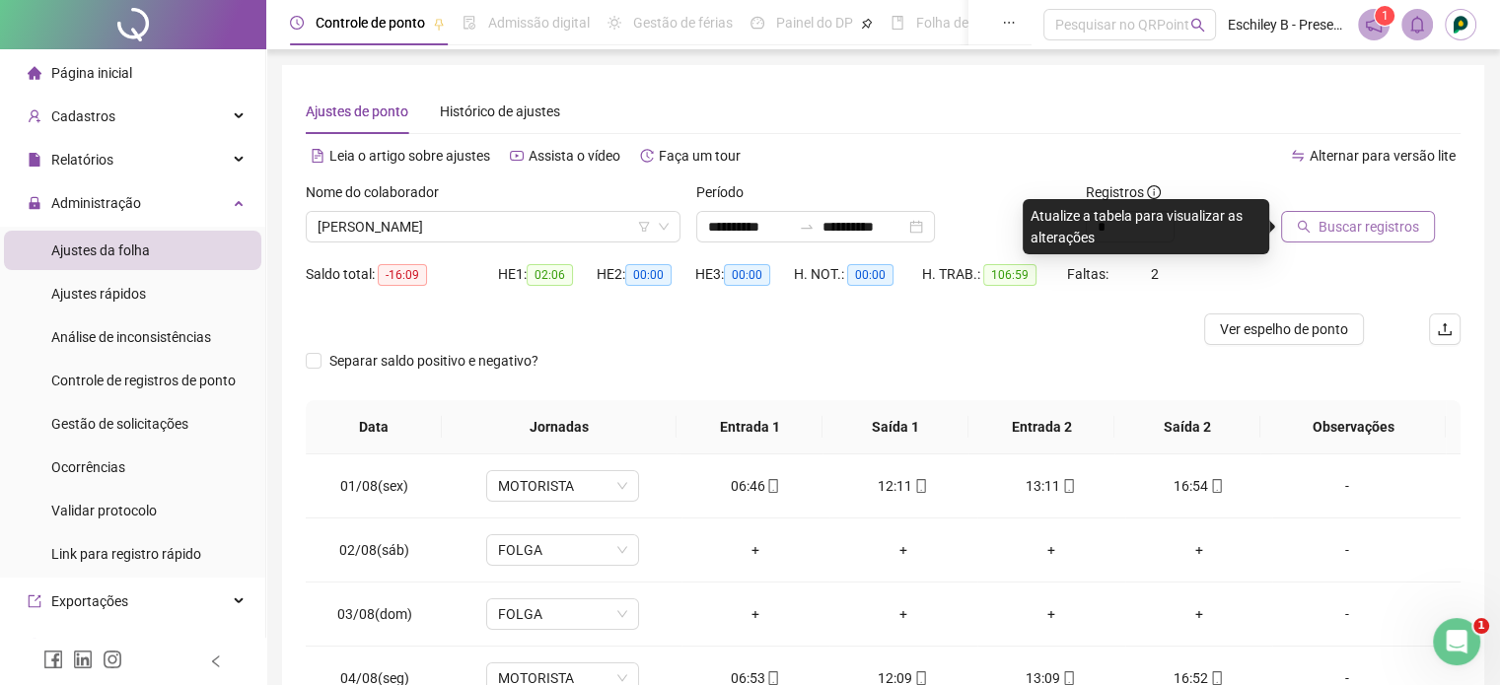
click at [1347, 251] on div "Buscar registros" at bounding box center [1370, 219] width 195 height 77
click at [1357, 228] on span "Buscar registros" at bounding box center [1368, 227] width 101 height 22
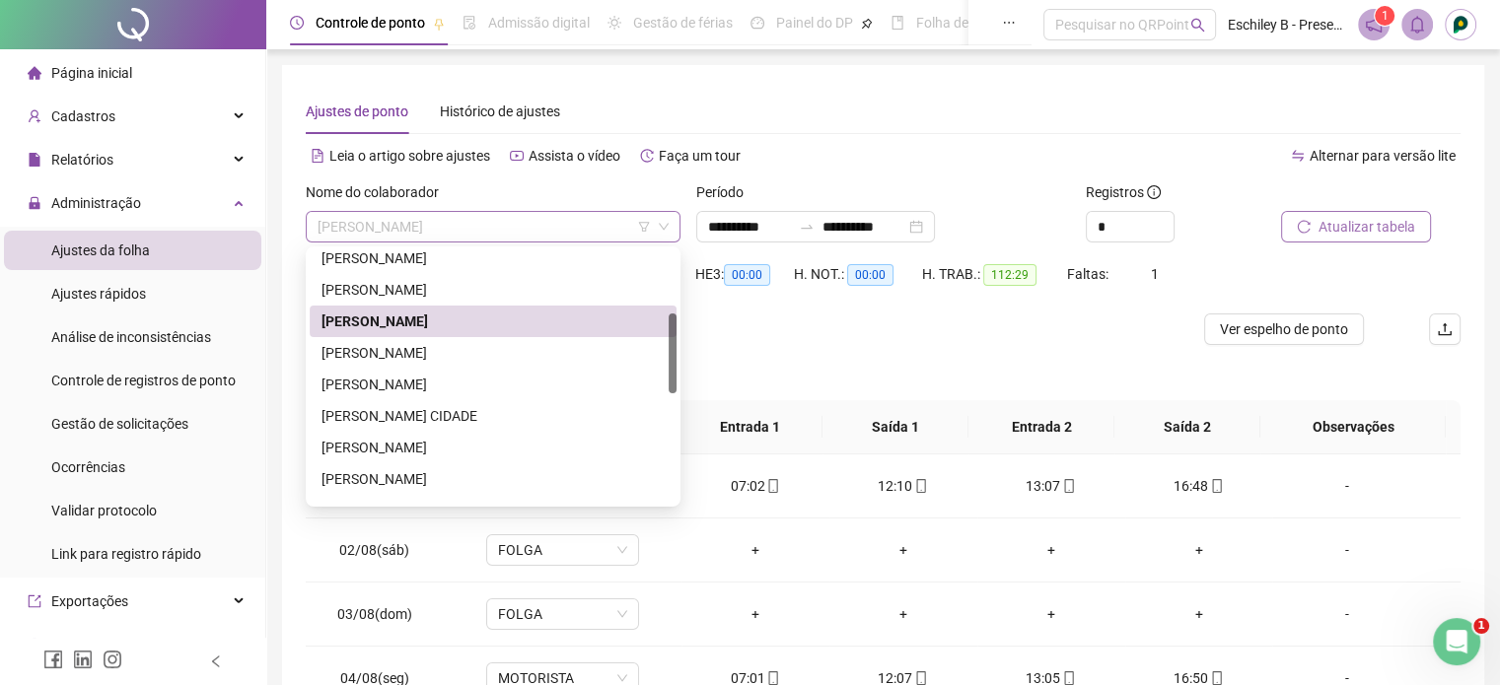
click at [493, 220] on span "[PERSON_NAME]" at bounding box center [492, 227] width 351 height 30
click at [505, 352] on div "[PERSON_NAME]" at bounding box center [492, 353] width 343 height 22
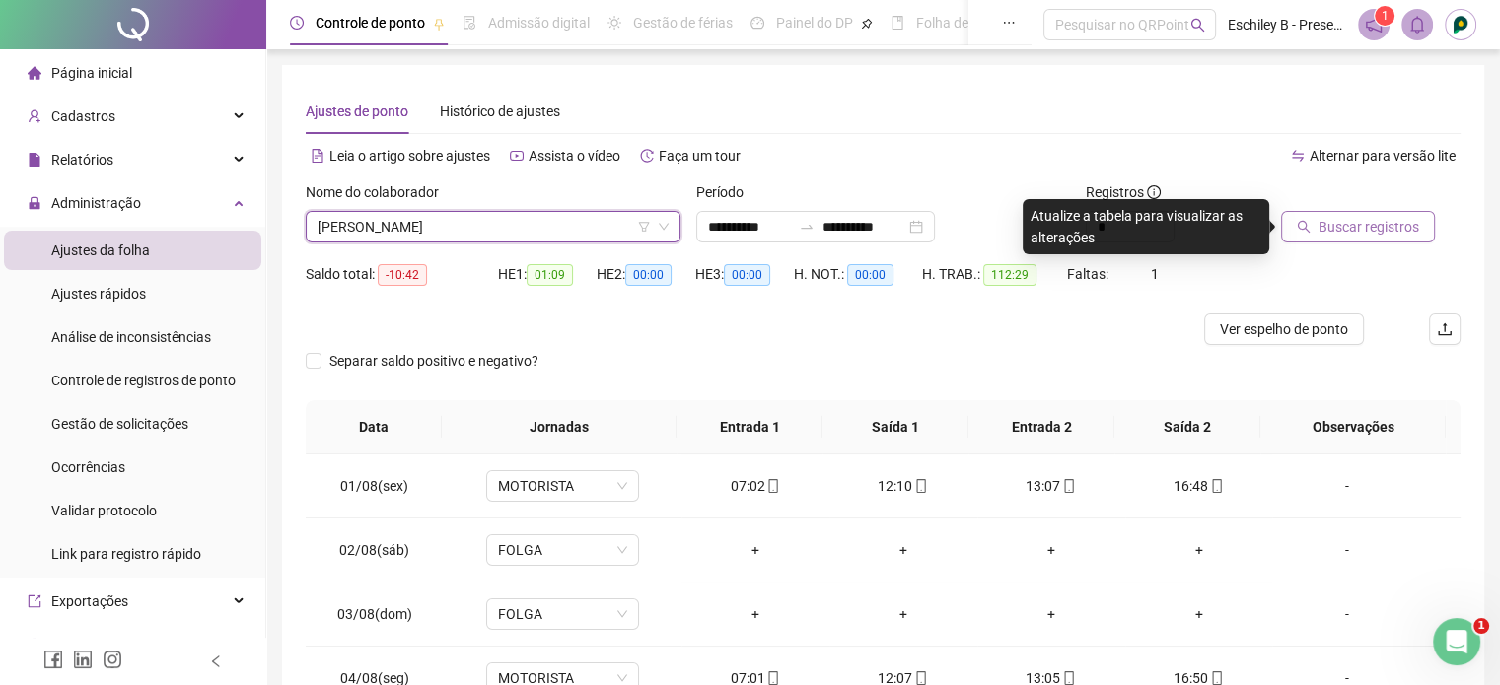
click at [1306, 221] on icon "search" at bounding box center [1304, 227] width 14 height 14
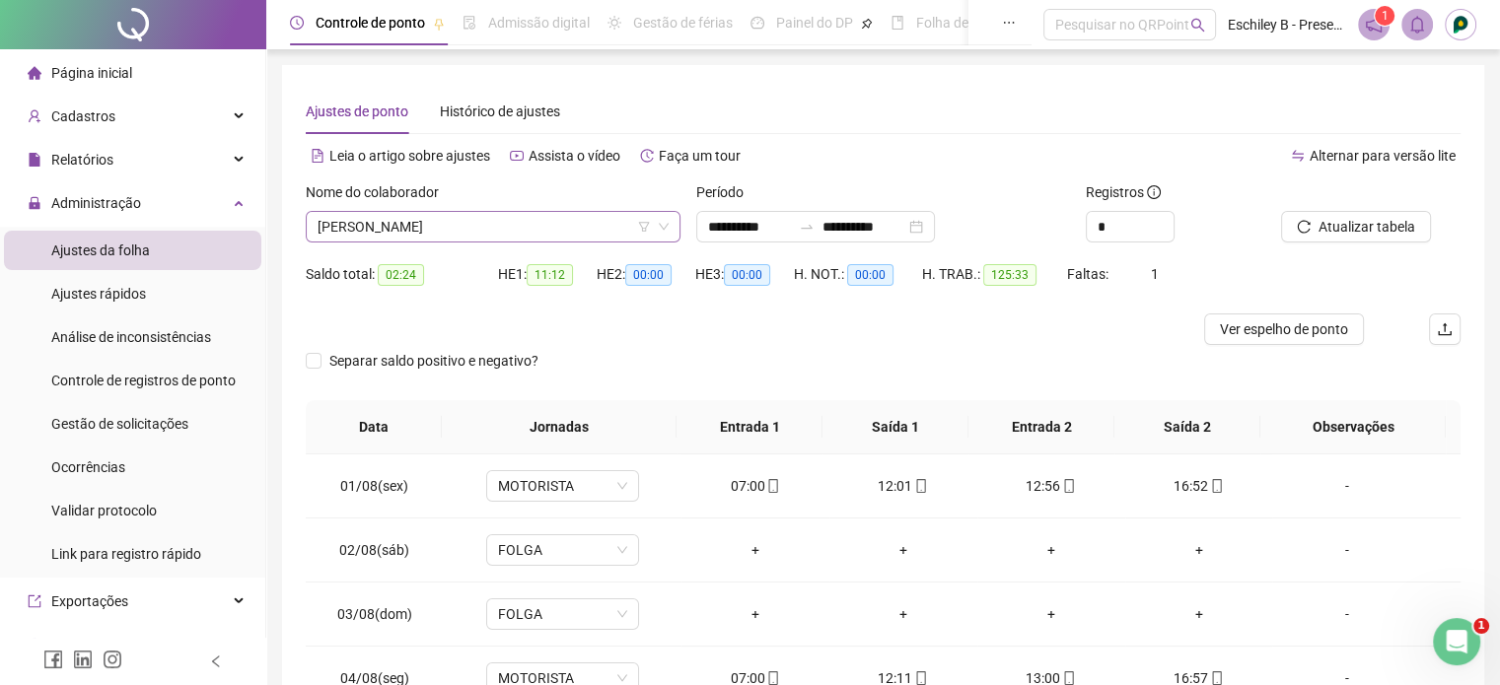
click at [438, 215] on span "[PERSON_NAME]" at bounding box center [492, 227] width 351 height 30
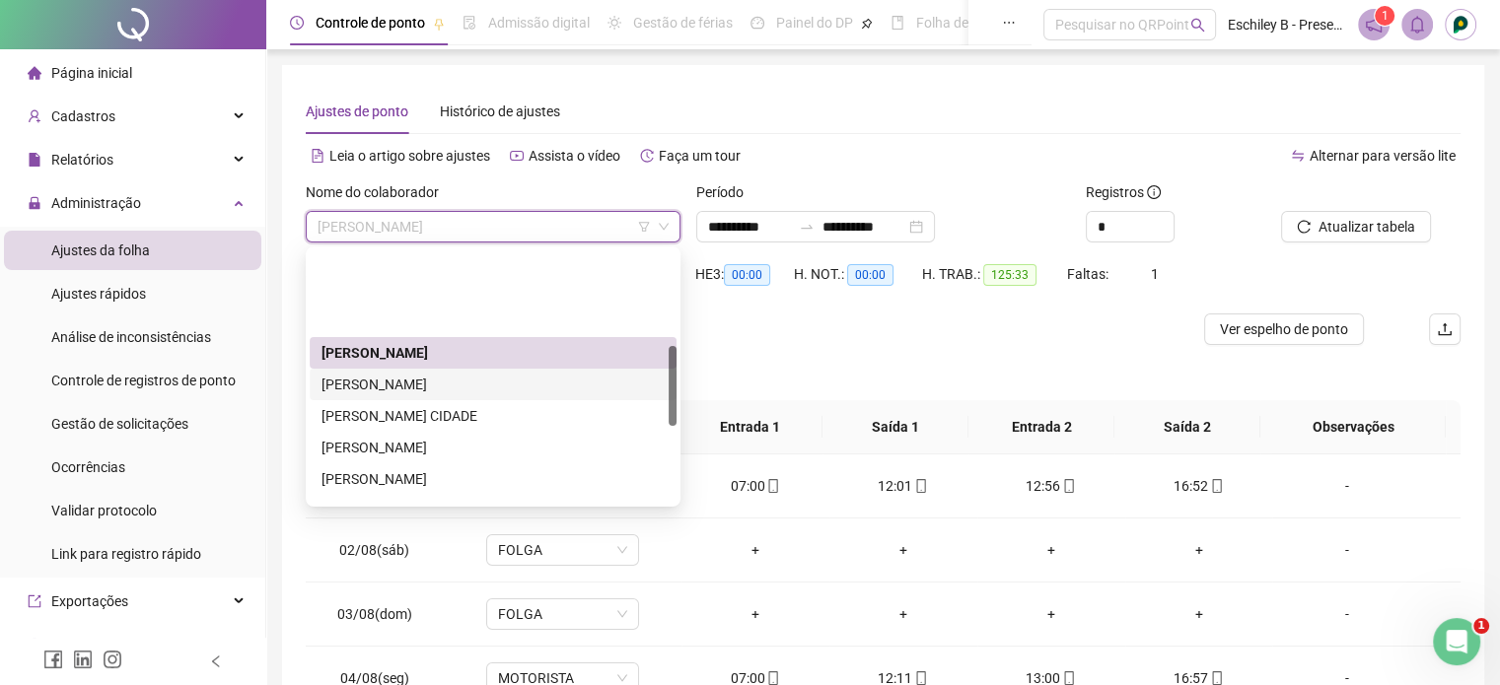
scroll to position [296, 0]
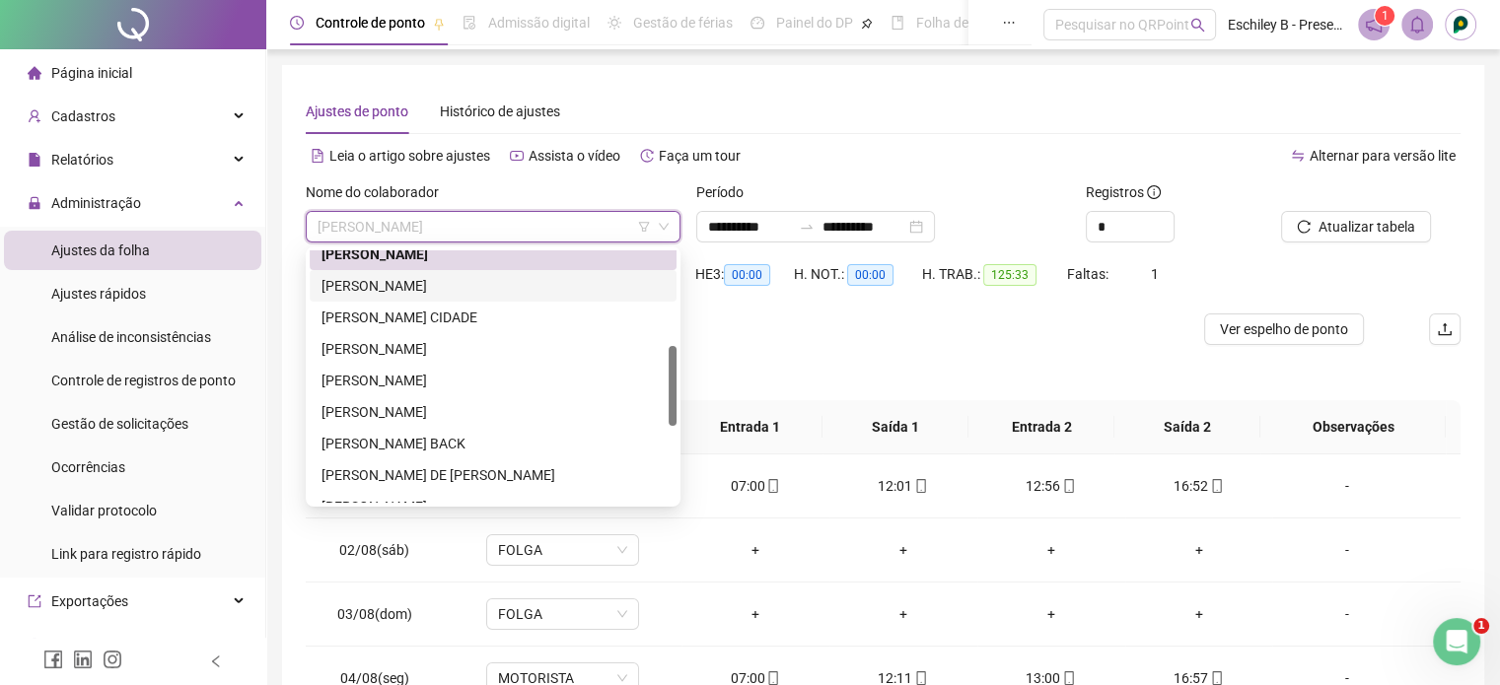
click at [493, 291] on div "[PERSON_NAME]" at bounding box center [492, 286] width 343 height 22
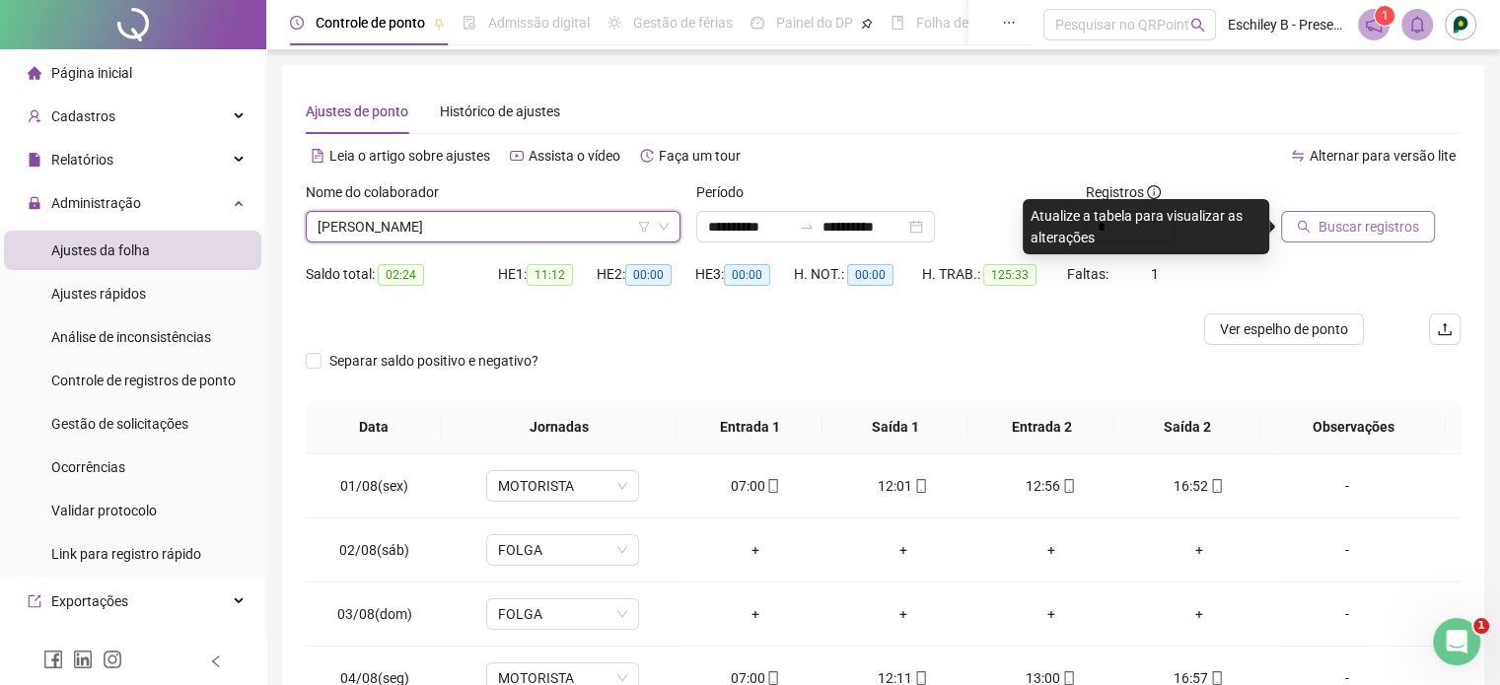
click at [1360, 242] on button "Buscar registros" at bounding box center [1358, 227] width 154 height 32
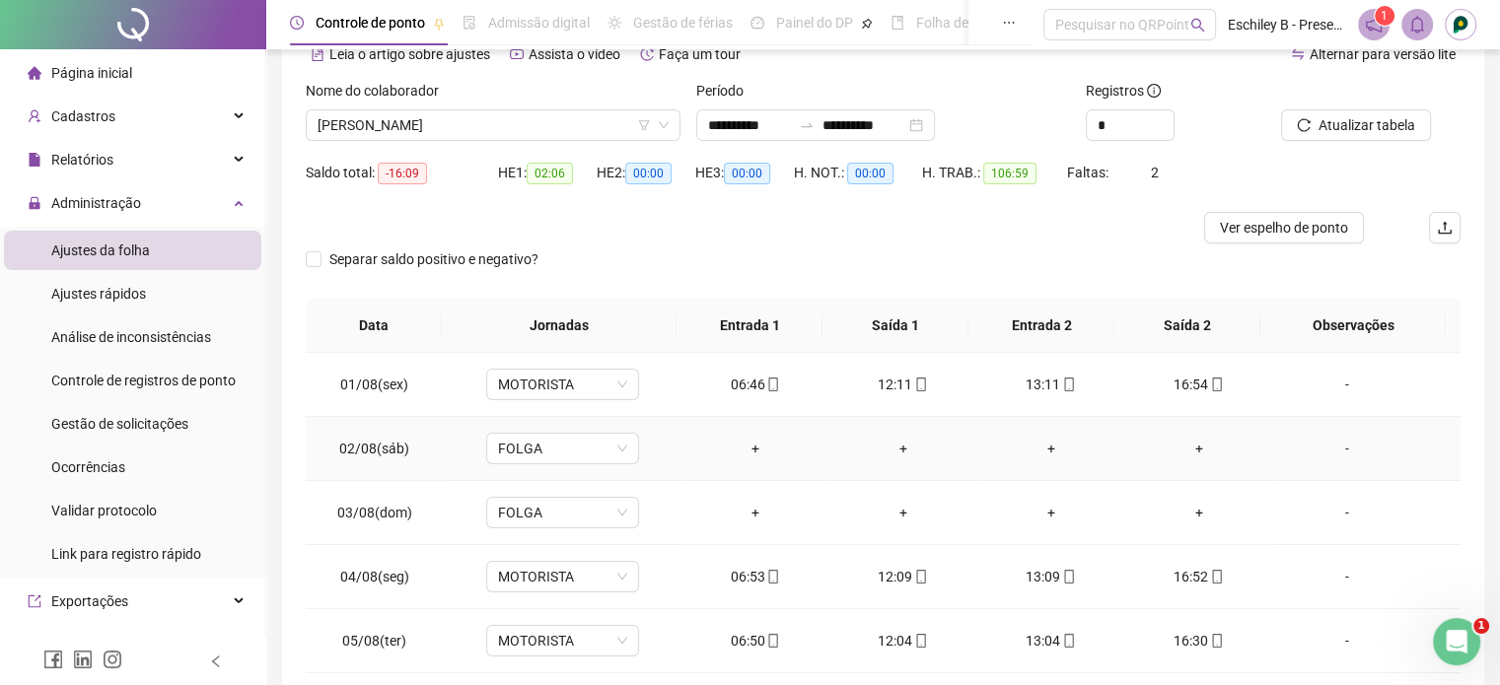
scroll to position [0, 0]
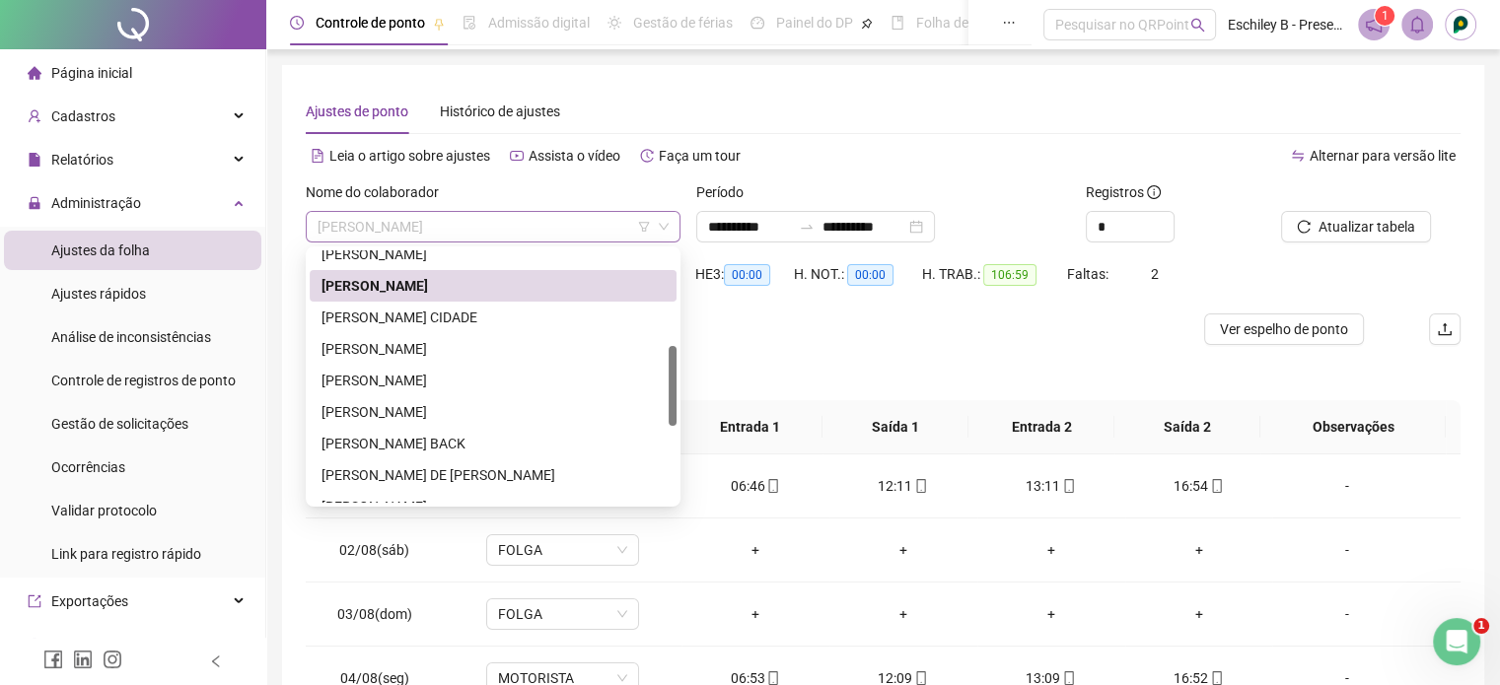
click at [538, 213] on span "[PERSON_NAME]" at bounding box center [492, 227] width 351 height 30
click at [473, 338] on div "[PERSON_NAME]" at bounding box center [492, 349] width 343 height 22
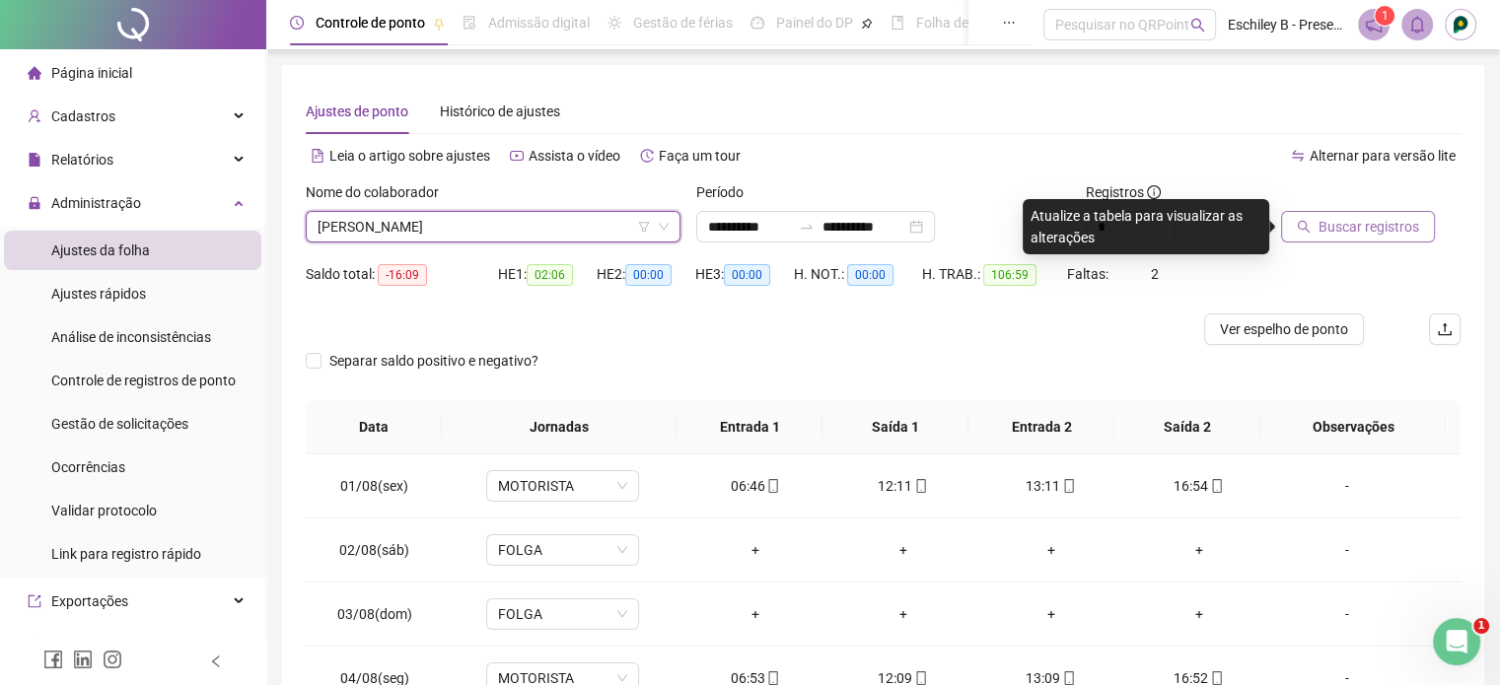
click at [1396, 228] on span "Buscar registros" at bounding box center [1368, 227] width 101 height 22
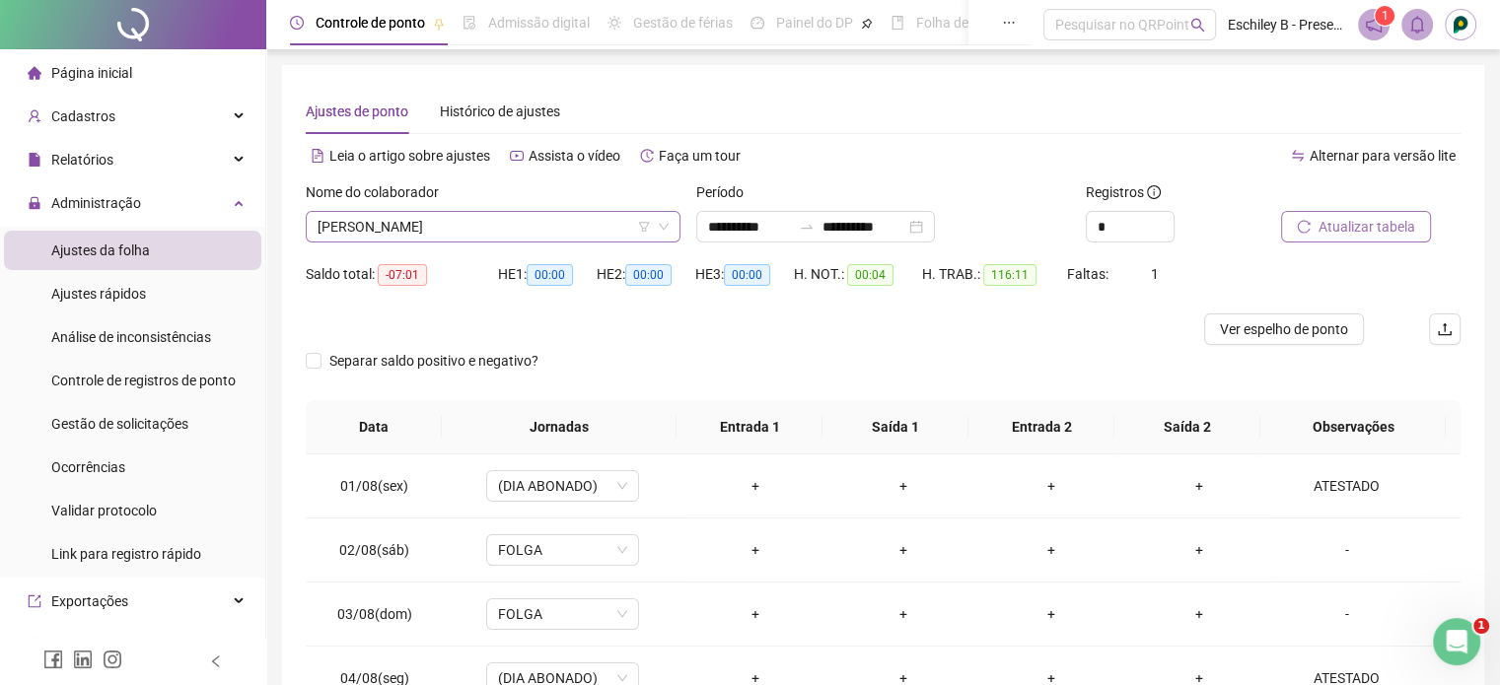
click at [529, 221] on span "[PERSON_NAME]" at bounding box center [492, 227] width 351 height 30
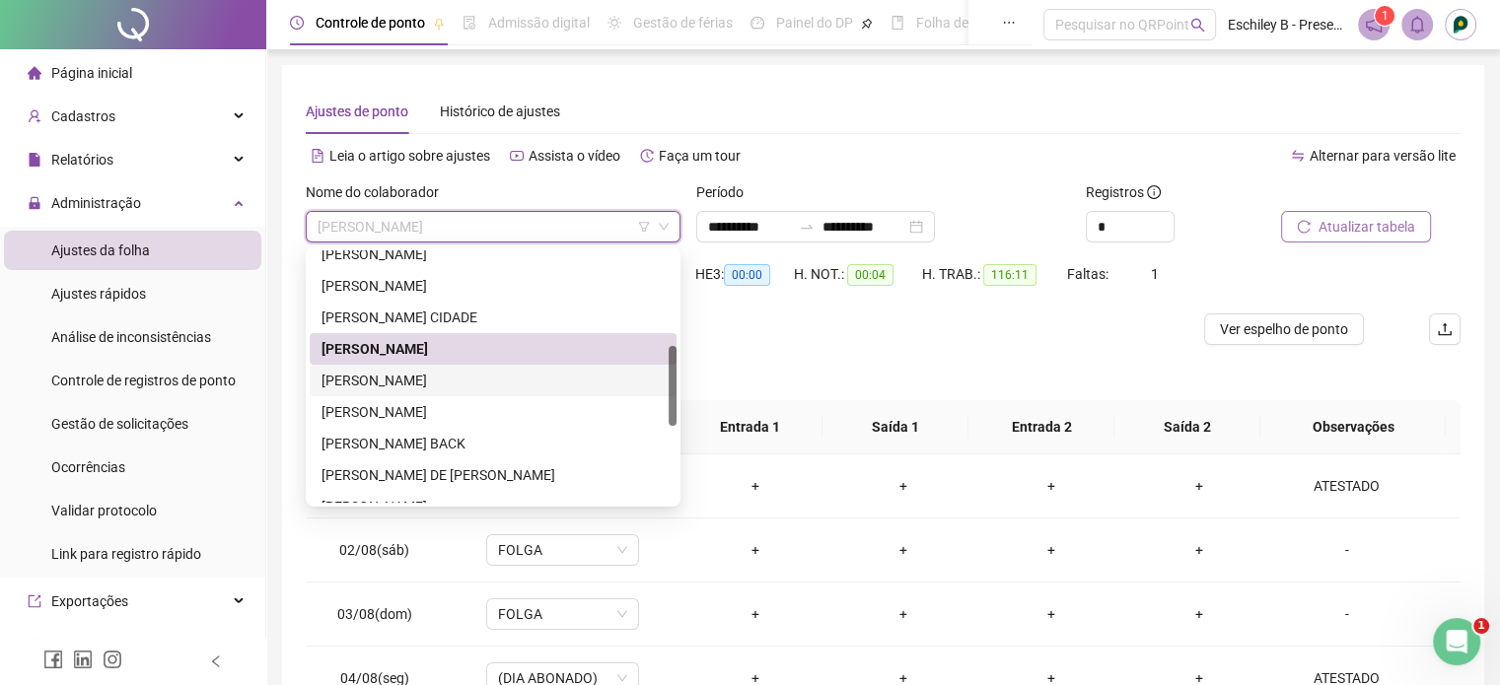
click at [499, 379] on div "[PERSON_NAME]" at bounding box center [492, 381] width 343 height 22
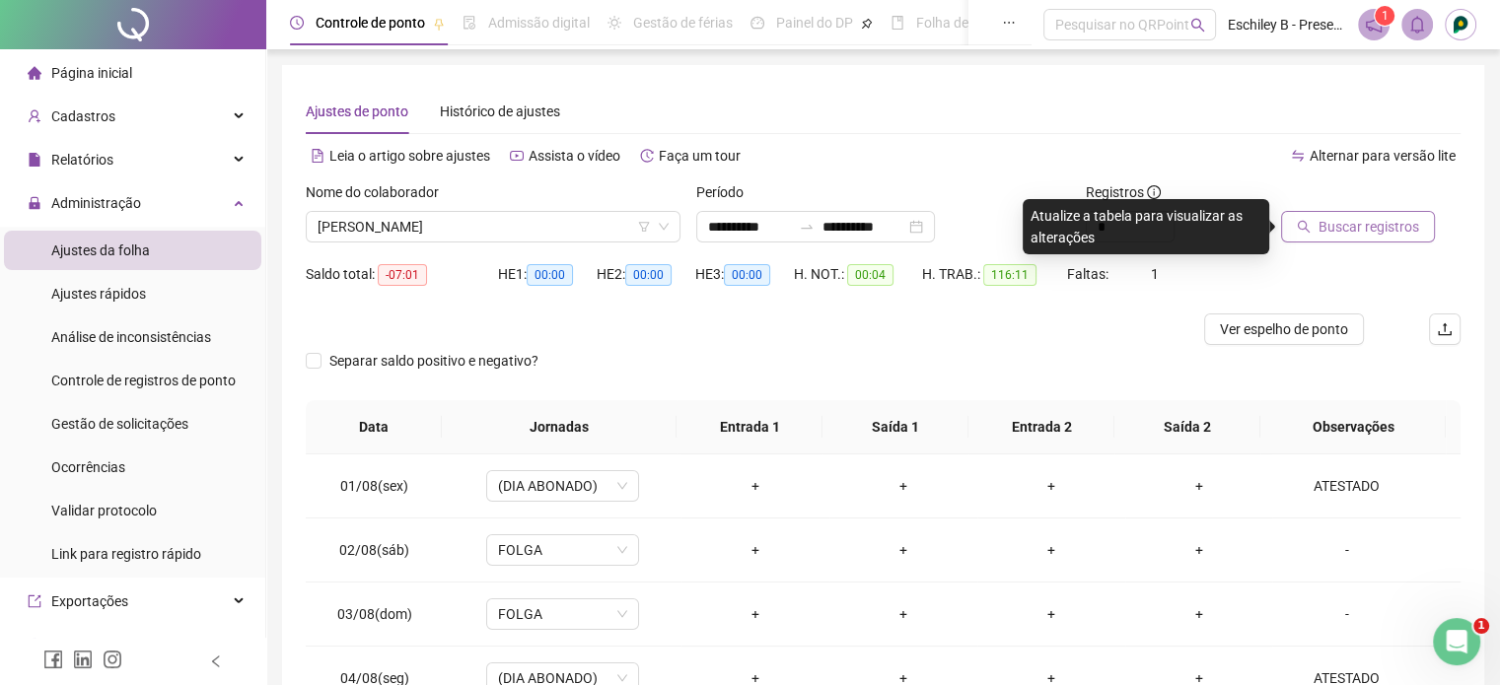
click at [1405, 224] on span "Buscar registros" at bounding box center [1368, 227] width 101 height 22
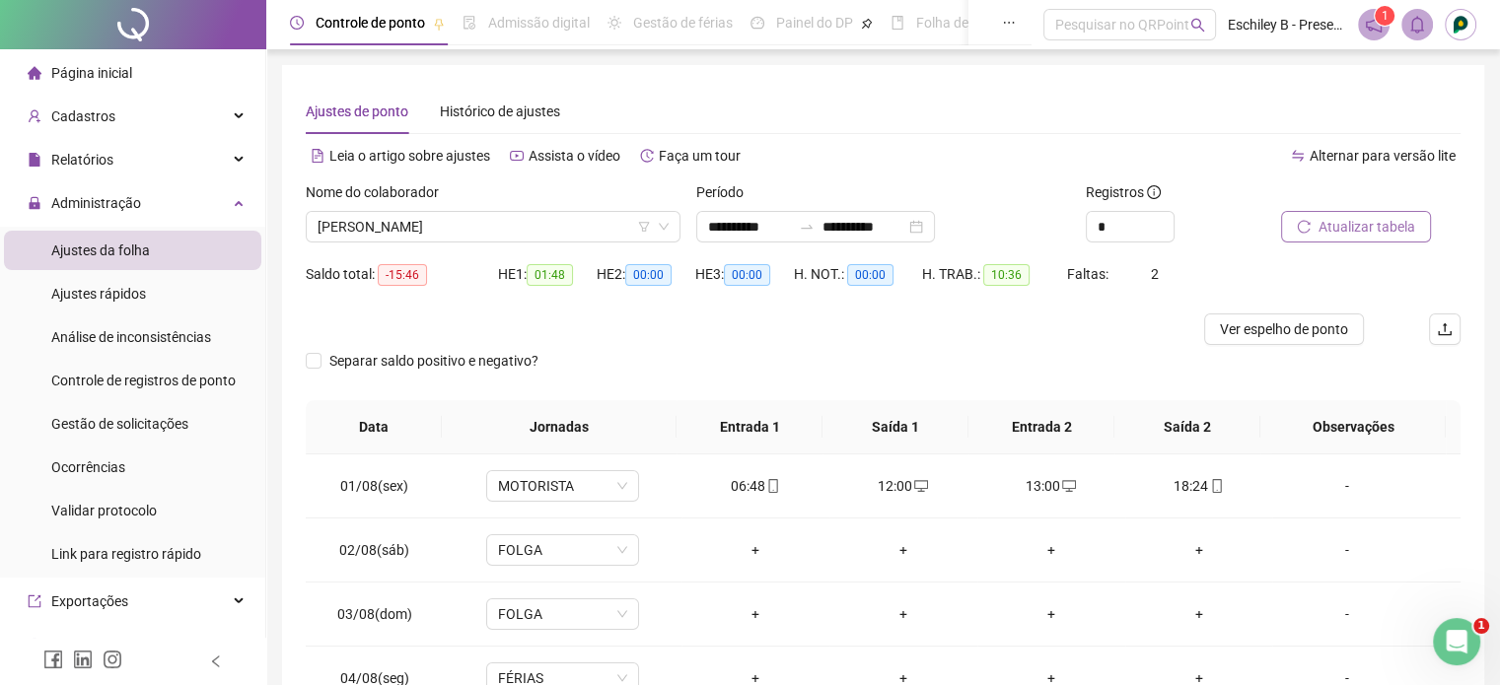
click at [535, 243] on div "Nome do colaborador [PERSON_NAME]" at bounding box center [493, 219] width 390 height 77
click at [535, 228] on span "[PERSON_NAME]" at bounding box center [492, 227] width 351 height 30
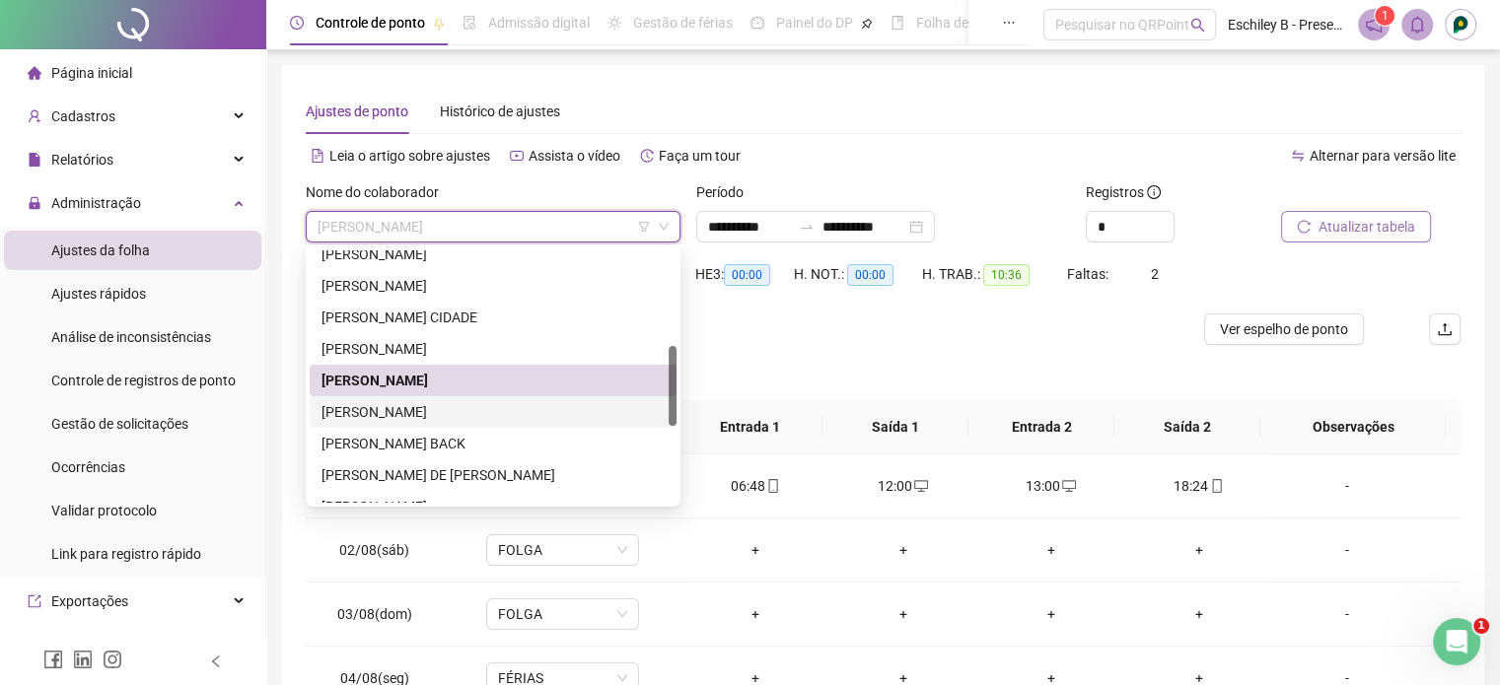
click at [477, 408] on div "[PERSON_NAME]" at bounding box center [492, 412] width 343 height 22
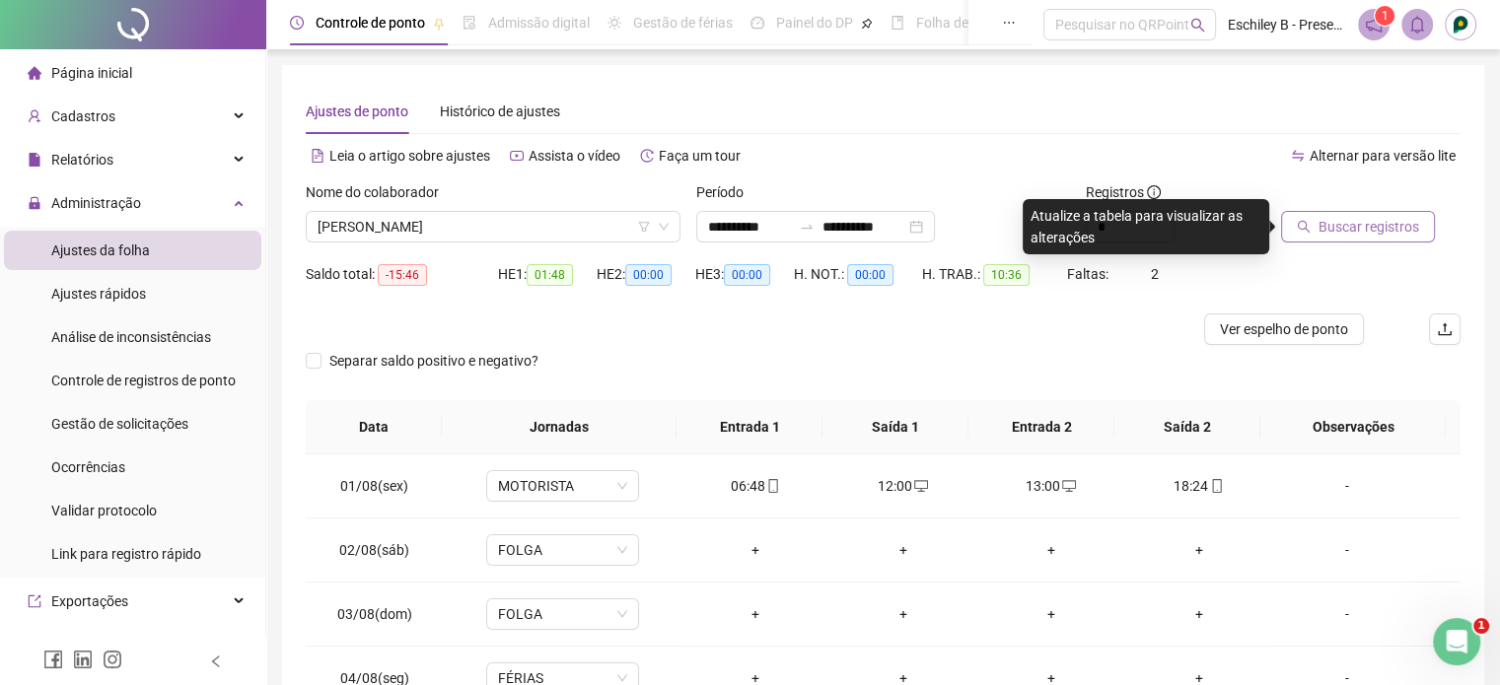
click at [1321, 241] on button "Buscar registros" at bounding box center [1358, 227] width 154 height 32
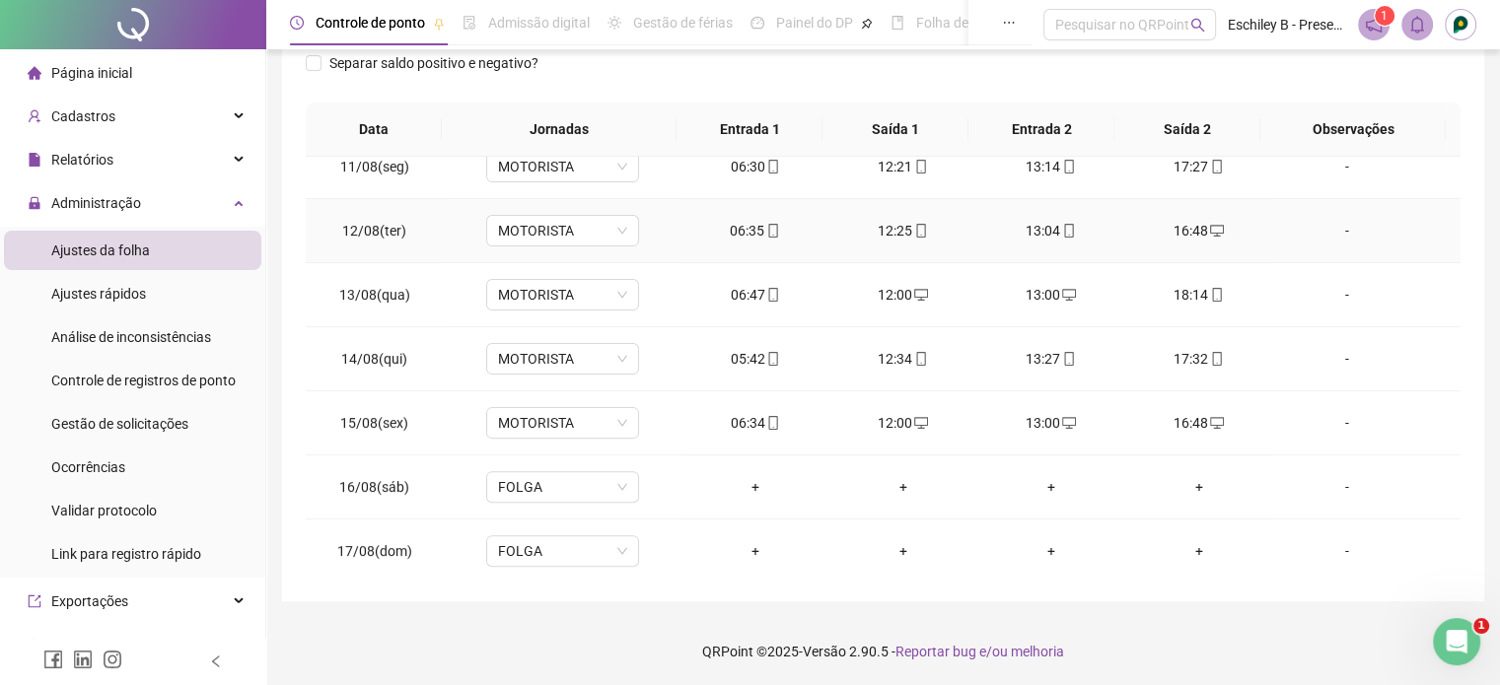
scroll to position [856, 0]
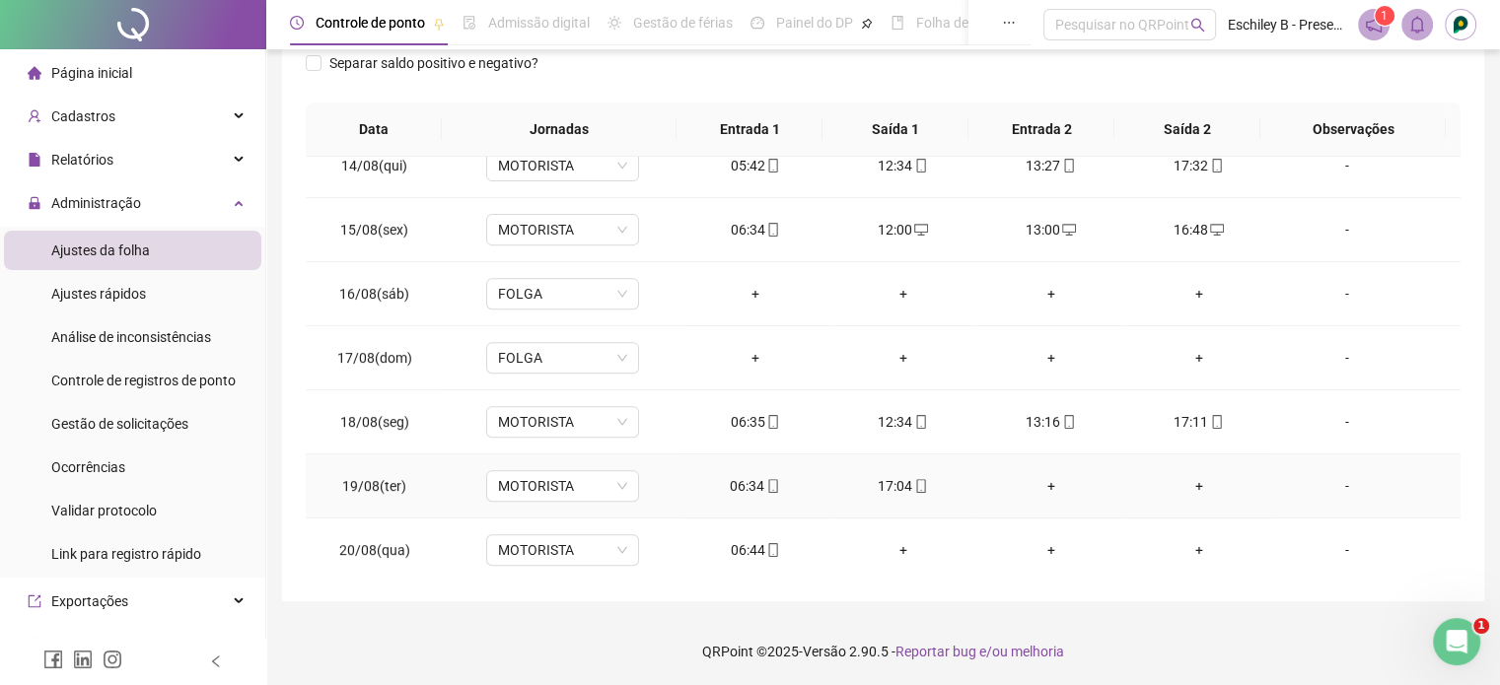
click at [1040, 484] on div "+" at bounding box center [1051, 486] width 116 height 22
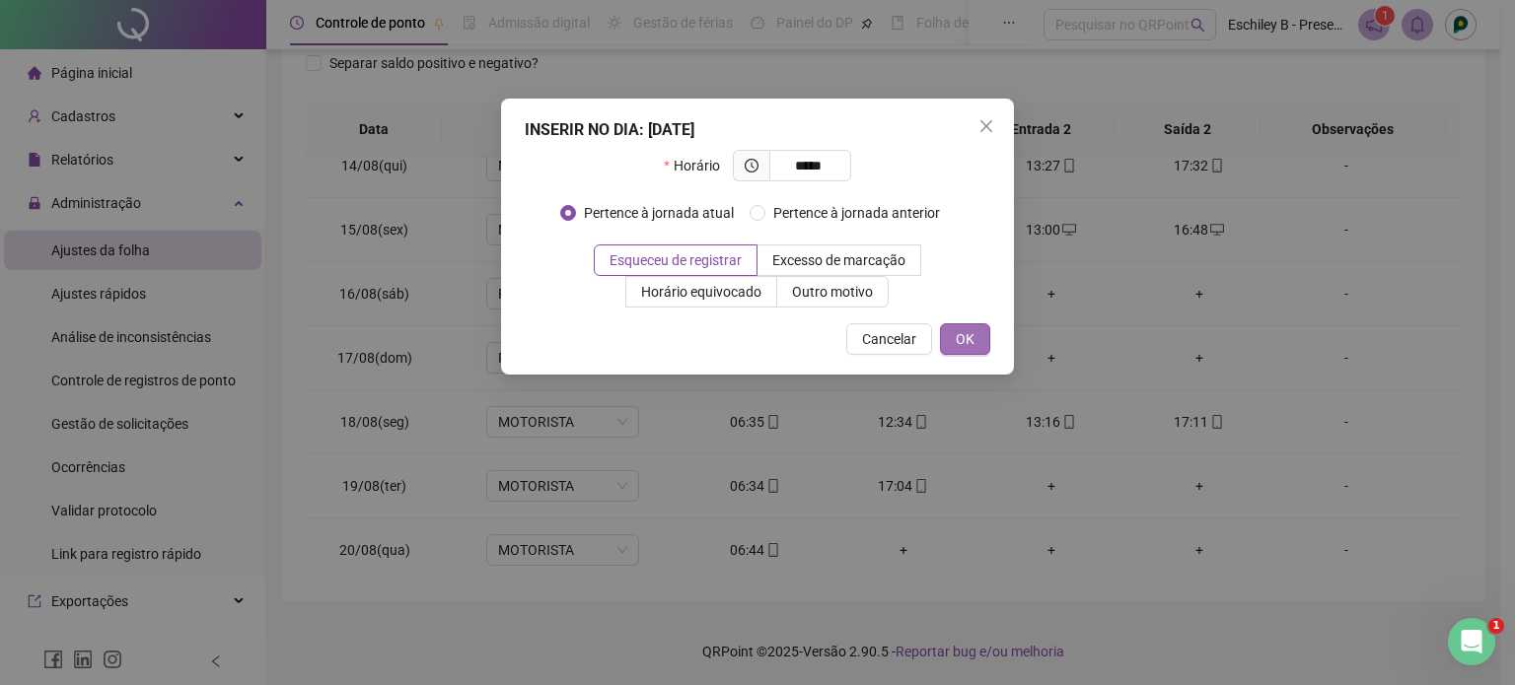
type input "*****"
click at [951, 332] on button "OK" at bounding box center [965, 339] width 50 height 32
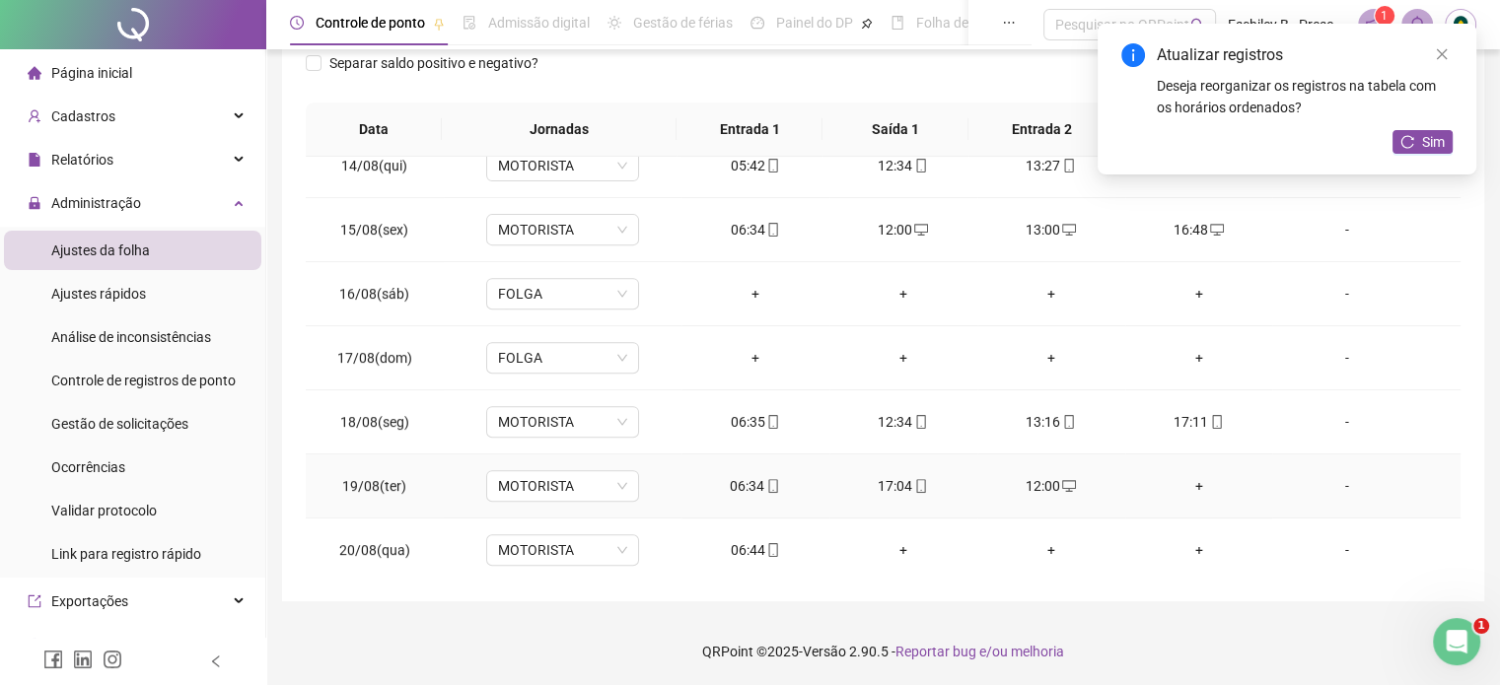
click at [1192, 480] on div "+" at bounding box center [1199, 486] width 116 height 22
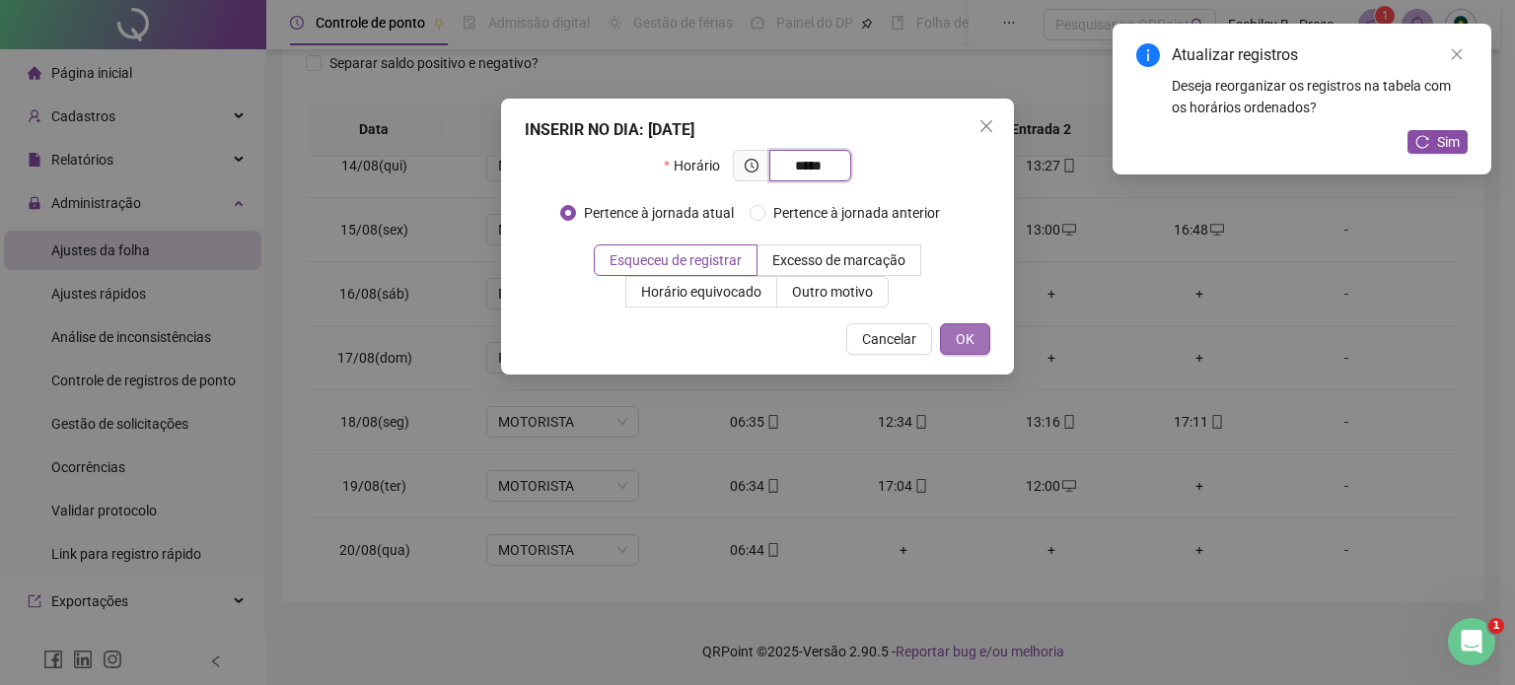
type input "*****"
click at [978, 330] on button "OK" at bounding box center [965, 339] width 50 height 32
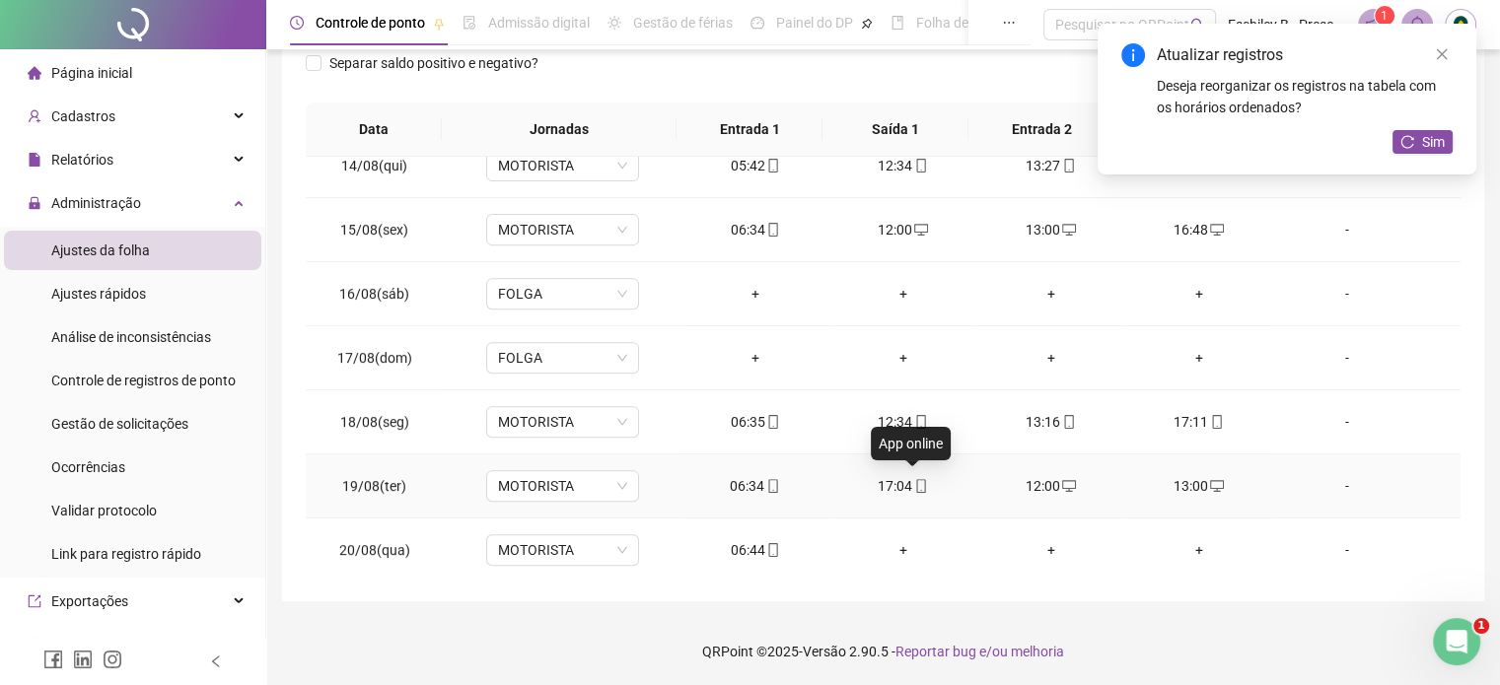
click at [914, 482] on icon "mobile" at bounding box center [921, 486] width 14 height 14
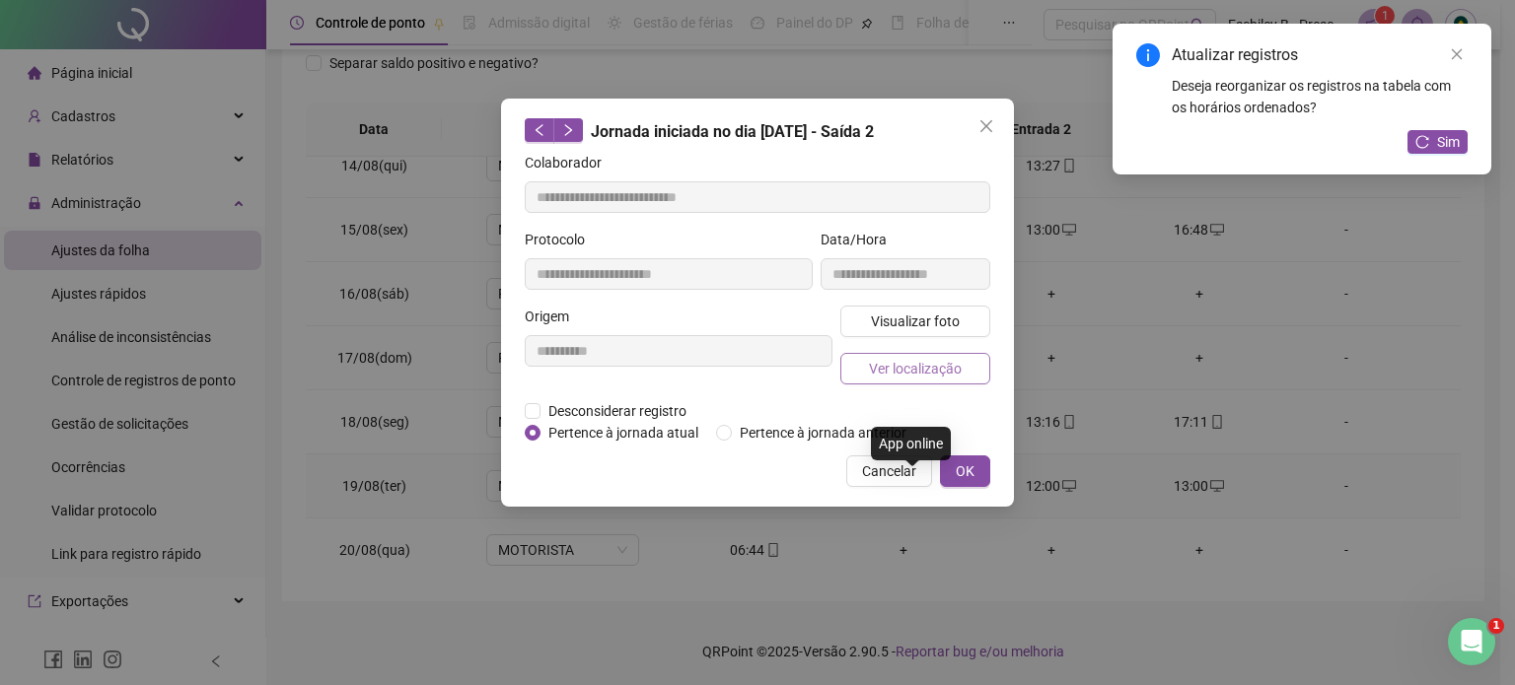
type input "**********"
click at [915, 309] on button "Visualizar foto" at bounding box center [915, 322] width 150 height 32
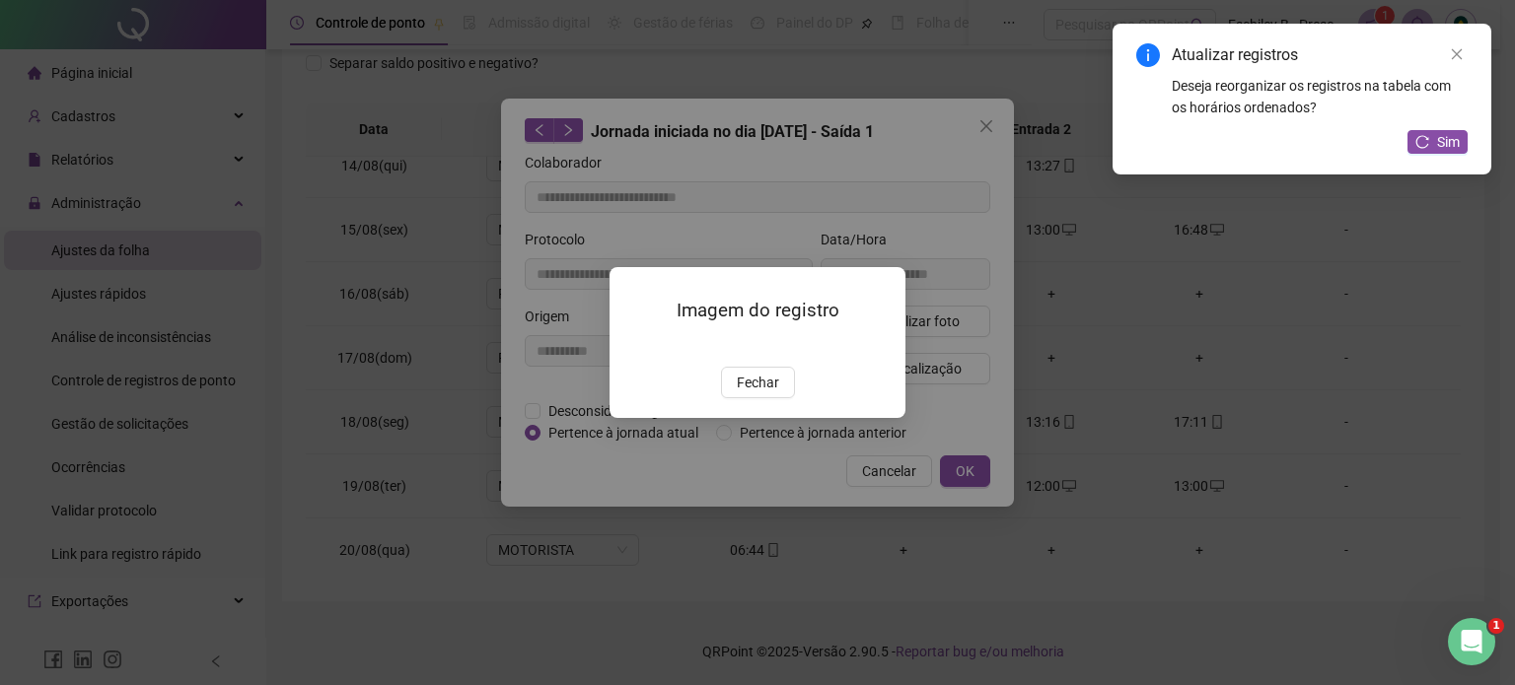
click at [769, 393] on span "Fechar" at bounding box center [758, 383] width 42 height 22
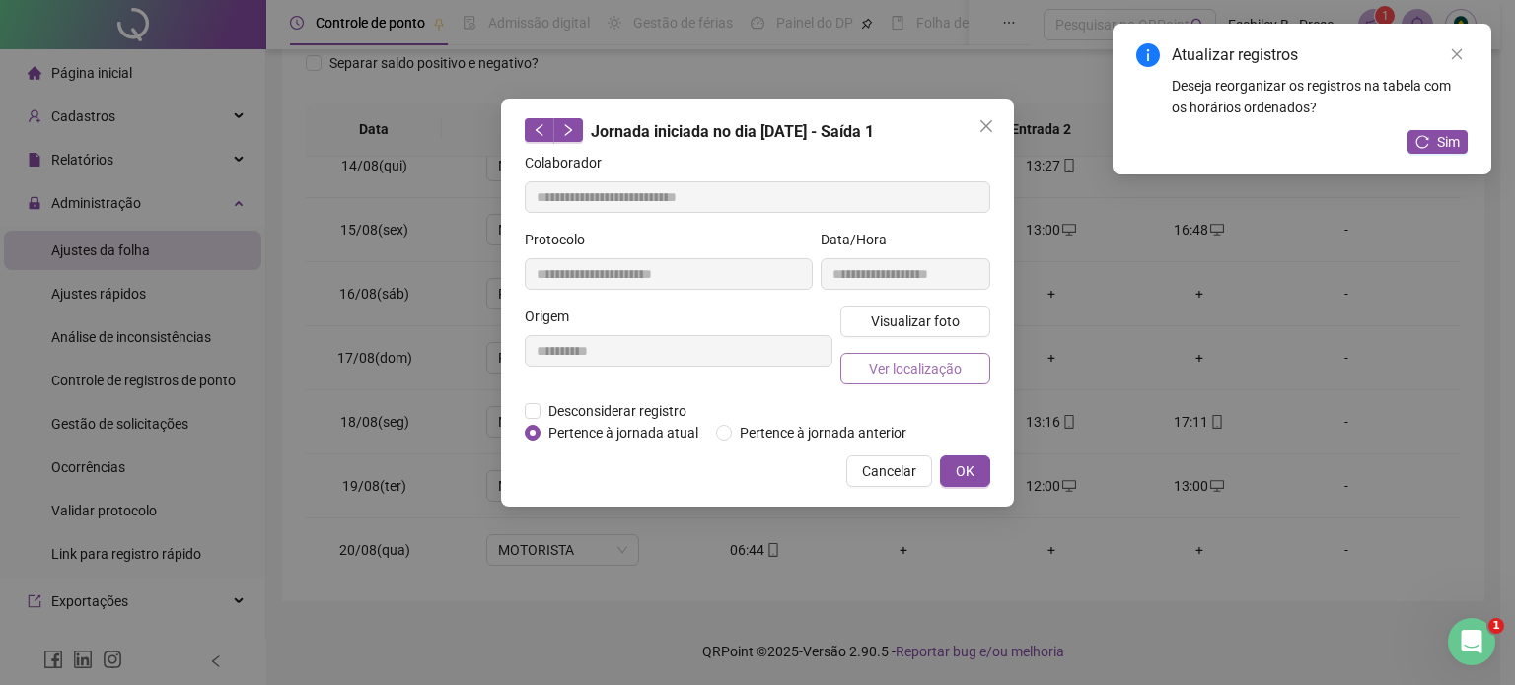
drag, startPoint x: 872, startPoint y: 393, endPoint x: 899, endPoint y: 366, distance: 39.0
click at [880, 388] on div "Visualizar foto Ver localização" at bounding box center [915, 353] width 158 height 95
click at [900, 363] on span "Ver localização" at bounding box center [915, 369] width 93 height 22
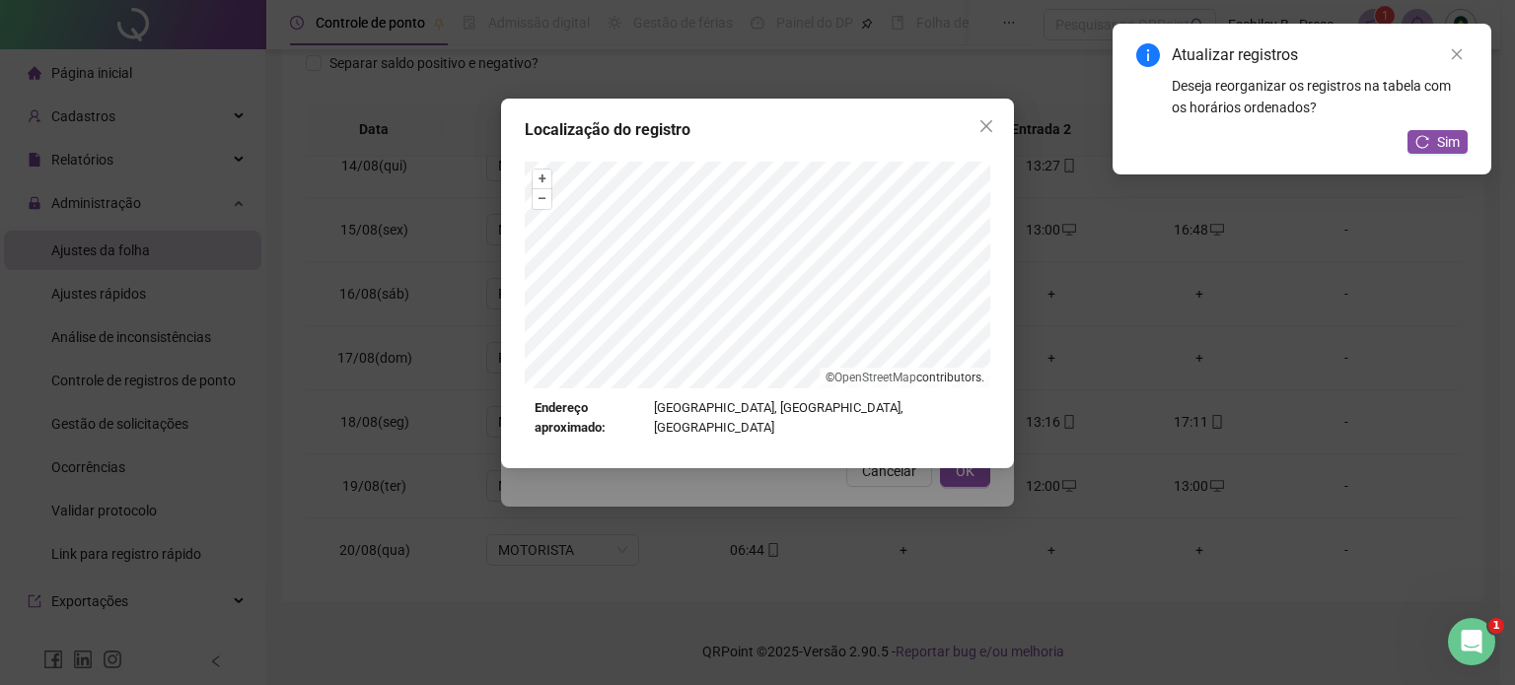
click at [770, 457] on div "Localização do registro + – ⇧ › © OpenStreetMap contributors. Endereço aproxima…" at bounding box center [757, 342] width 1515 height 685
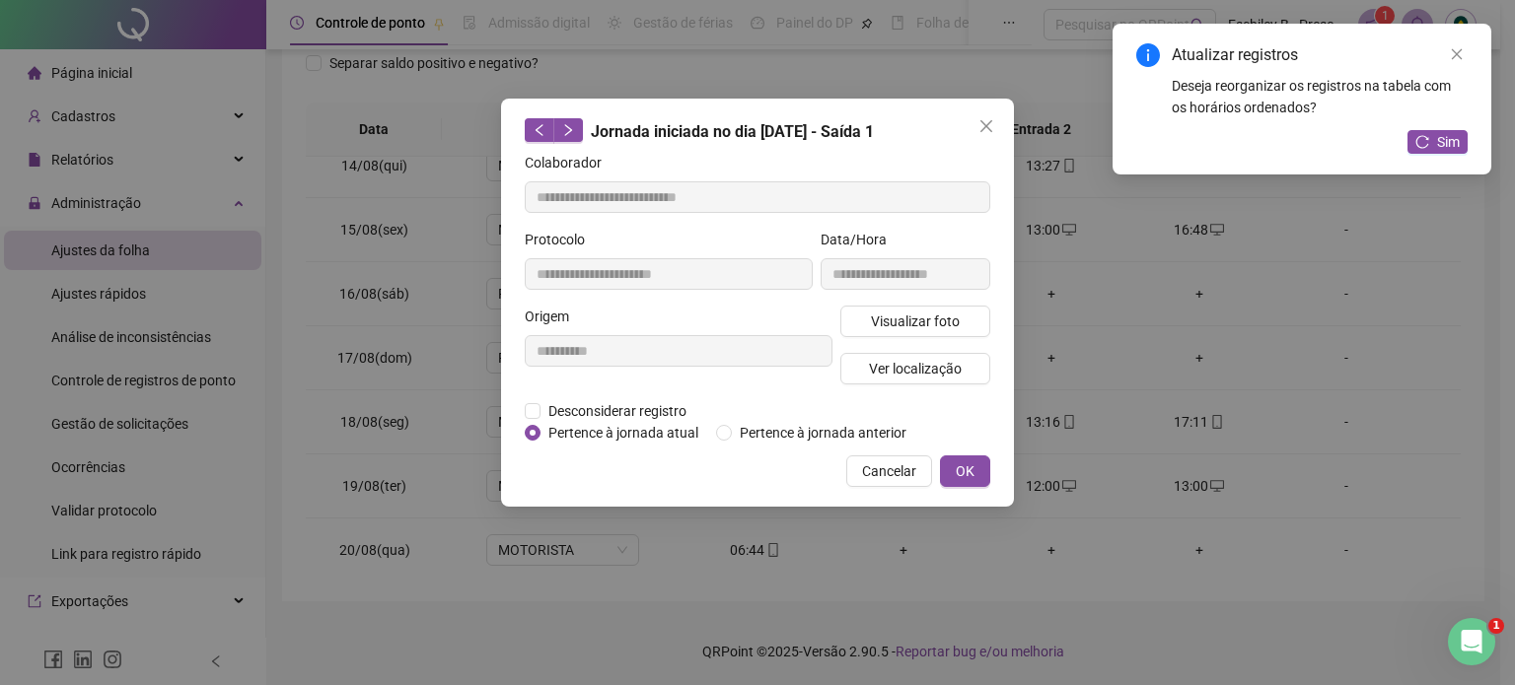
click at [966, 131] on div "Jornada iniciada no dia [DATE] - Saída 1" at bounding box center [757, 131] width 465 height 26
click at [988, 125] on icon "close" at bounding box center [986, 126] width 16 height 16
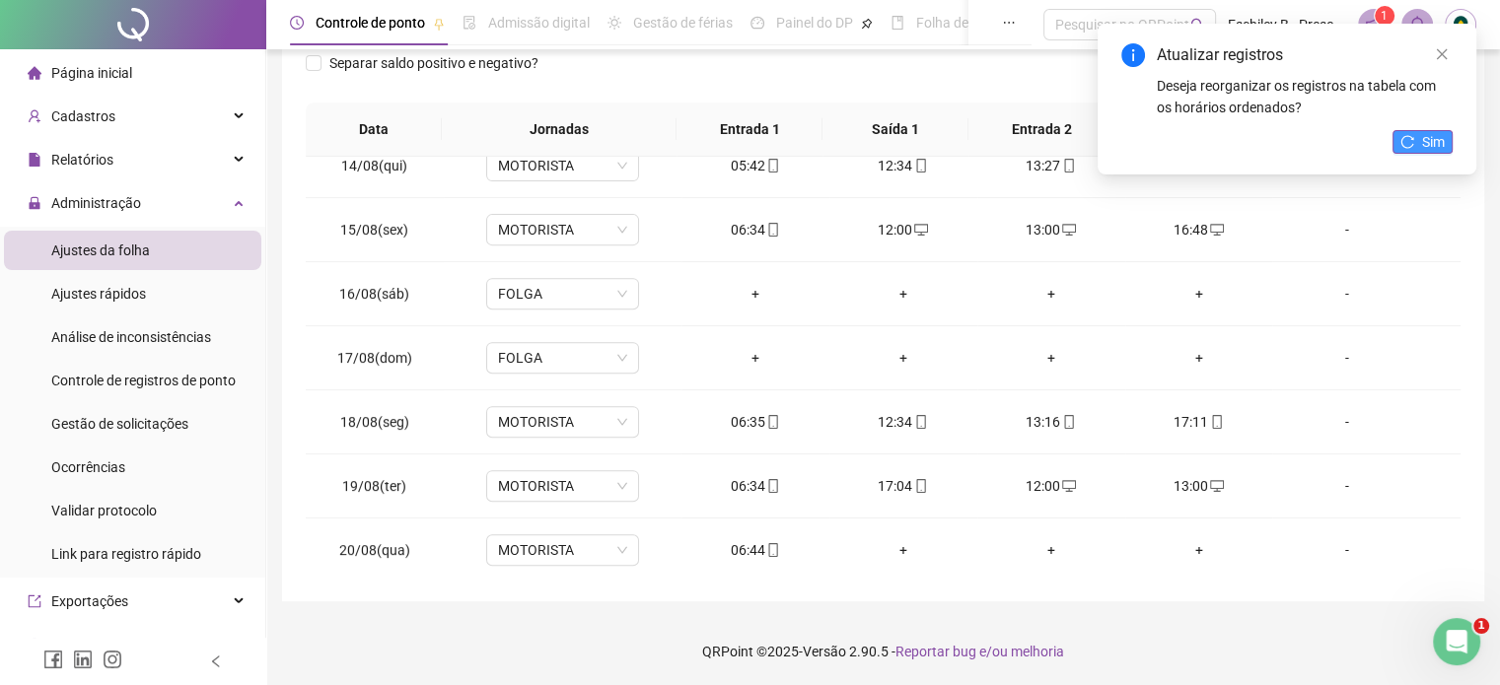
click at [1445, 131] on button "Sim" at bounding box center [1422, 142] width 60 height 24
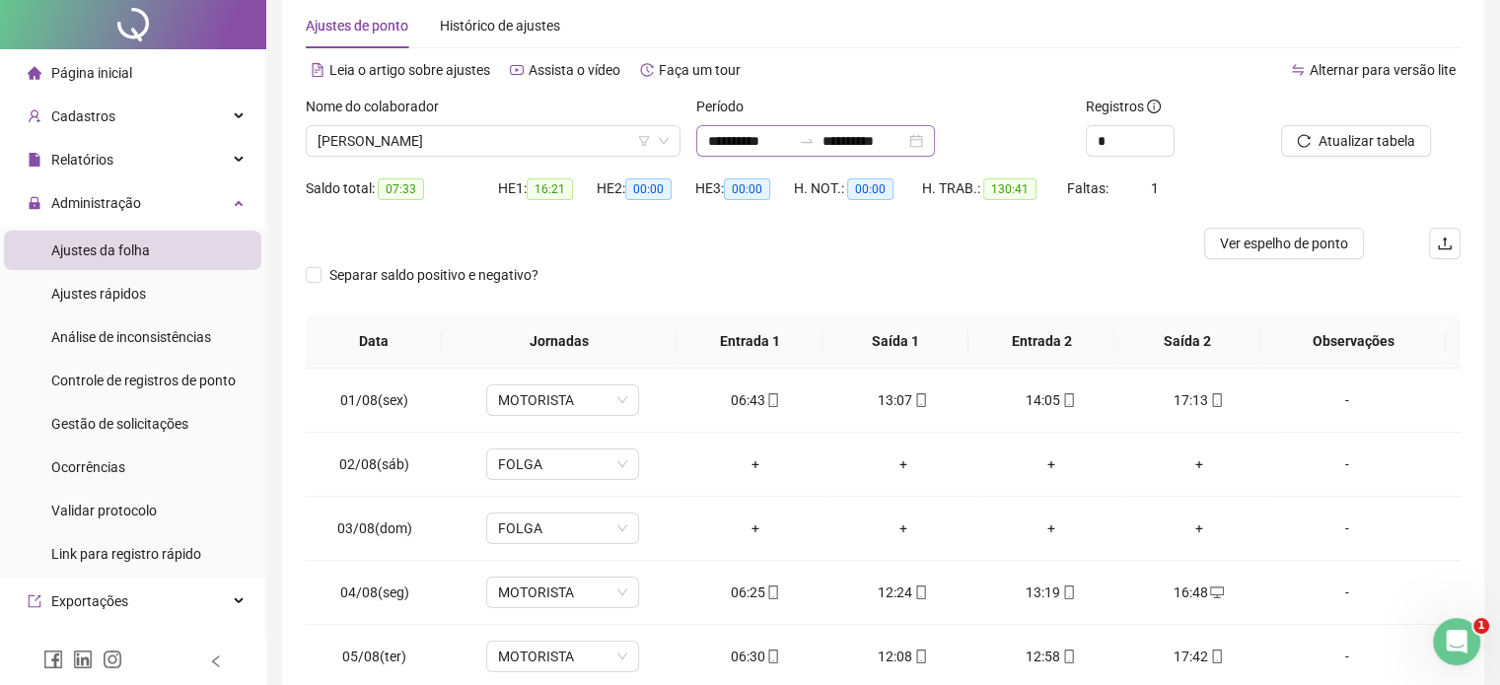
scroll to position [0, 0]
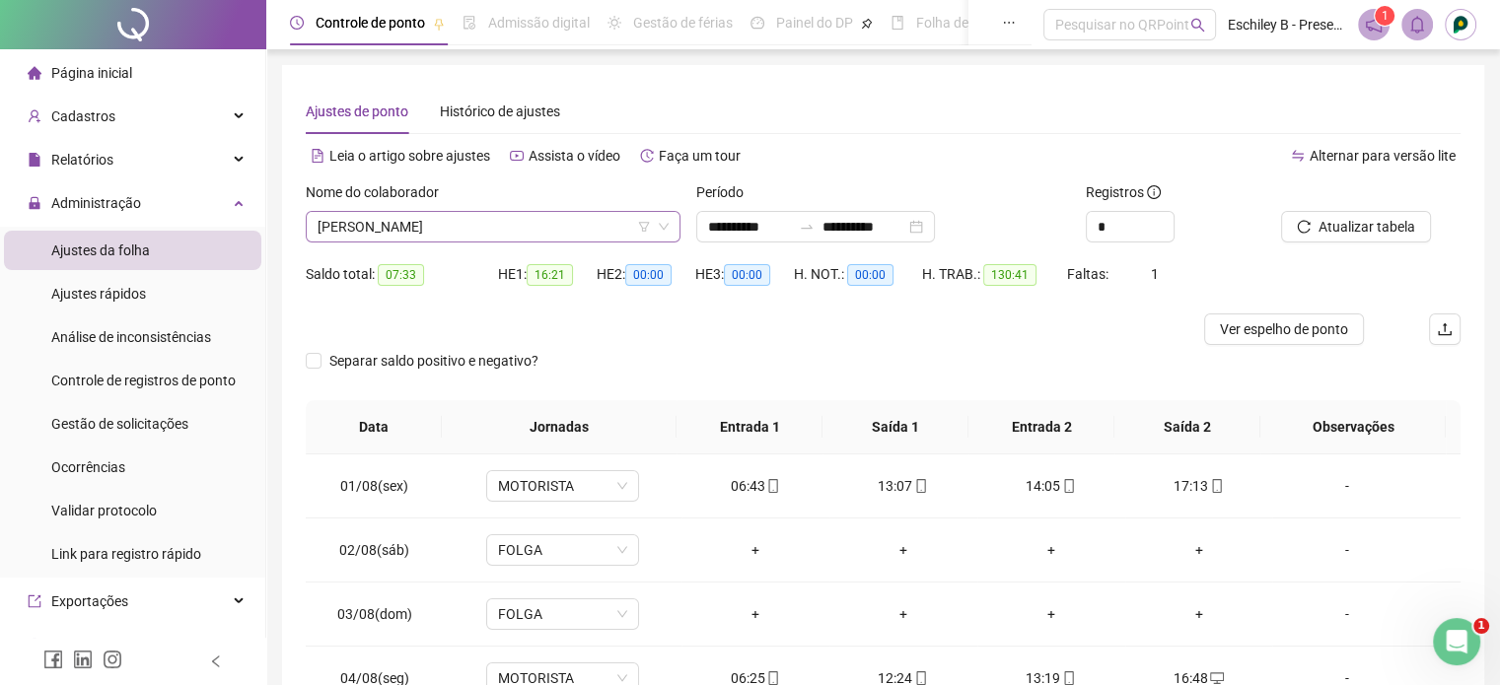
click at [584, 224] on span "[PERSON_NAME]" at bounding box center [492, 227] width 351 height 30
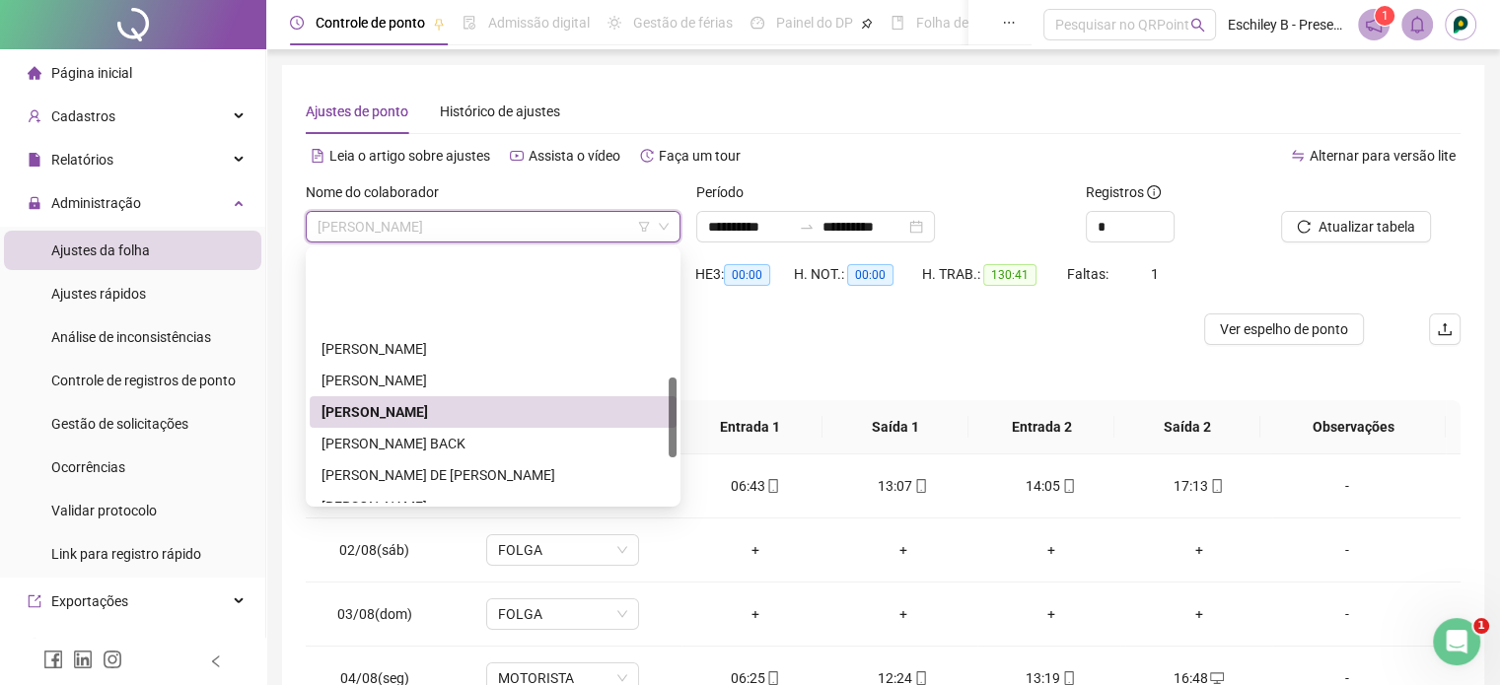
scroll to position [394, 0]
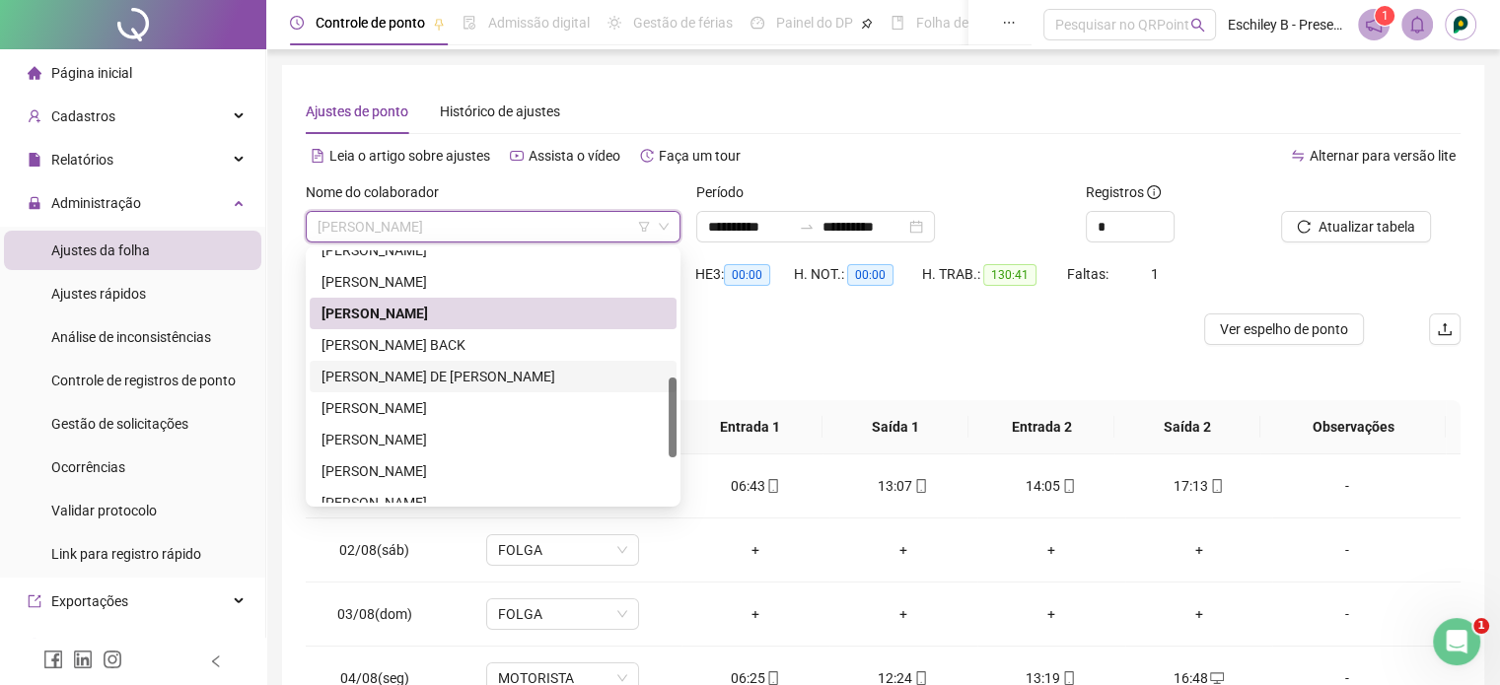
click at [458, 361] on div "[PERSON_NAME] DE [PERSON_NAME]" at bounding box center [493, 377] width 367 height 32
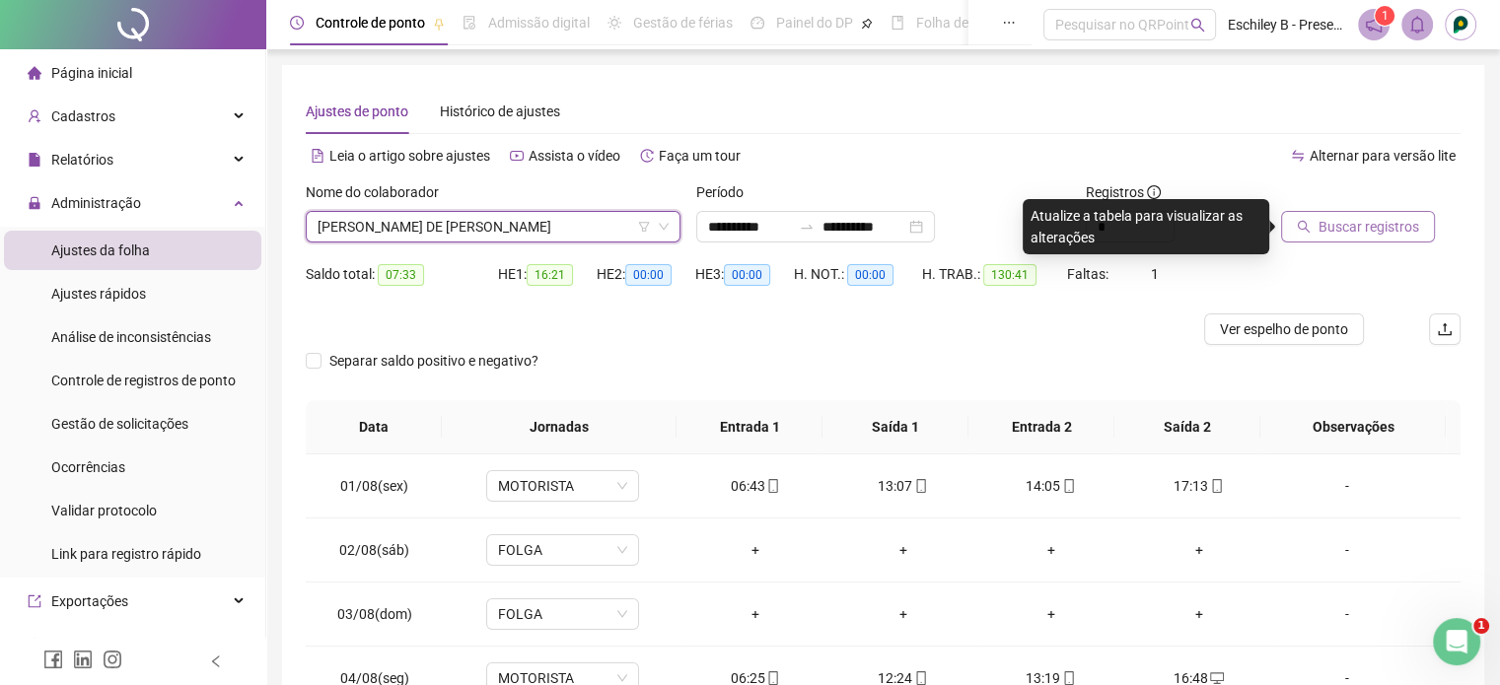
click at [1327, 239] on button "Buscar registros" at bounding box center [1358, 227] width 154 height 32
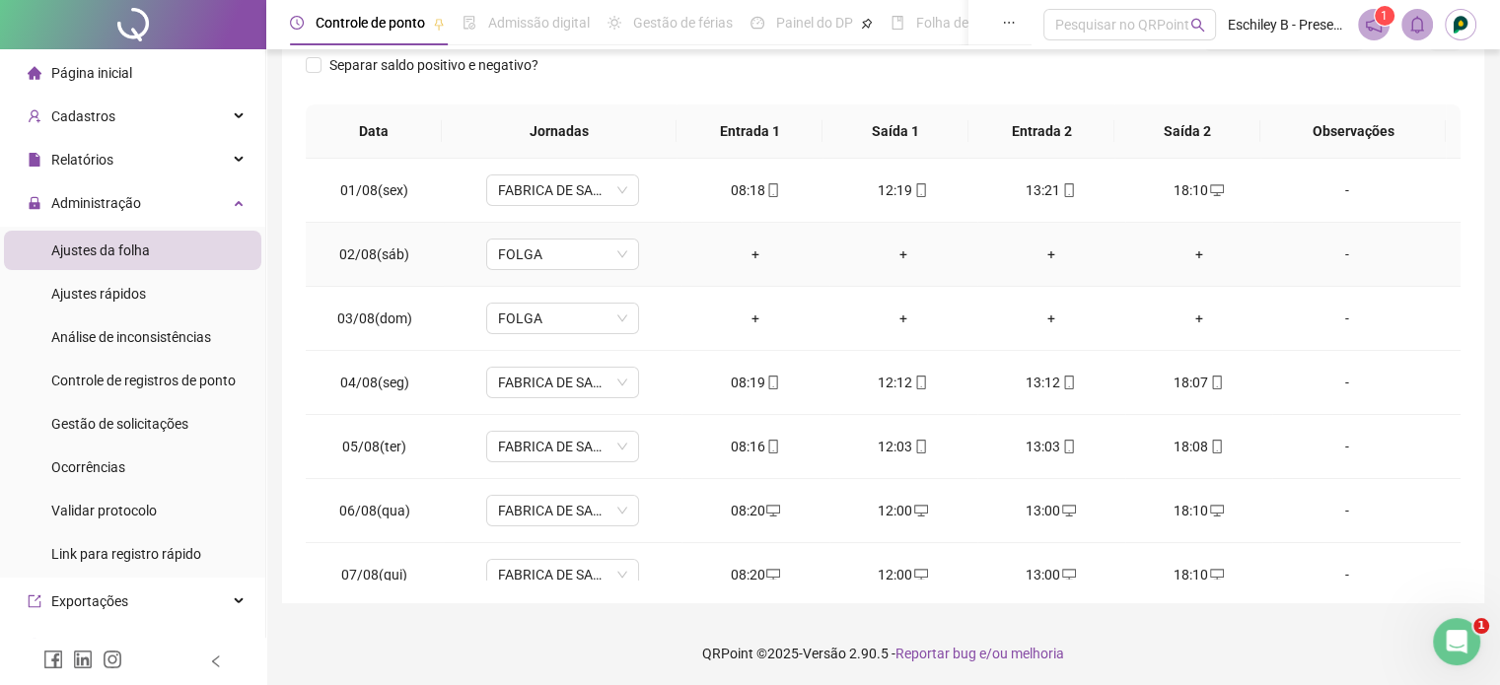
scroll to position [0, 0]
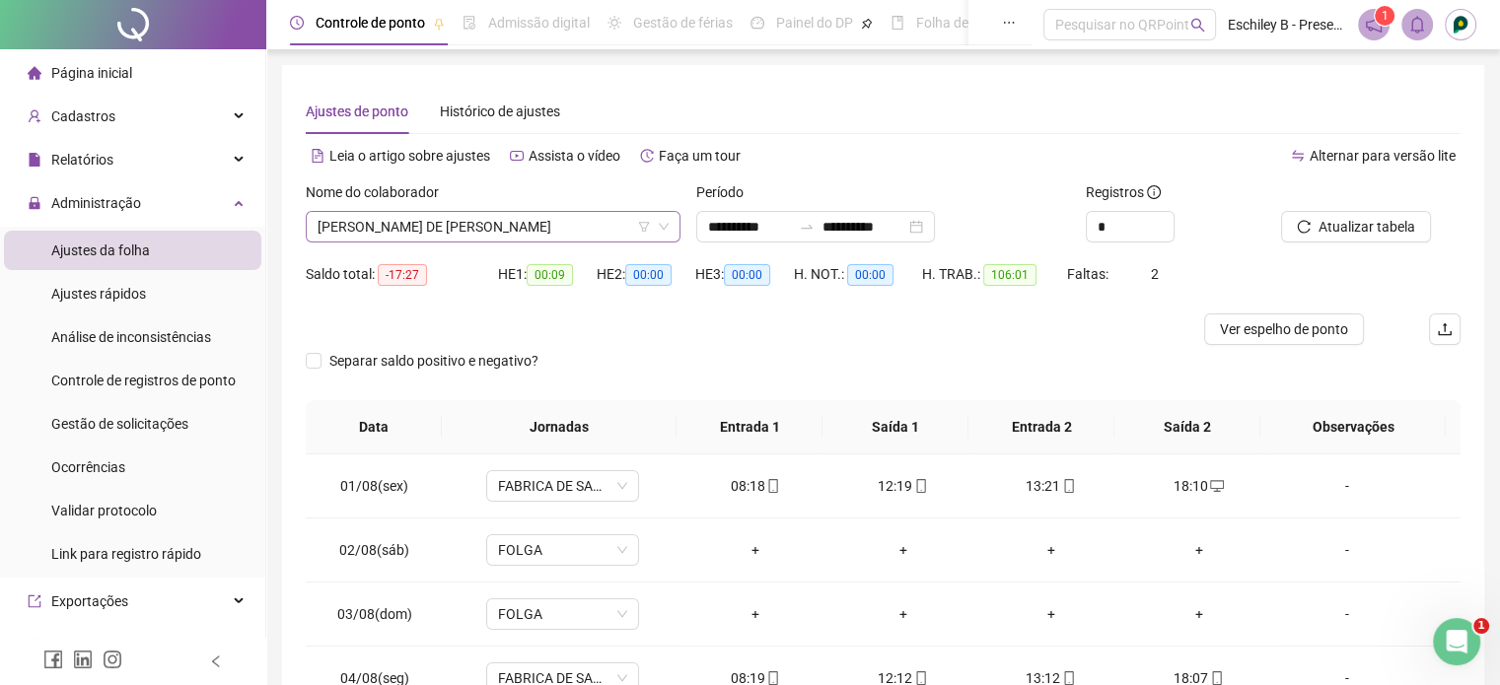
click at [596, 235] on span "[PERSON_NAME] DE [PERSON_NAME]" at bounding box center [492, 227] width 351 height 30
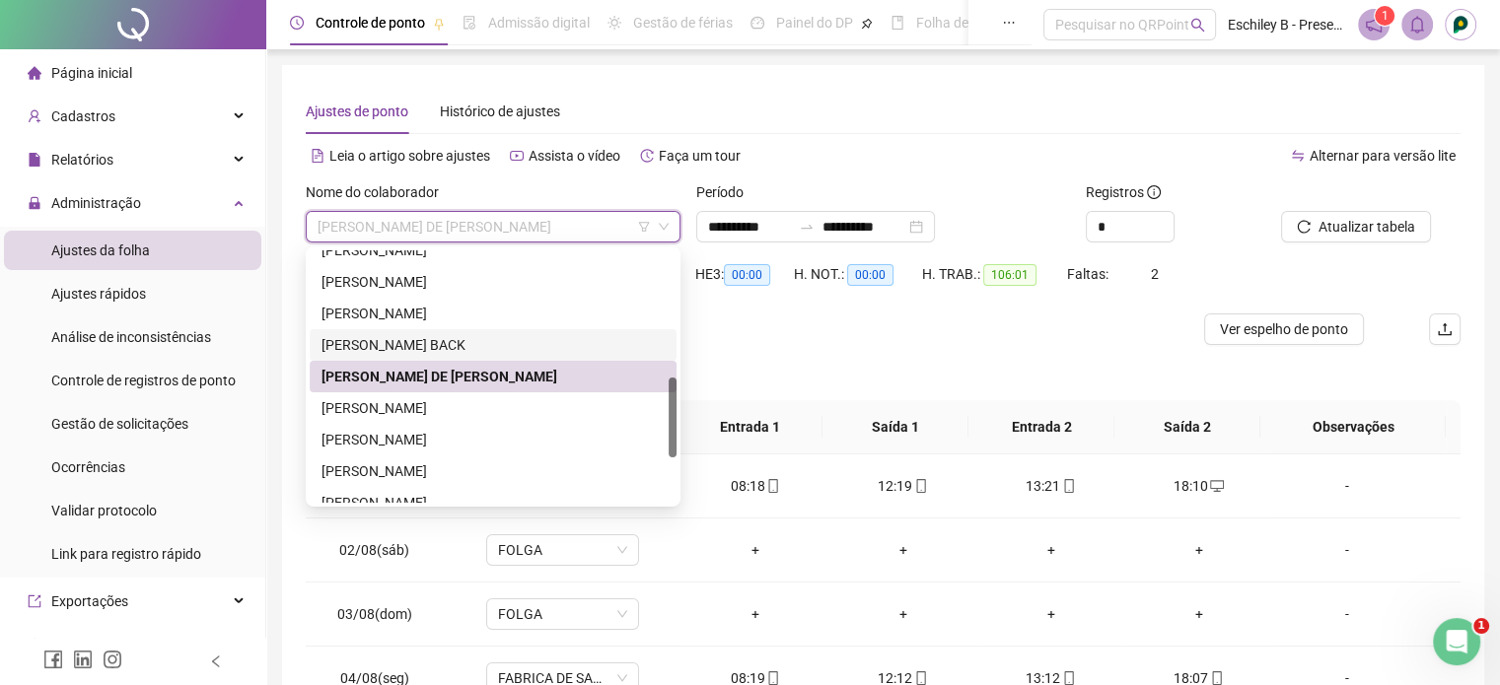
scroll to position [493, 0]
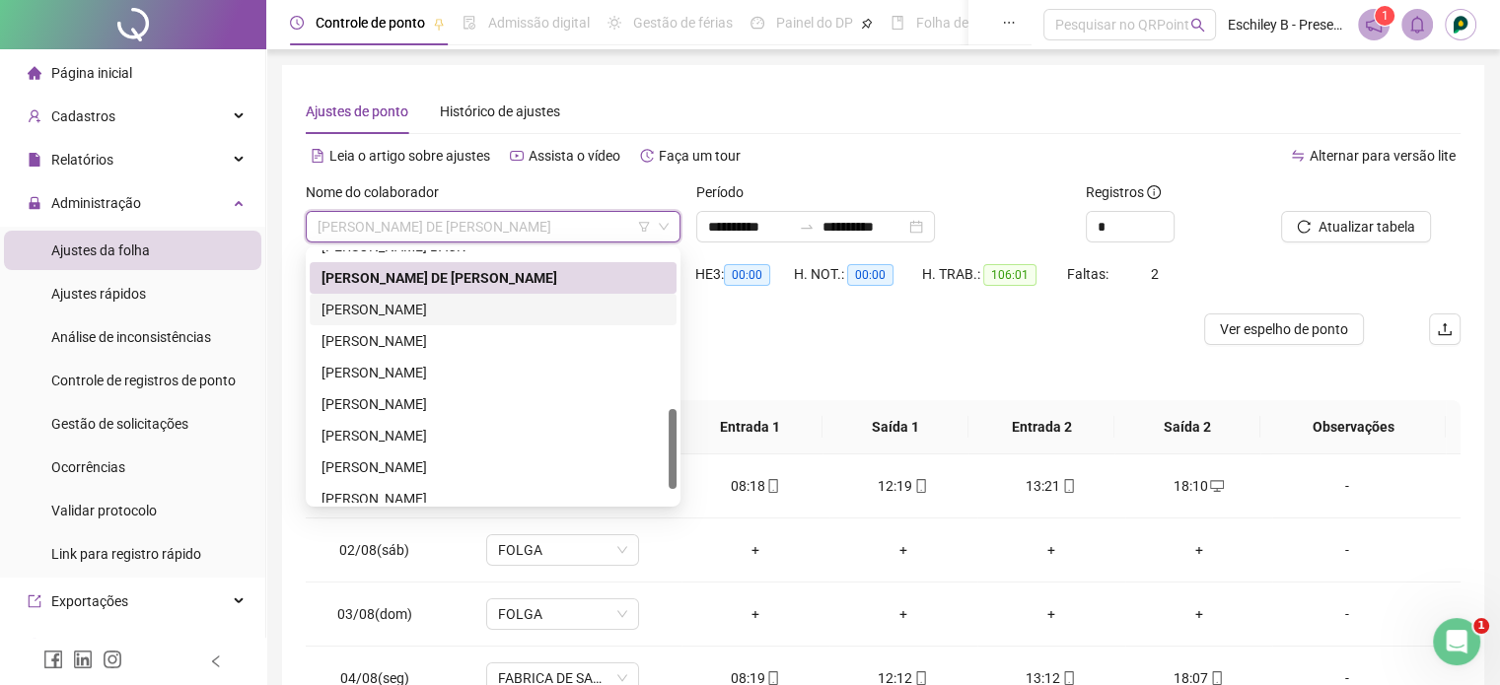
click at [486, 296] on div "[PERSON_NAME]" at bounding box center [493, 310] width 367 height 32
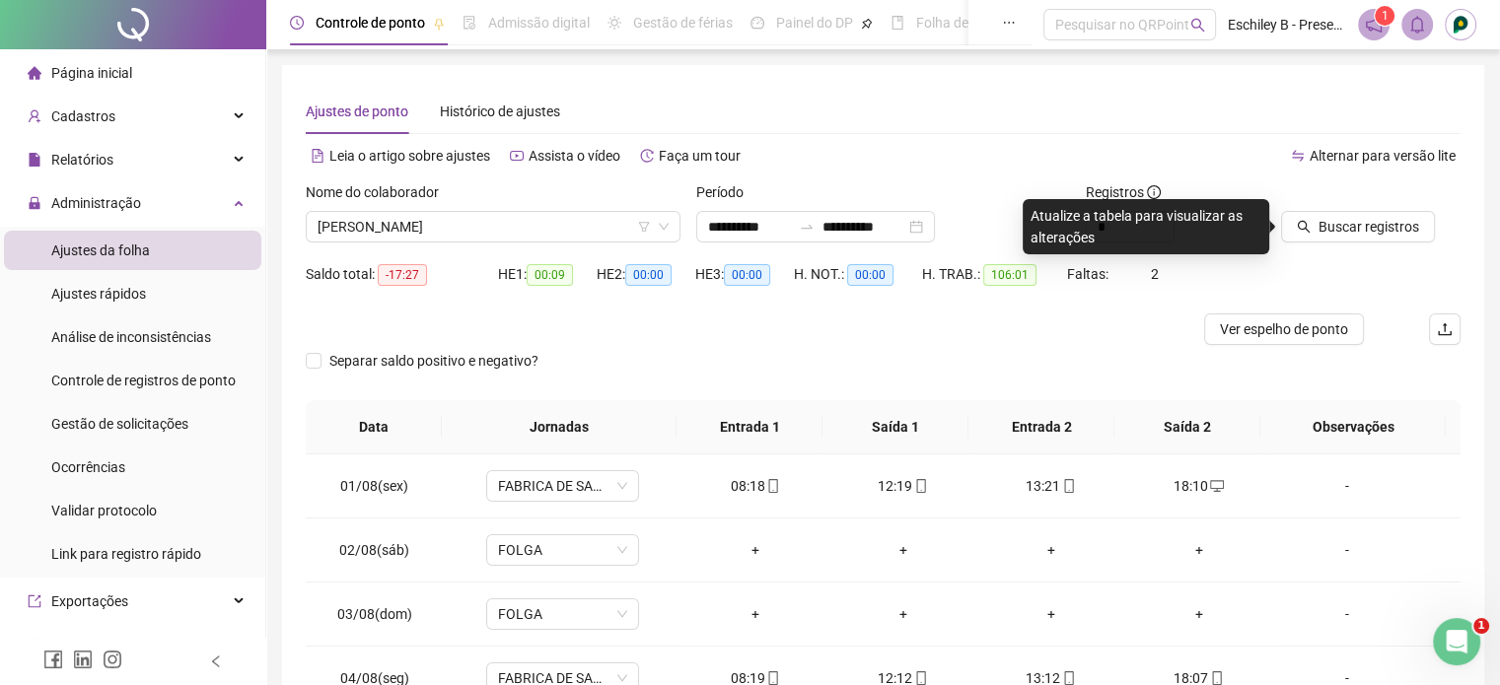
click at [1400, 244] on div "Buscar registros" at bounding box center [1370, 219] width 195 height 77
click at [1400, 230] on span "Buscar registros" at bounding box center [1368, 227] width 101 height 22
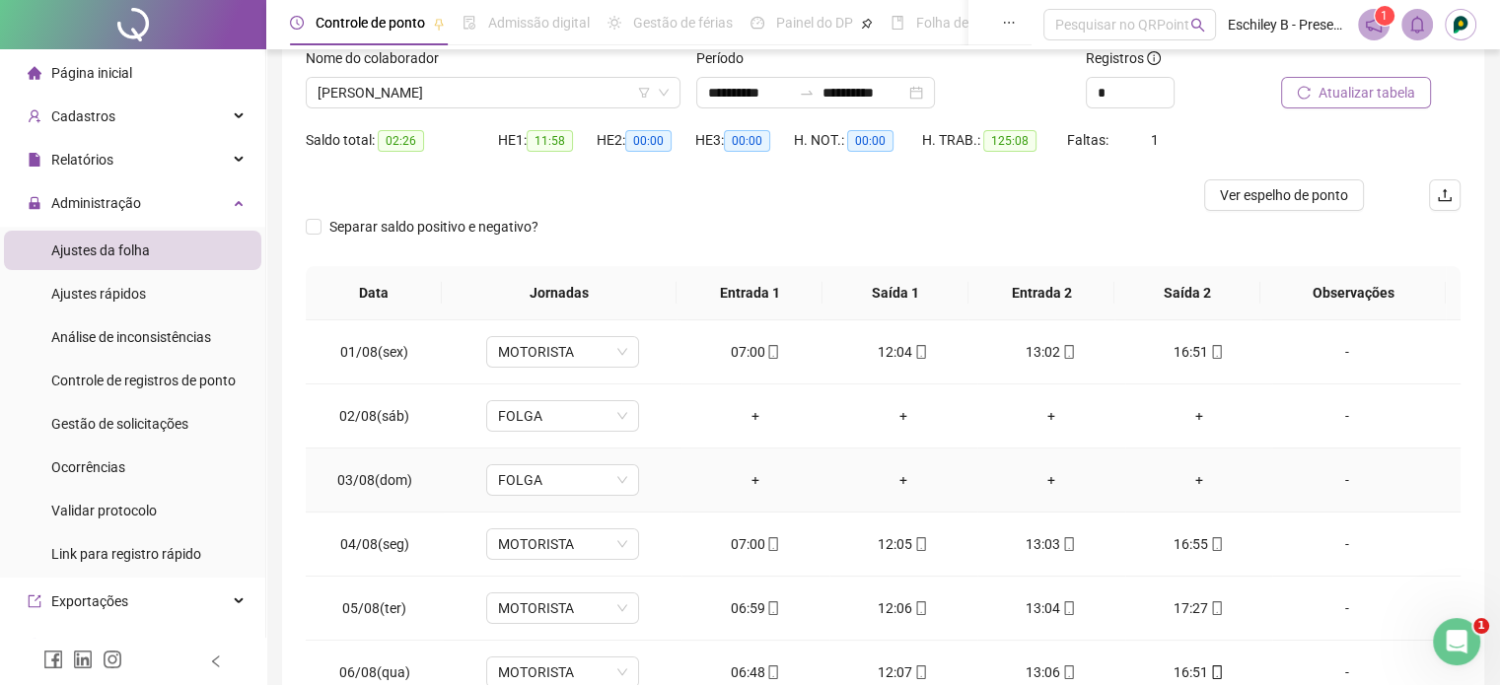
scroll to position [0, 0]
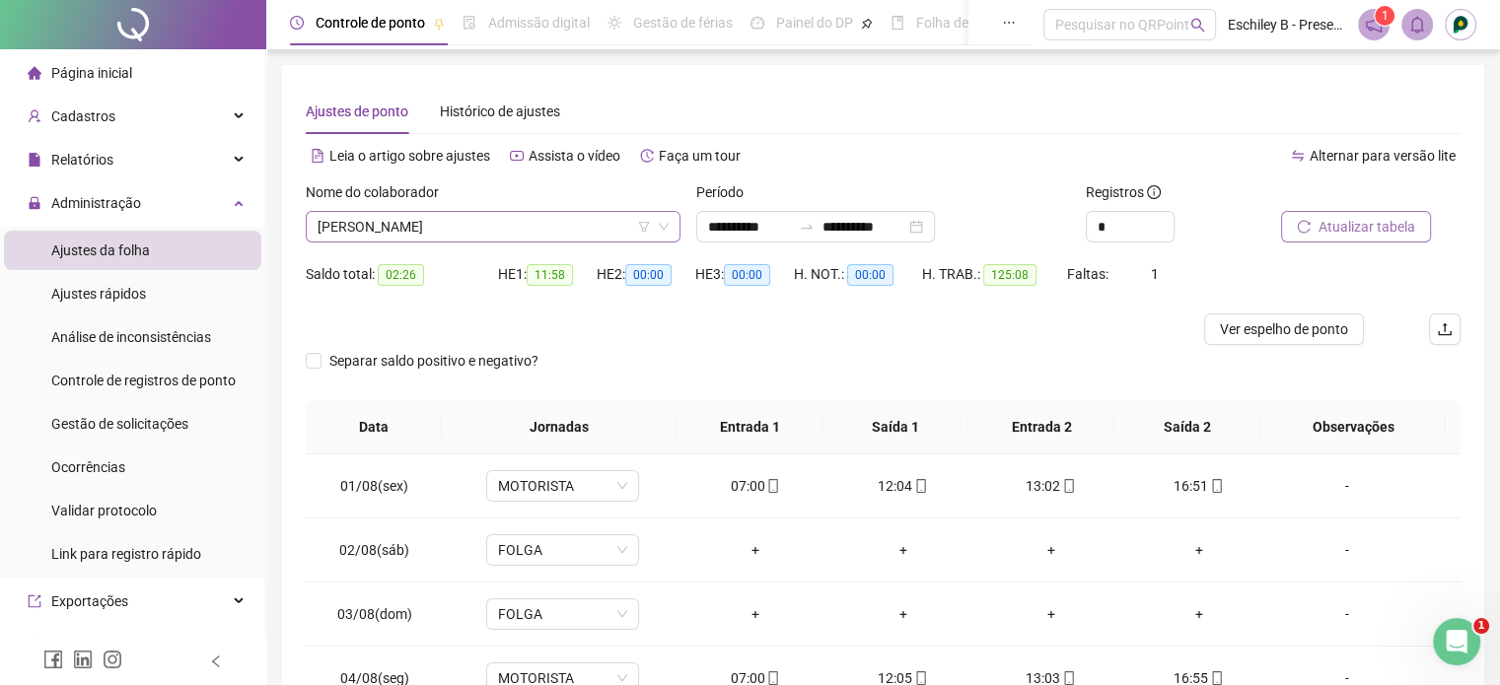
click at [555, 234] on span "[PERSON_NAME]" at bounding box center [492, 227] width 351 height 30
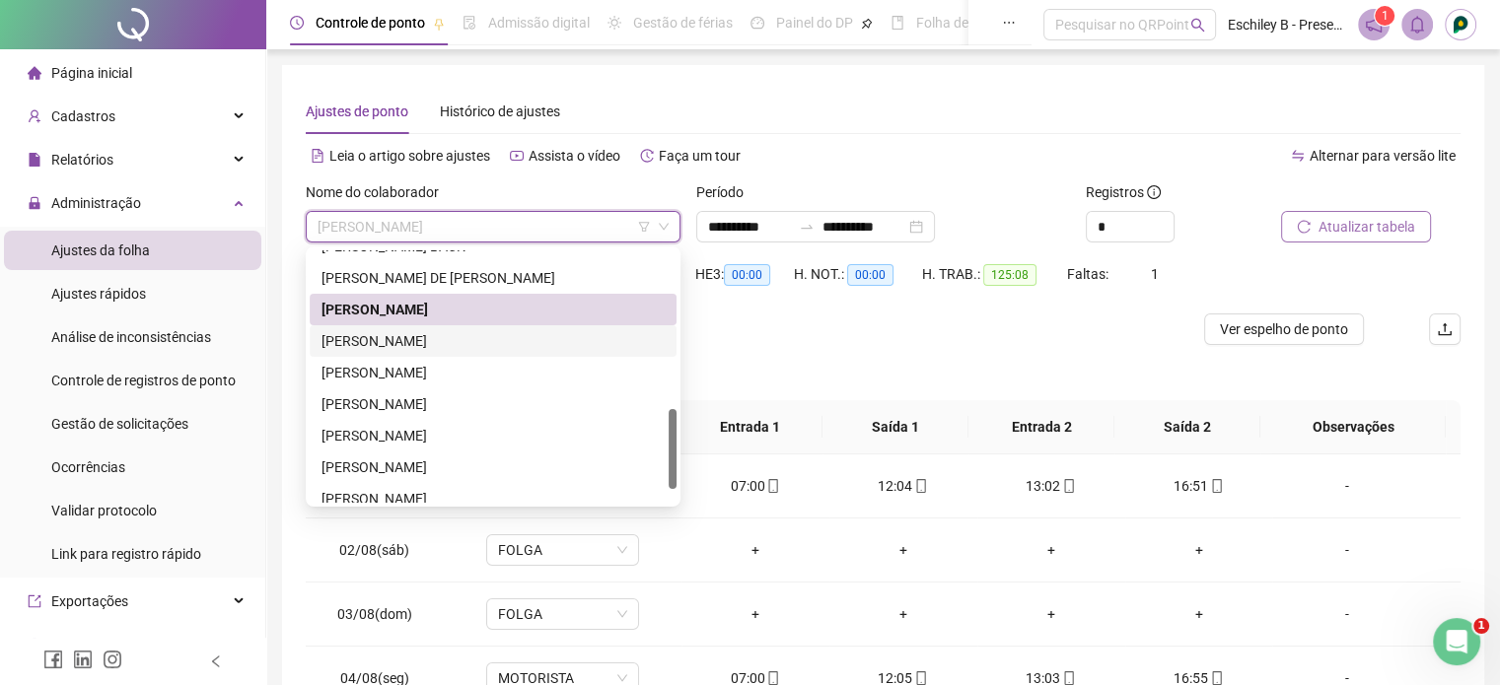
click at [522, 341] on div "[PERSON_NAME]" at bounding box center [492, 341] width 343 height 22
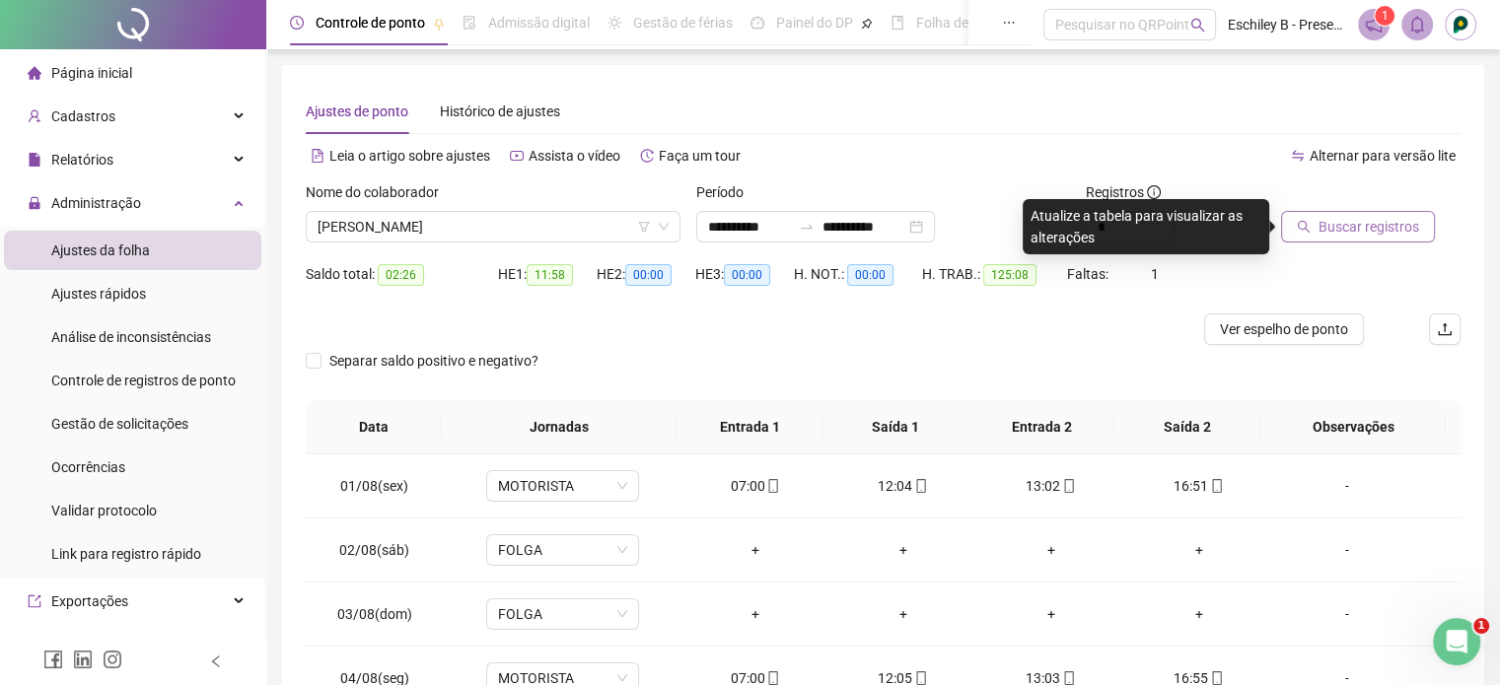
click at [1382, 229] on span "Buscar registros" at bounding box center [1368, 227] width 101 height 22
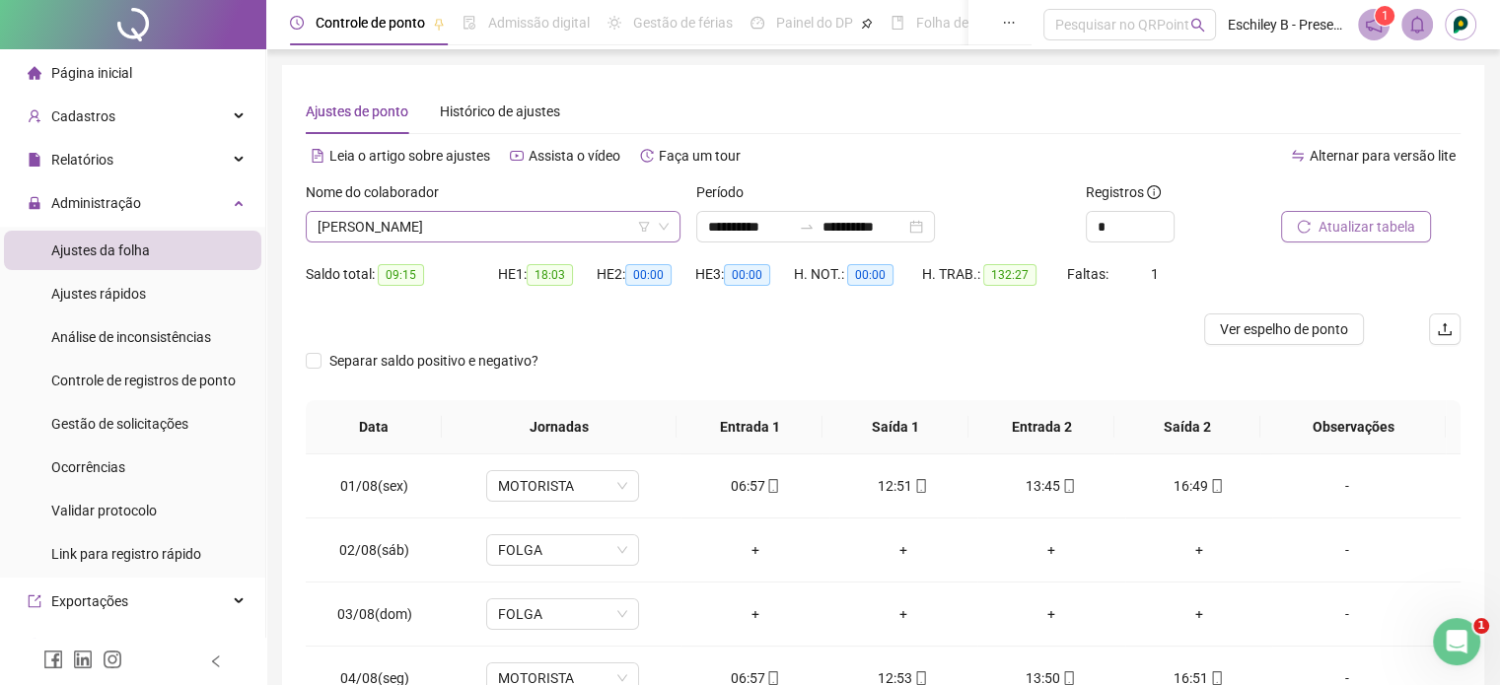
click at [548, 221] on span "[PERSON_NAME]" at bounding box center [492, 227] width 351 height 30
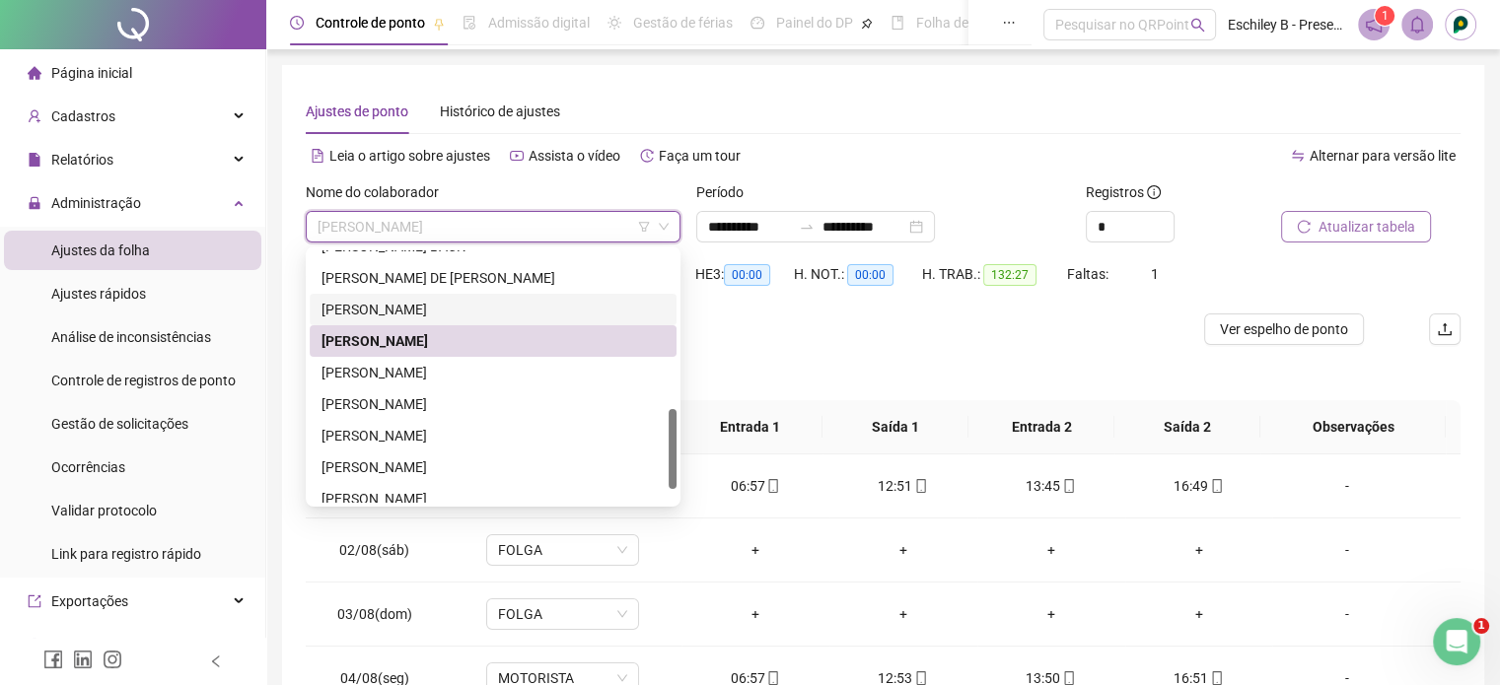
scroll to position [536, 0]
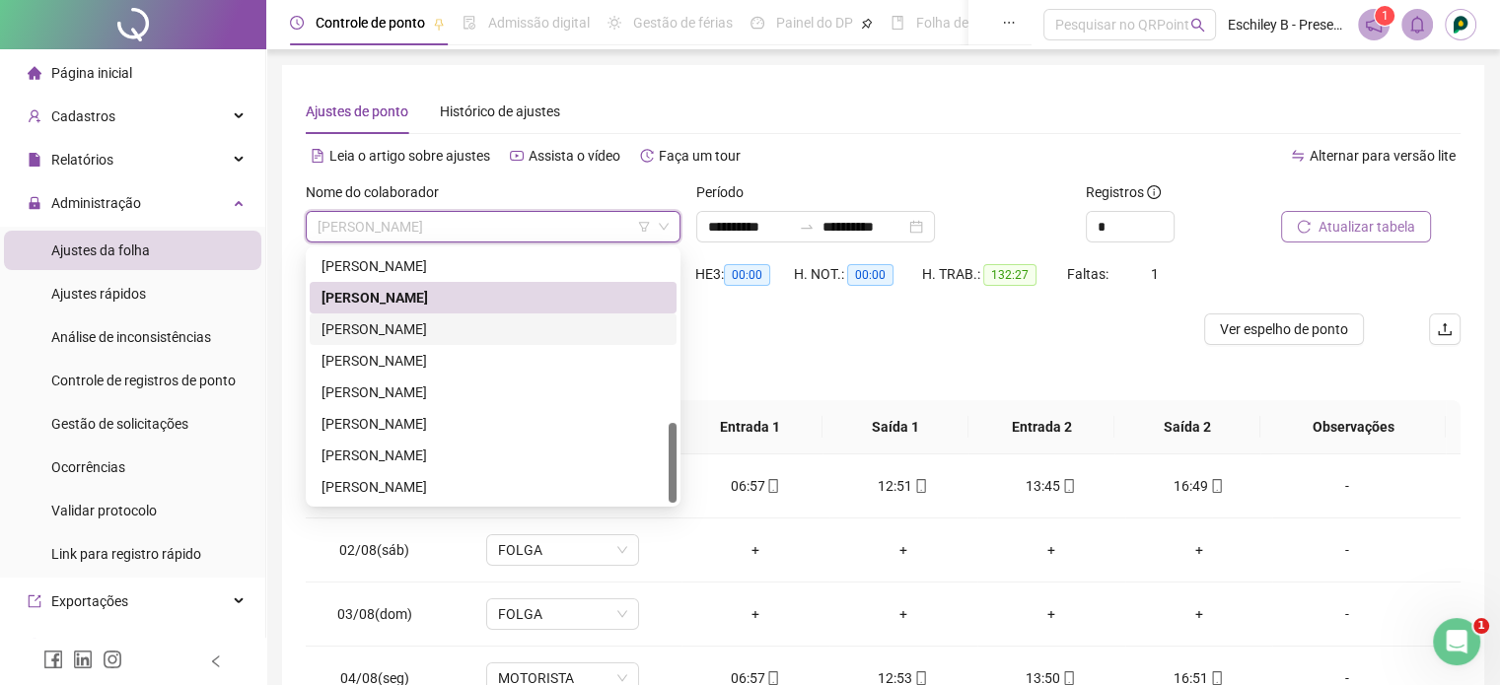
click at [513, 315] on div "[PERSON_NAME]" at bounding box center [493, 330] width 367 height 32
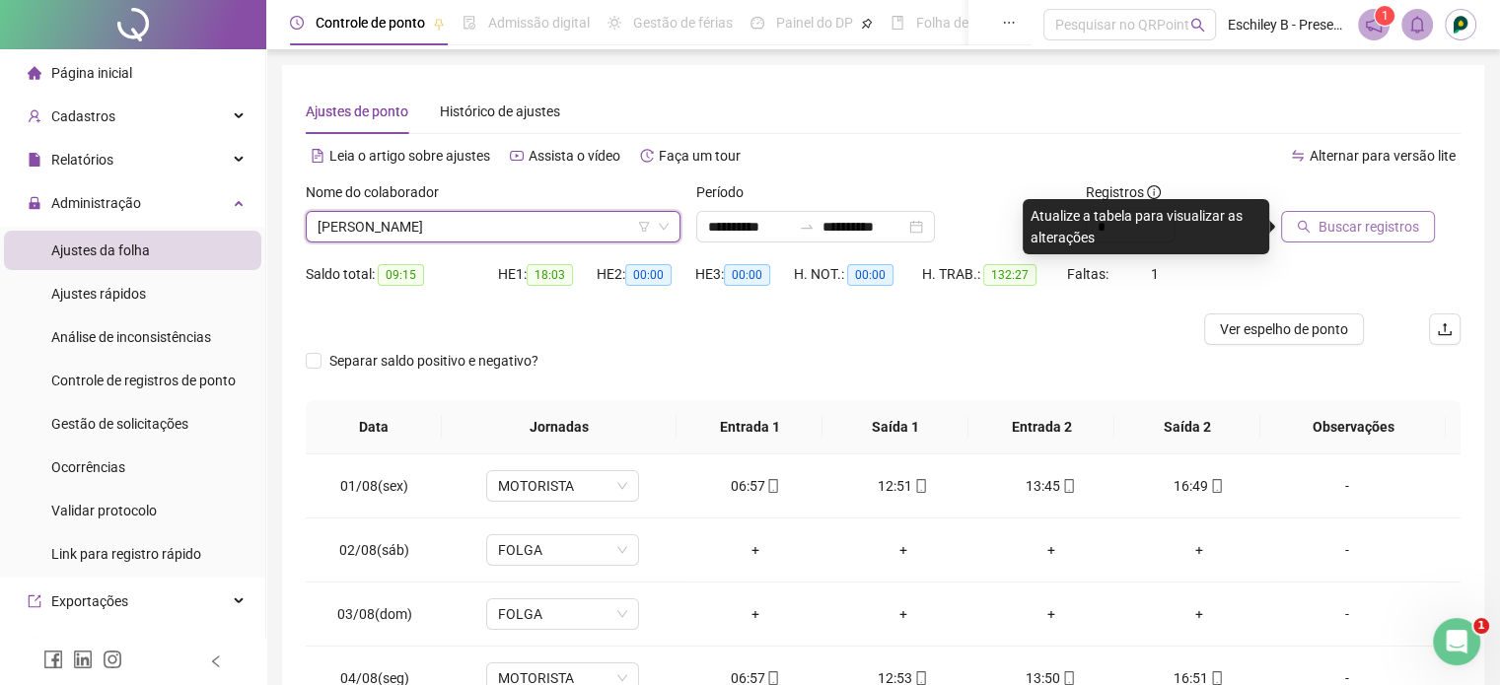
click at [1405, 203] on div at bounding box center [1346, 196] width 130 height 30
click at [1403, 224] on span "Buscar registros" at bounding box center [1368, 227] width 101 height 22
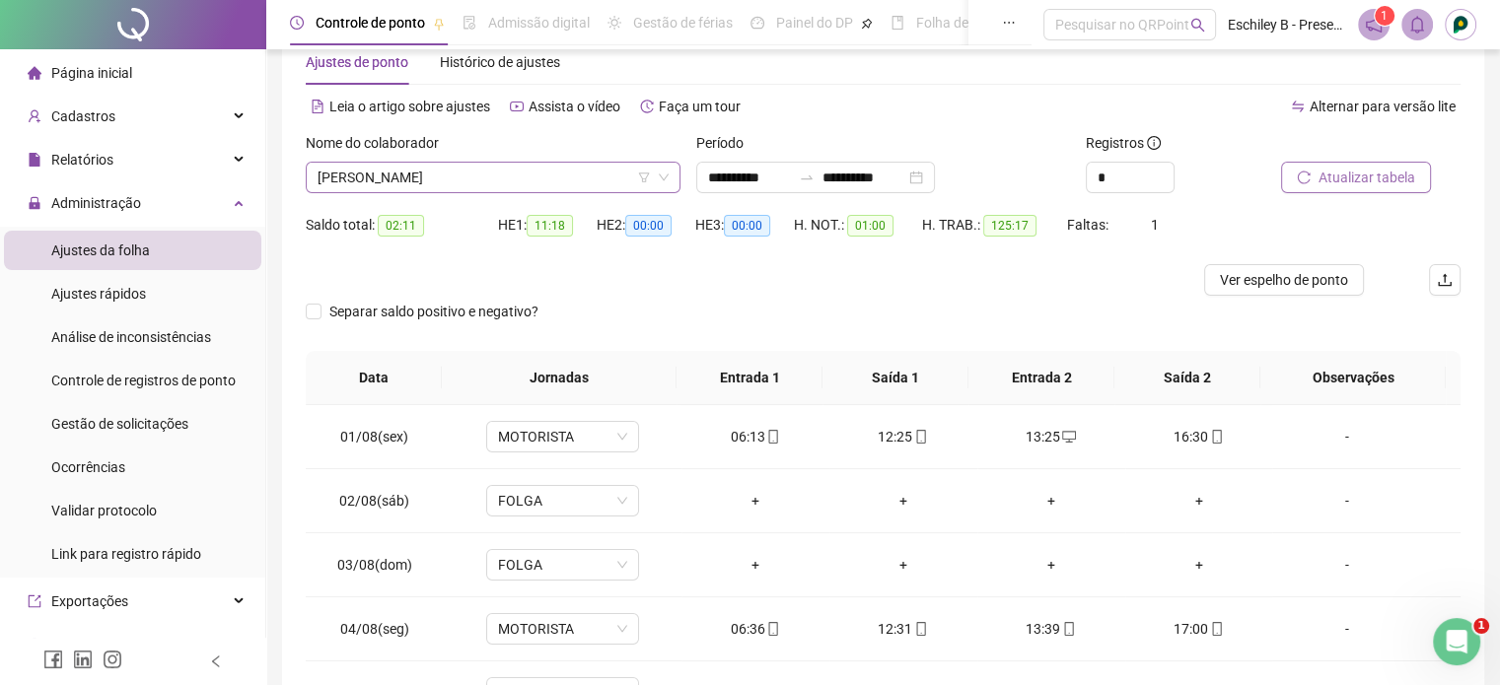
scroll to position [0, 0]
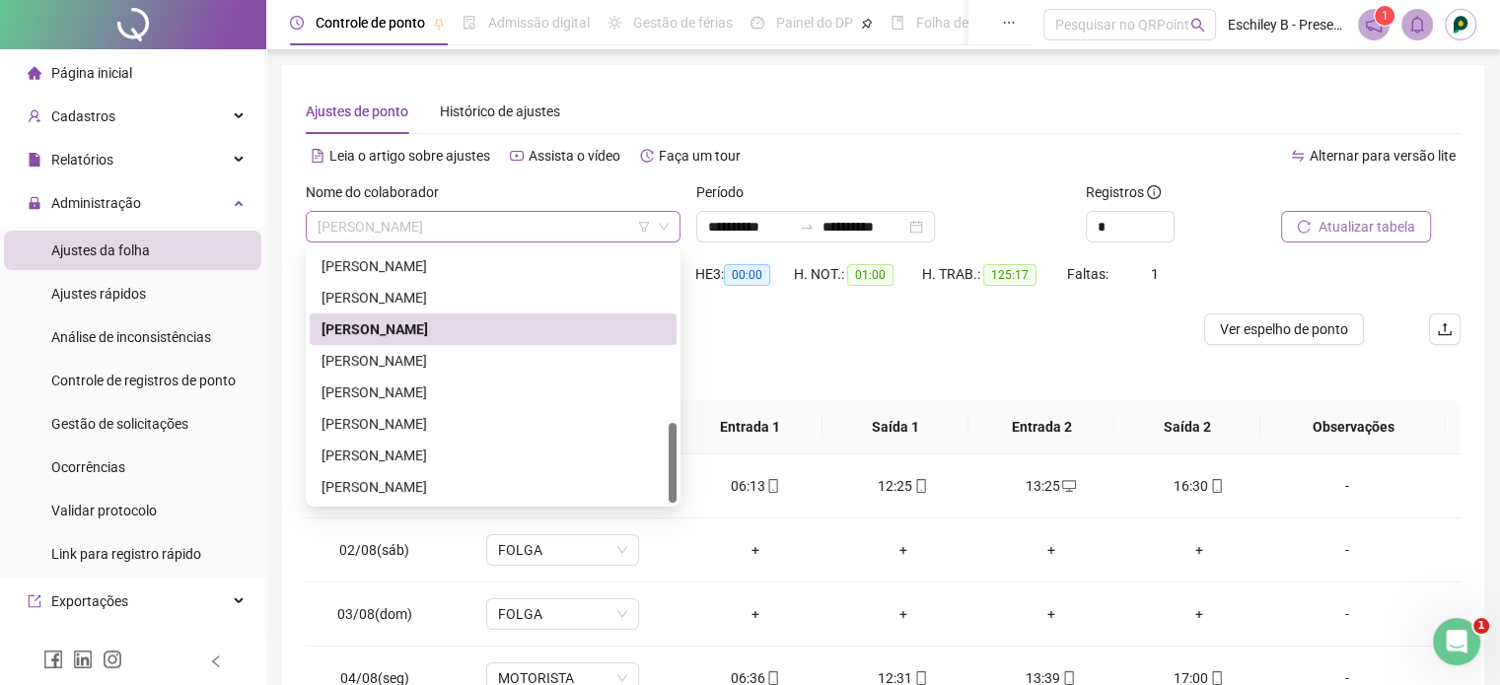
click at [523, 224] on span "[PERSON_NAME]" at bounding box center [492, 227] width 351 height 30
click at [501, 363] on div "[PERSON_NAME]" at bounding box center [492, 361] width 343 height 22
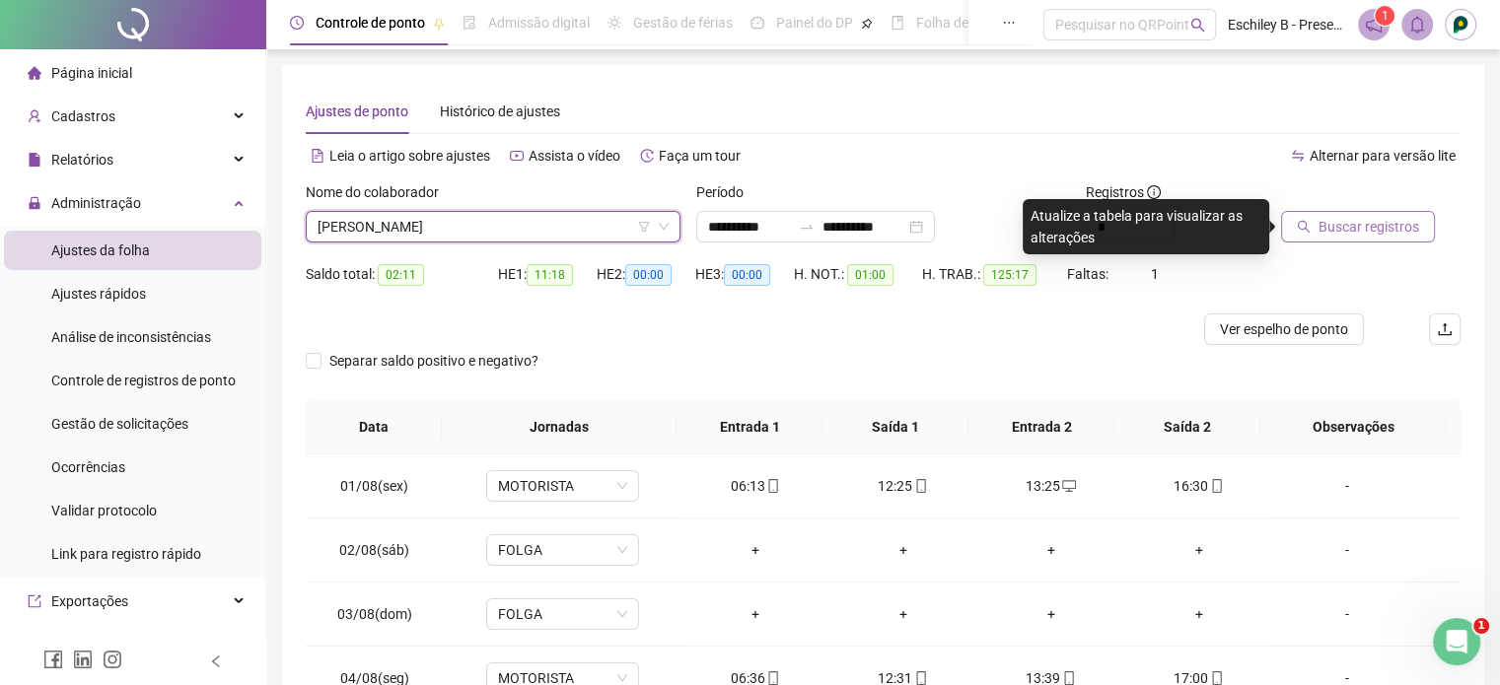
click at [1374, 236] on span "Buscar registros" at bounding box center [1368, 227] width 101 height 22
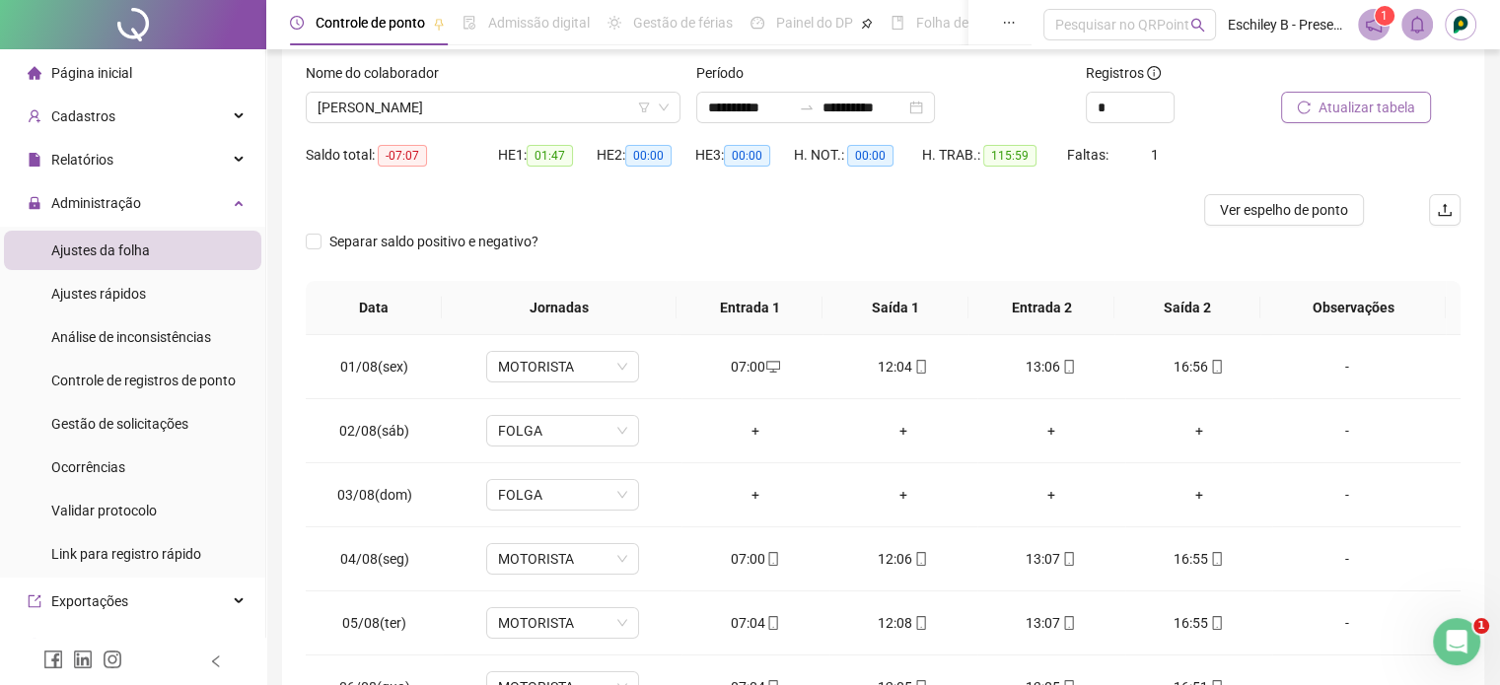
scroll to position [296, 0]
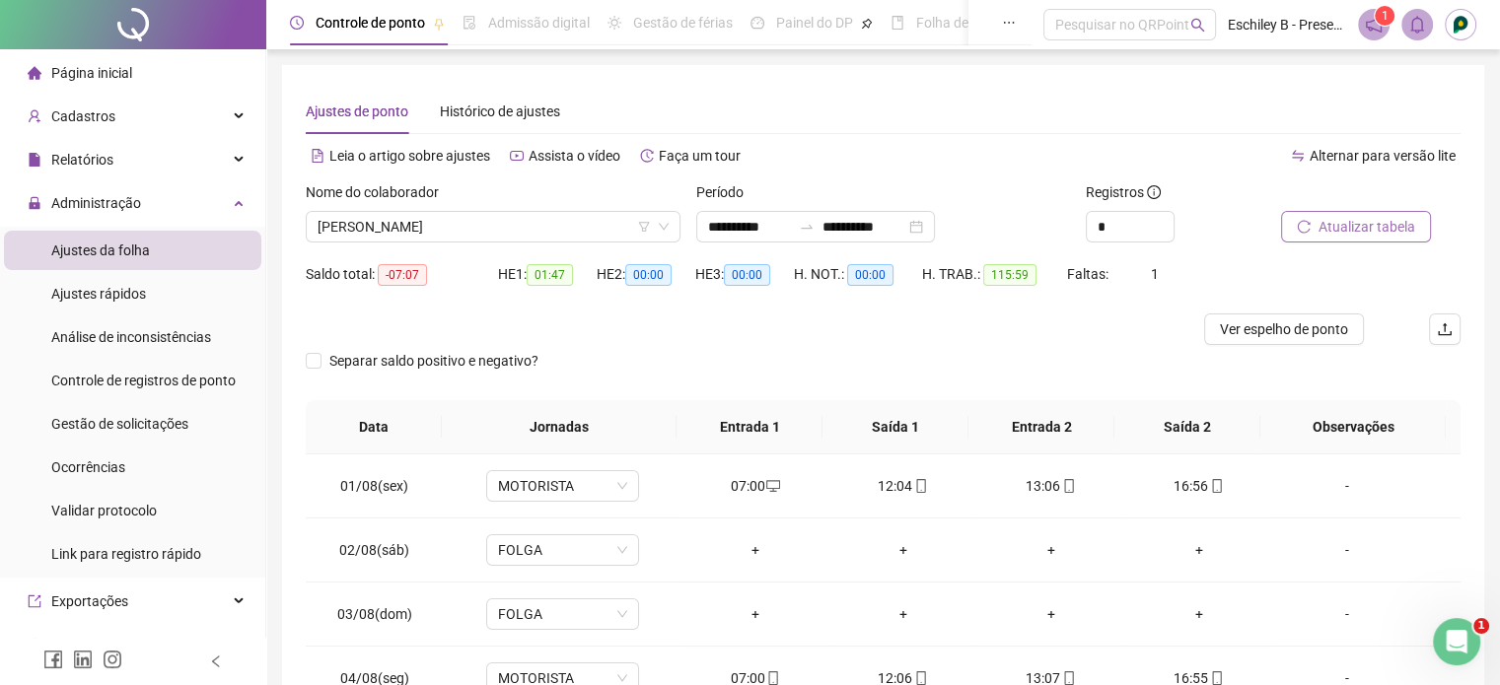
click at [561, 205] on div "Nome do colaborador" at bounding box center [493, 196] width 375 height 30
click at [535, 237] on span "[PERSON_NAME]" at bounding box center [492, 227] width 351 height 30
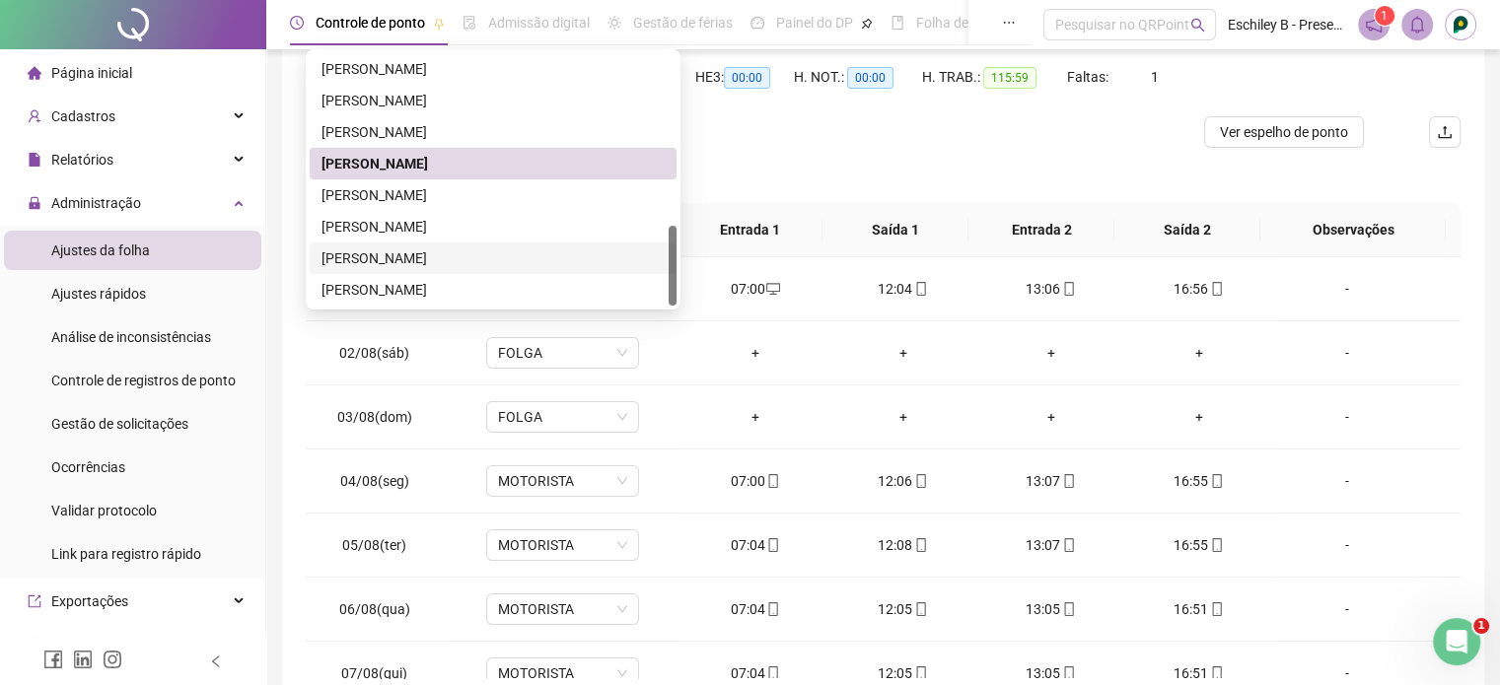
click at [457, 251] on div "[PERSON_NAME]" at bounding box center [492, 258] width 343 height 22
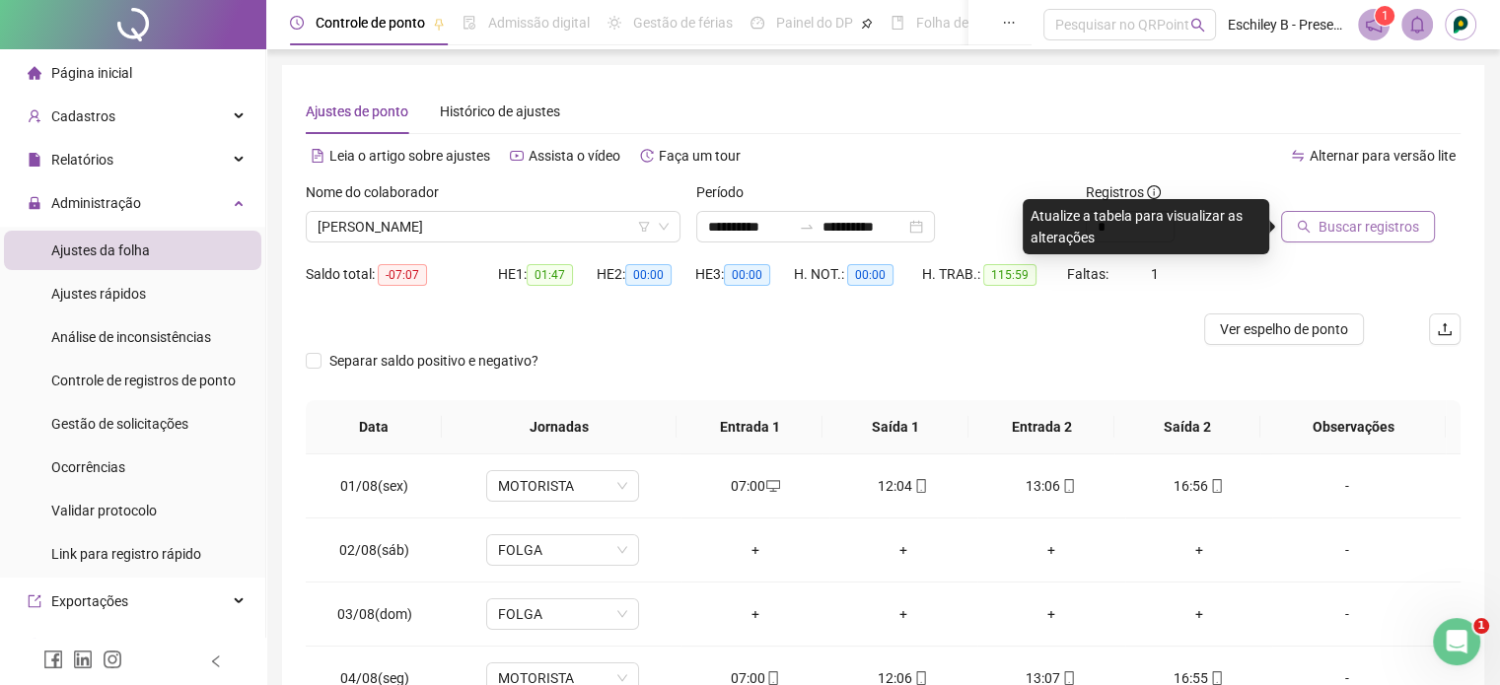
click at [1361, 208] on div at bounding box center [1346, 196] width 130 height 30
click at [1363, 228] on span "Buscar registros" at bounding box center [1368, 227] width 101 height 22
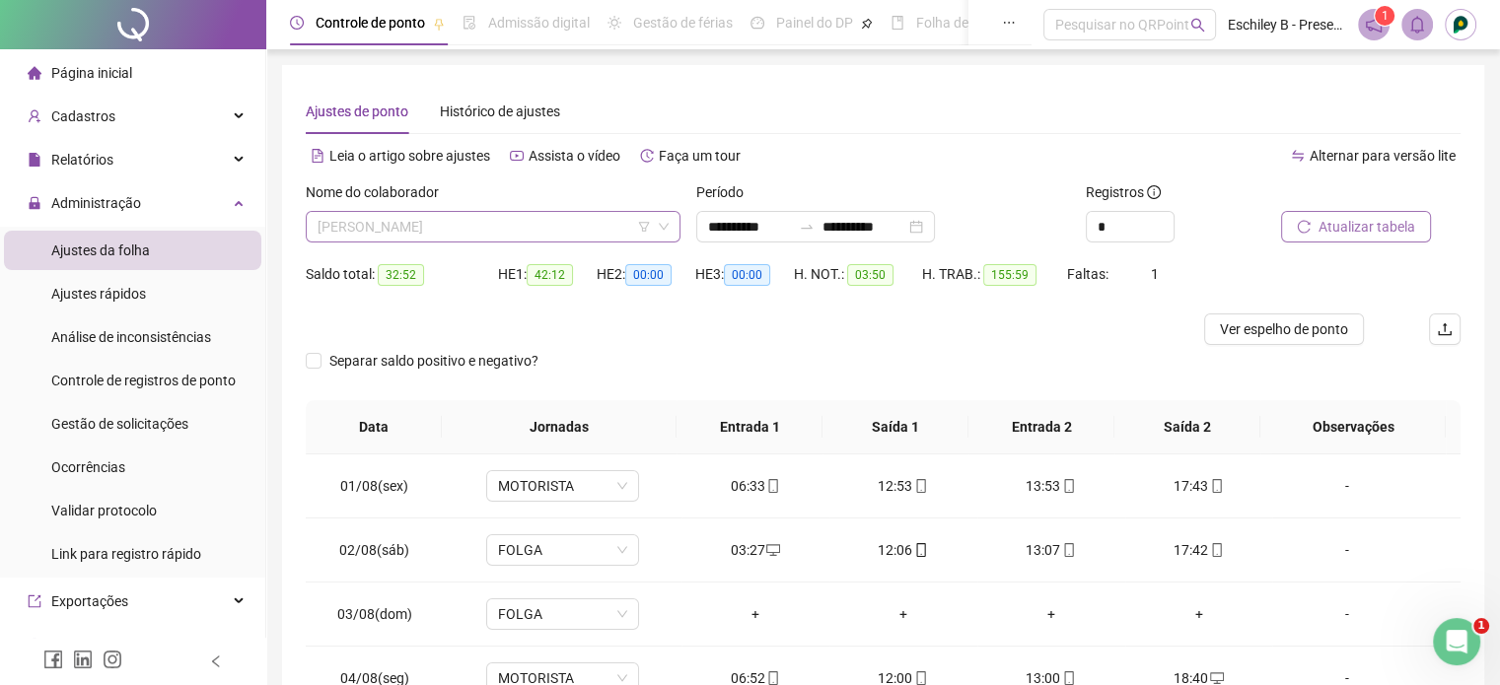
click at [521, 228] on span "[PERSON_NAME]" at bounding box center [492, 227] width 351 height 30
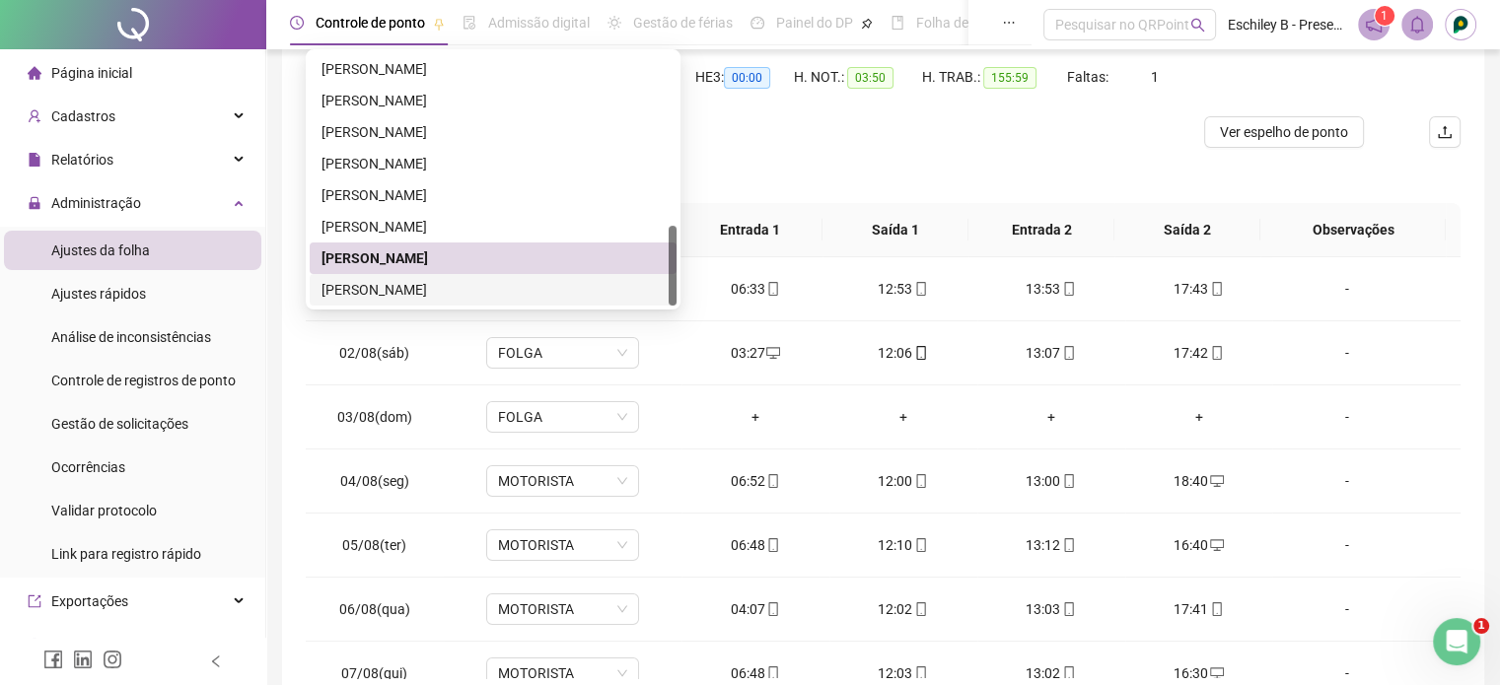
click at [408, 291] on div "[PERSON_NAME]" at bounding box center [492, 290] width 343 height 22
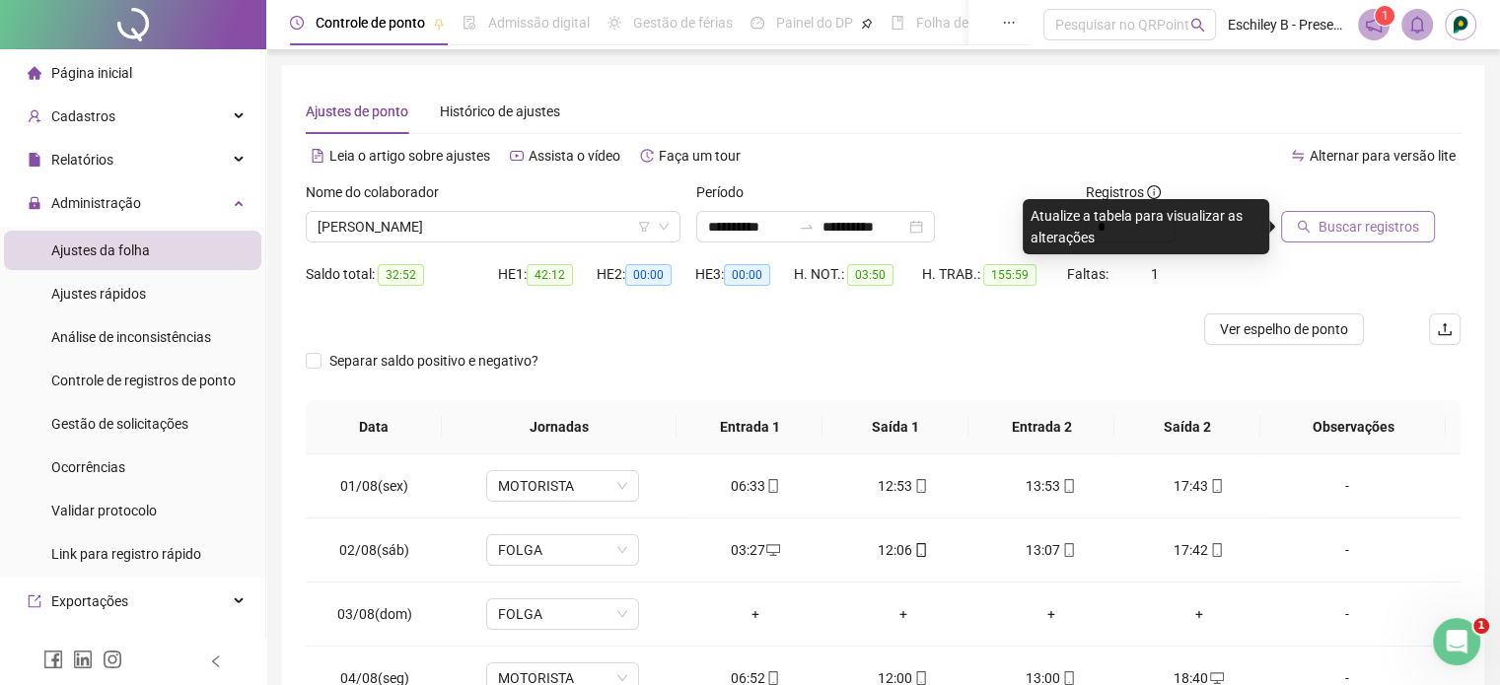
click at [1347, 222] on span "Buscar registros" at bounding box center [1368, 227] width 101 height 22
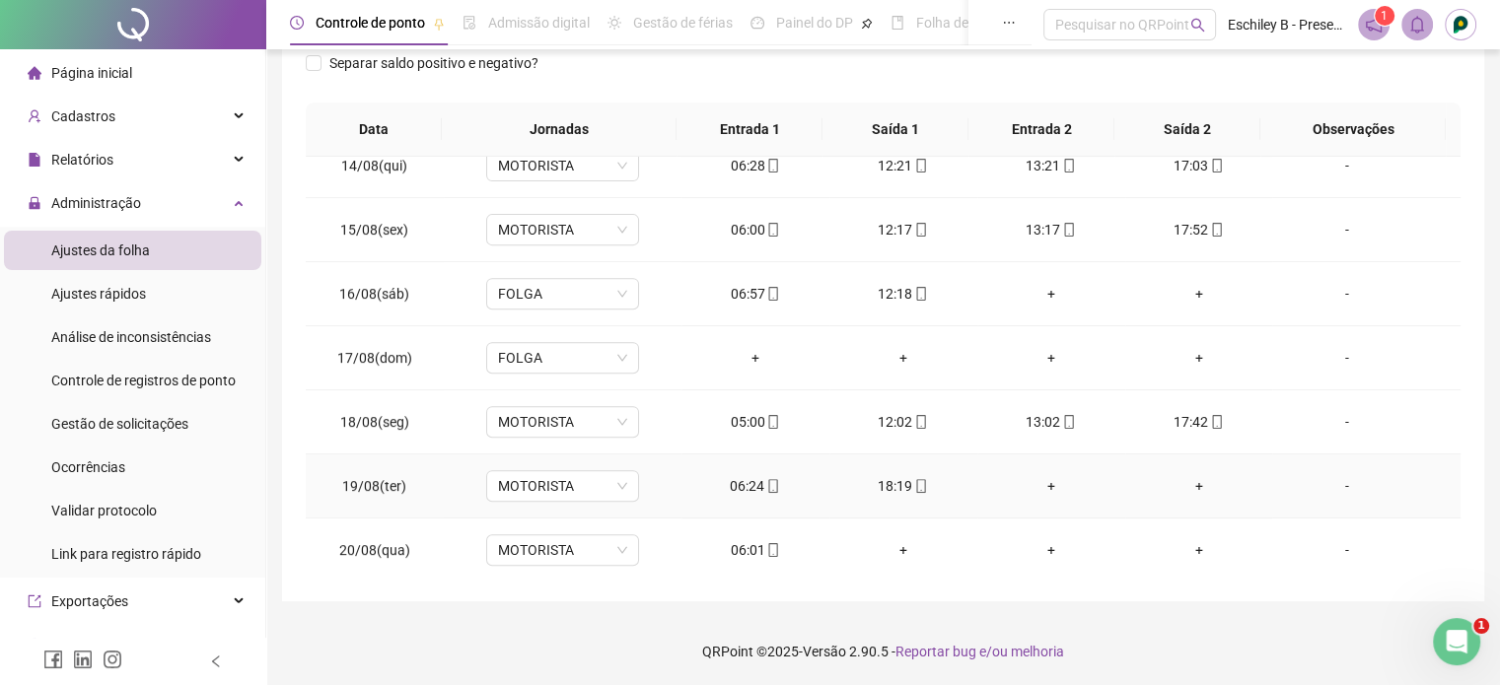
click at [1040, 481] on div "+" at bounding box center [1051, 486] width 116 height 22
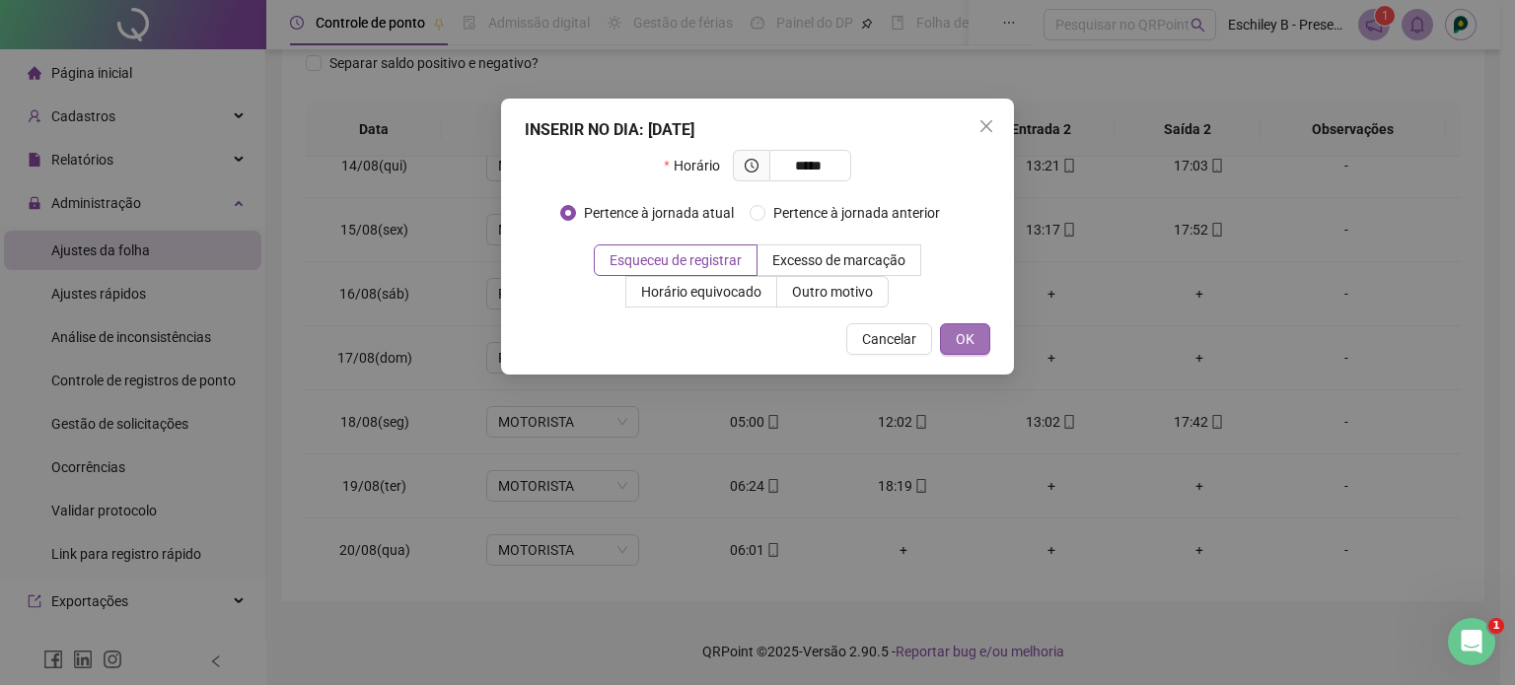
type input "*****"
click at [964, 330] on span "OK" at bounding box center [964, 339] width 19 height 22
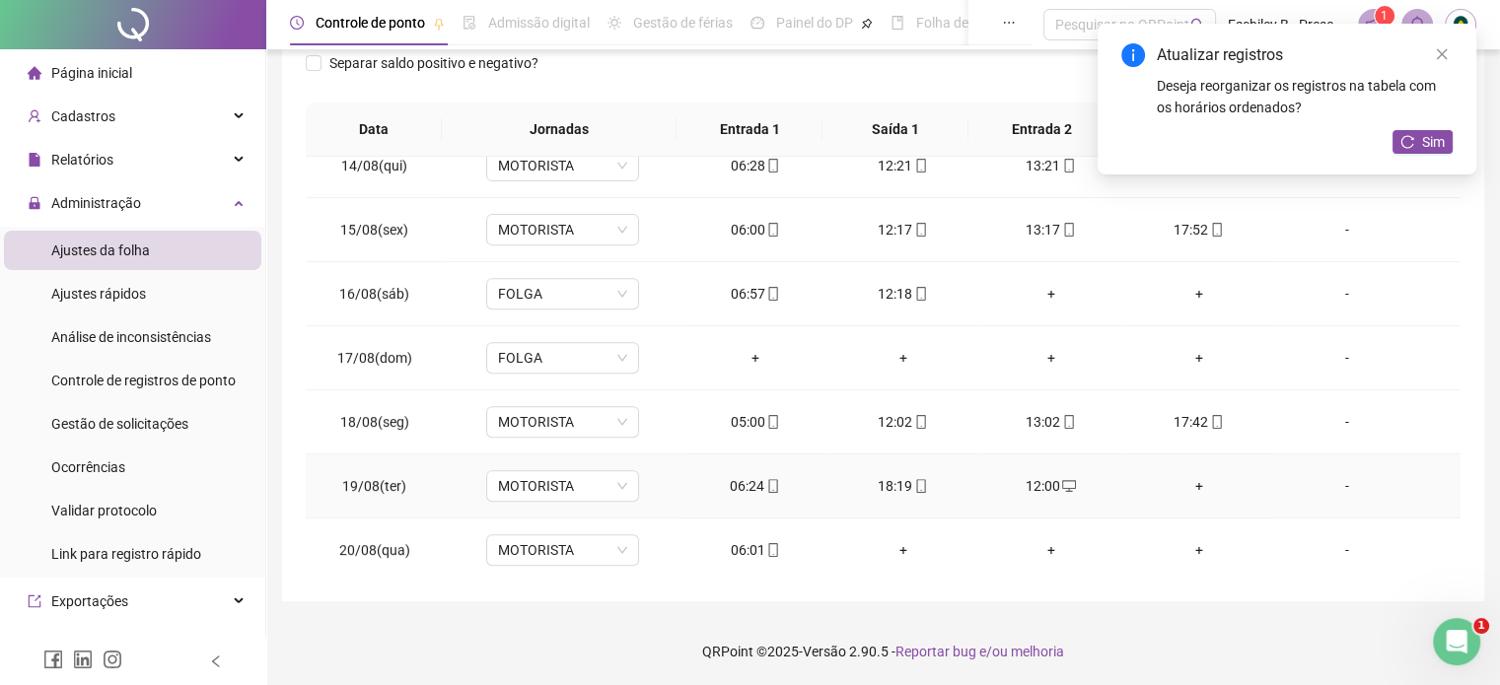
click at [1183, 484] on div "+" at bounding box center [1199, 486] width 116 height 22
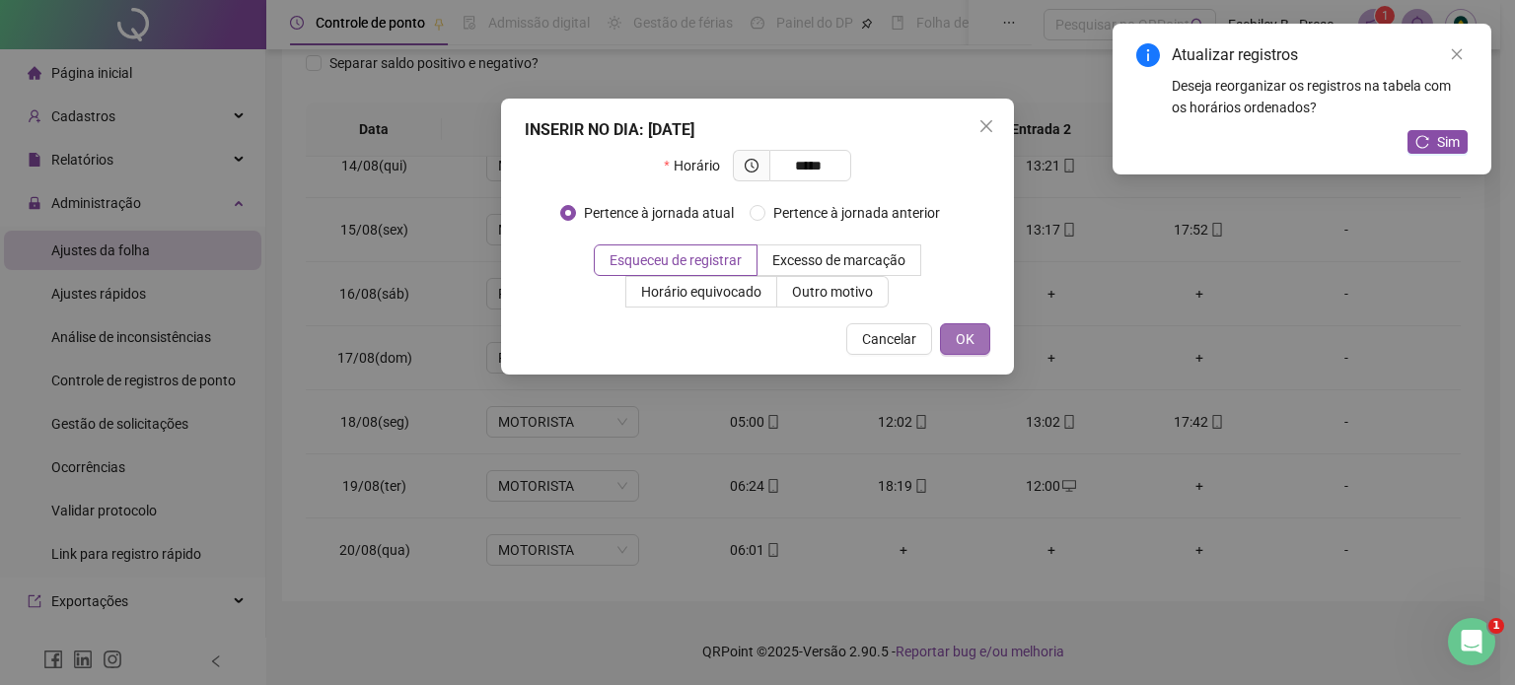
type input "*****"
click at [961, 345] on span "OK" at bounding box center [964, 339] width 19 height 22
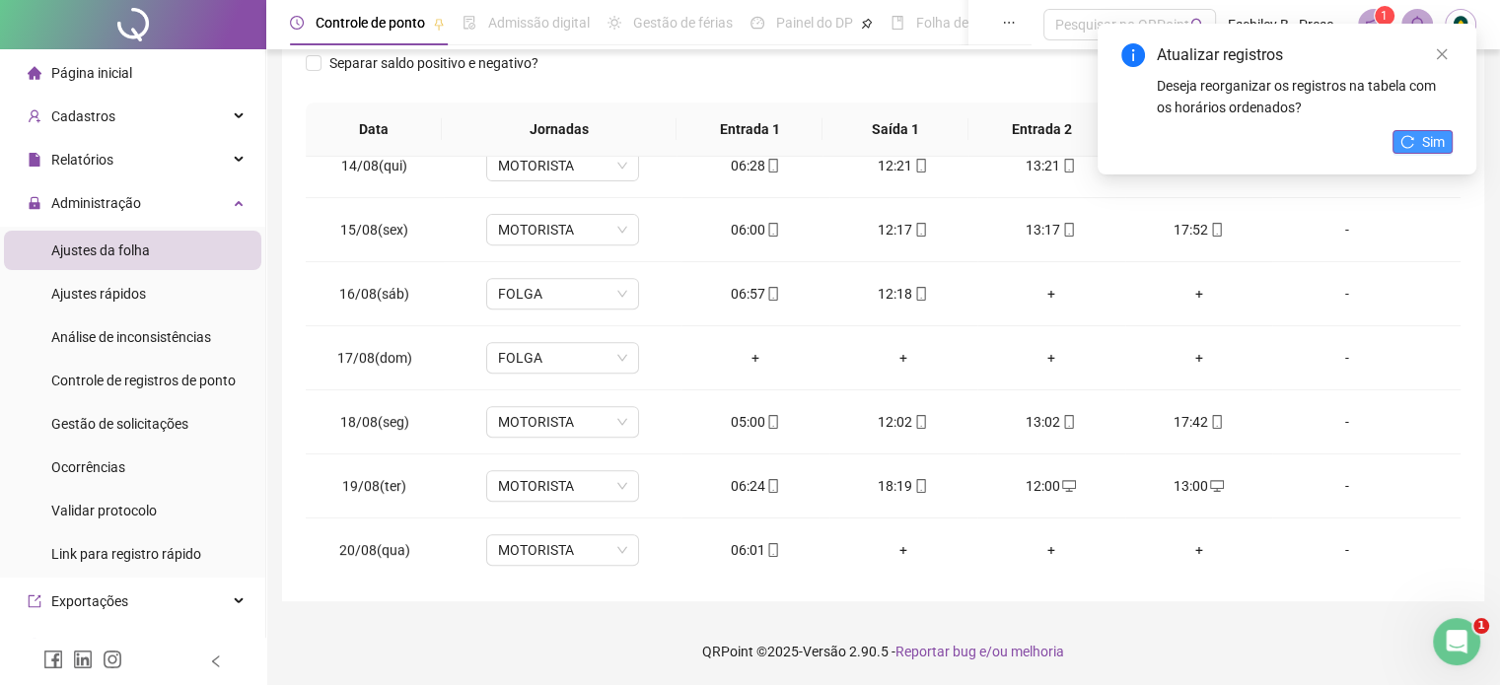
click at [1416, 137] on button "Sim" at bounding box center [1422, 142] width 60 height 24
